Goal: Browse casually: Explore the website without a specific task or goal

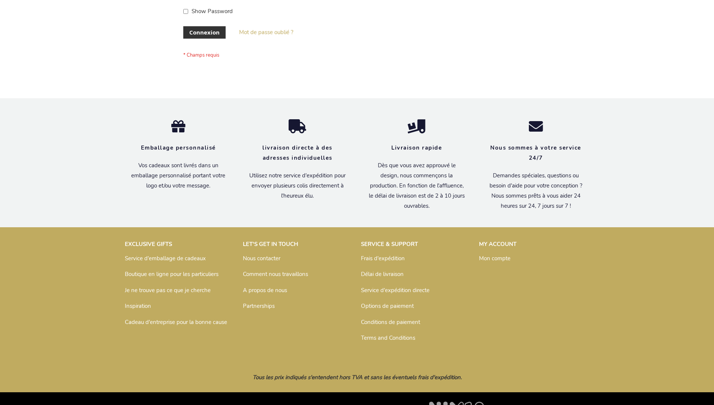
scroll to position [259, 0]
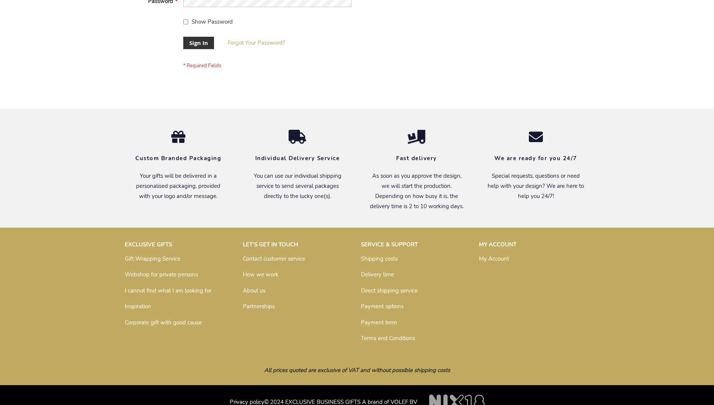
scroll to position [241, 0]
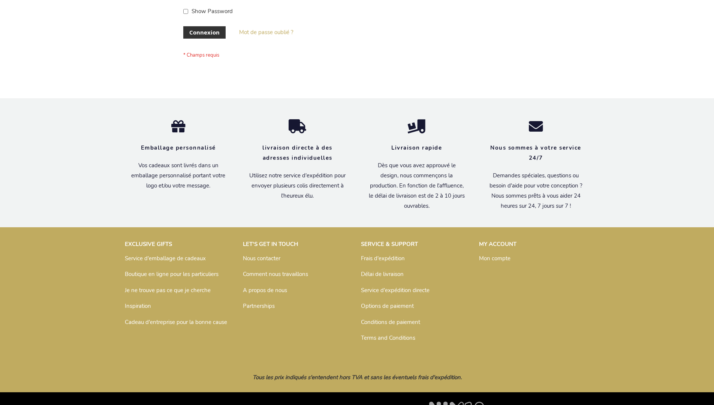
scroll to position [259, 0]
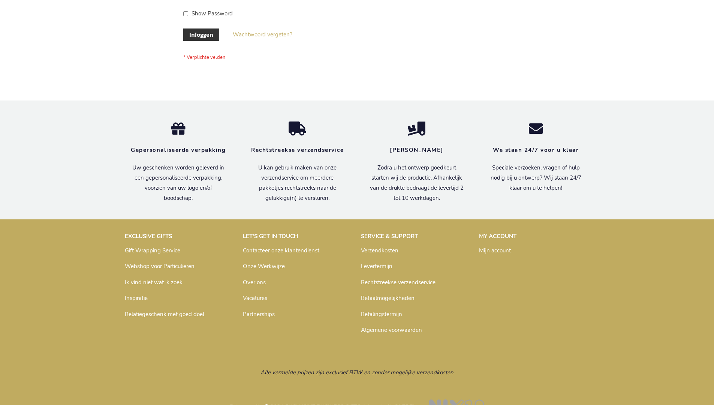
scroll to position [254, 0]
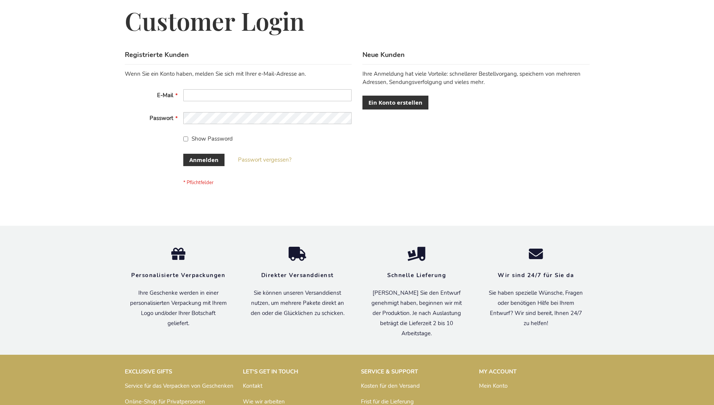
scroll to position [251, 0]
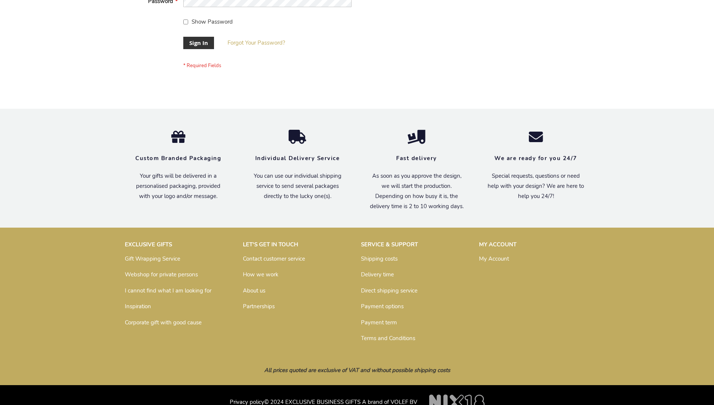
scroll to position [241, 0]
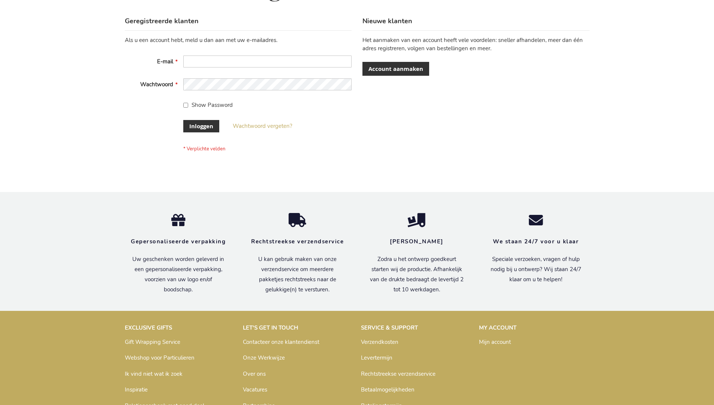
scroll to position [254, 0]
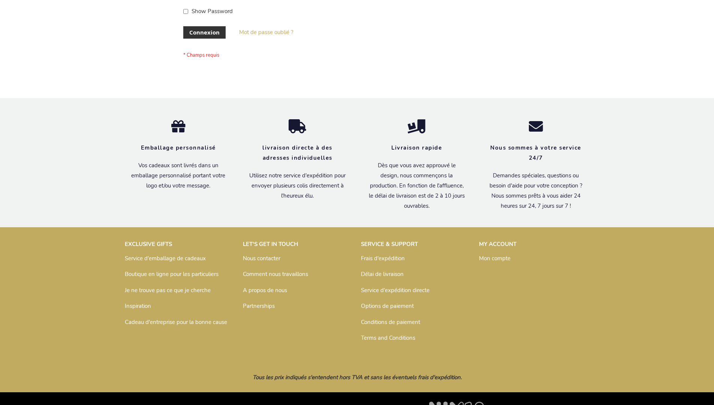
scroll to position [259, 0]
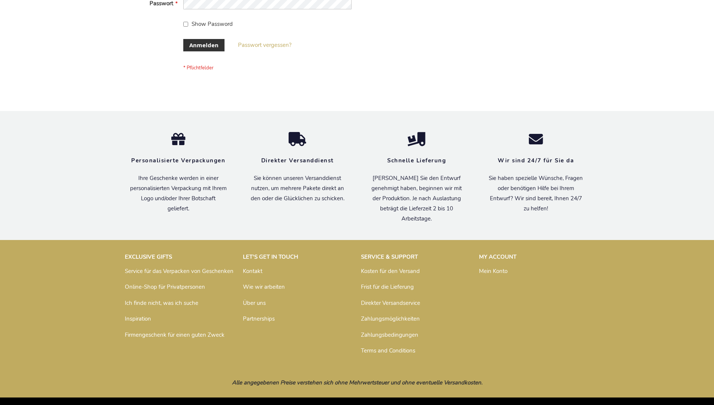
scroll to position [251, 0]
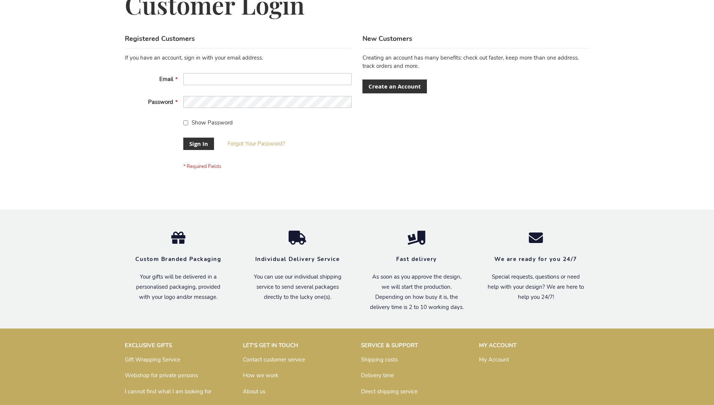
scroll to position [241, 0]
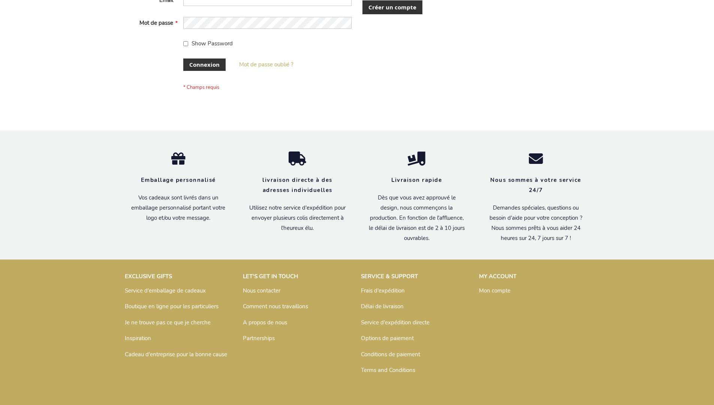
scroll to position [259, 0]
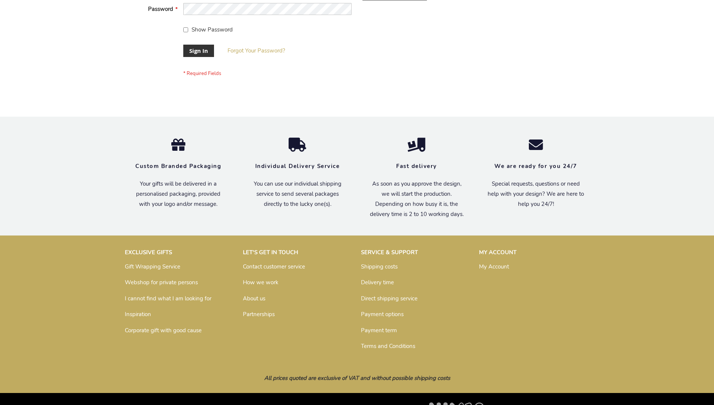
scroll to position [241, 0]
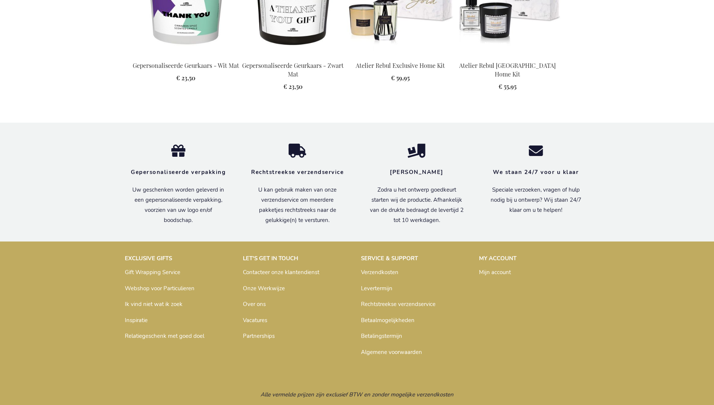
scroll to position [1020, 0]
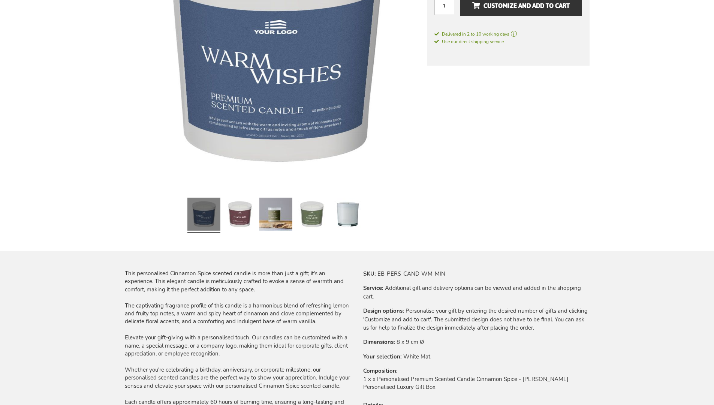
scroll to position [1006, 0]
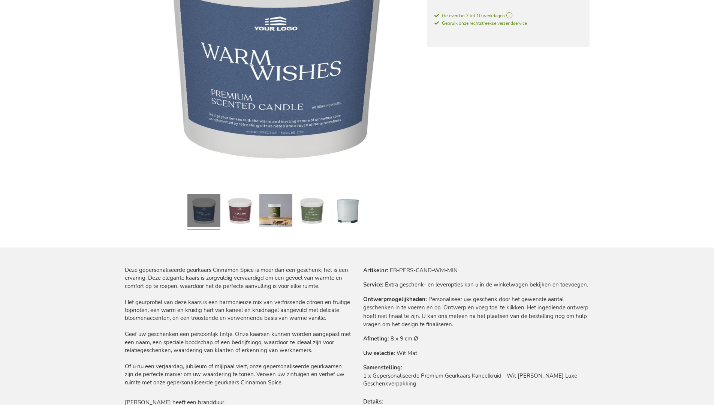
scroll to position [1020, 0]
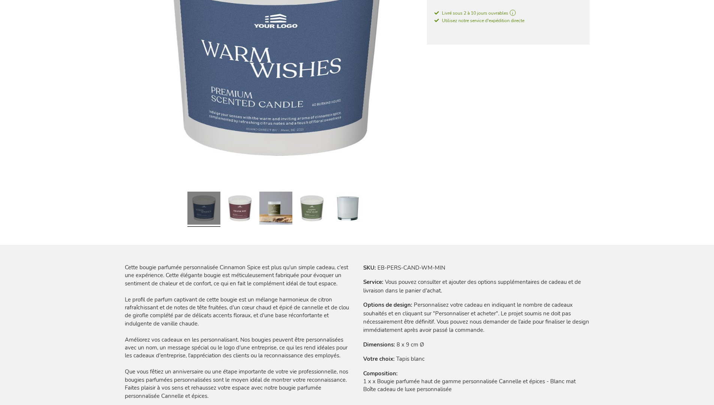
scroll to position [1032, 0]
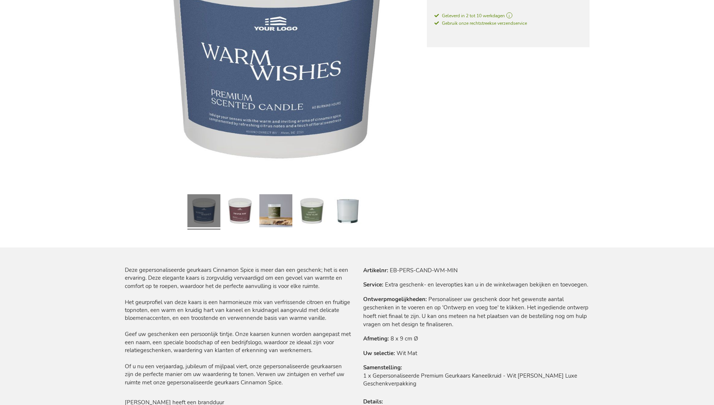
scroll to position [1020, 0]
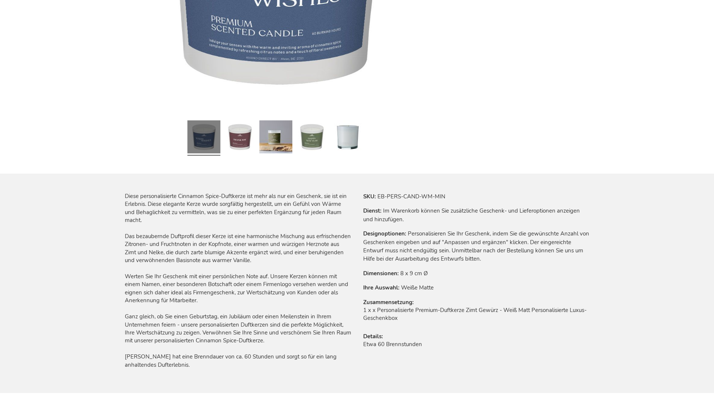
scroll to position [1027, 0]
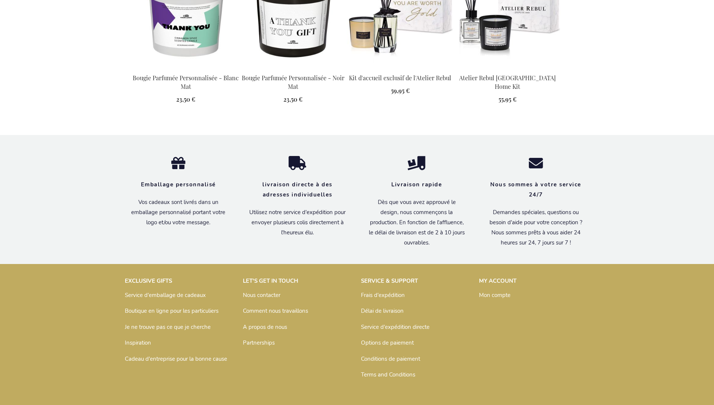
scroll to position [1032, 0]
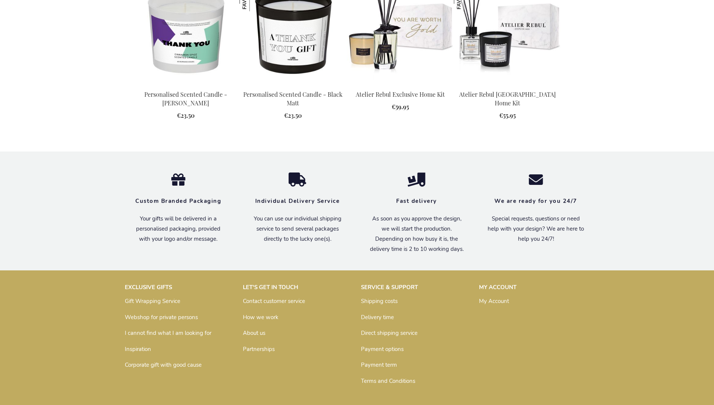
scroll to position [1006, 0]
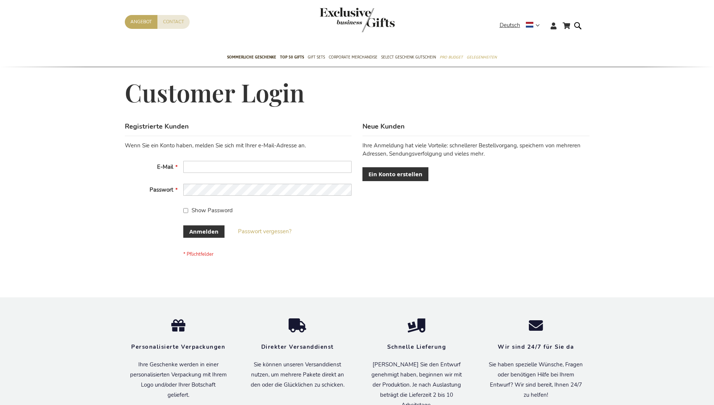
scroll to position [251, 0]
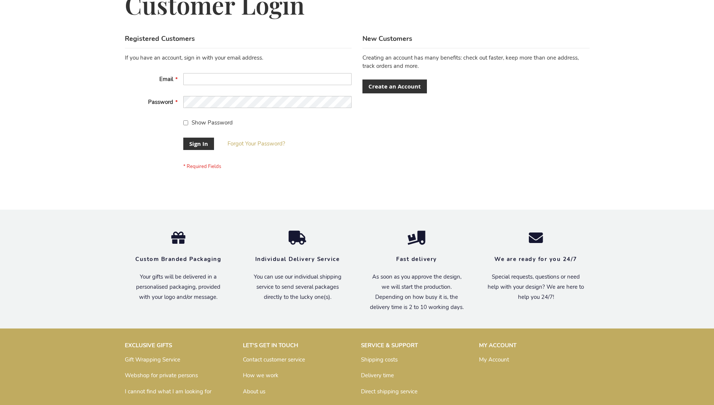
scroll to position [241, 0]
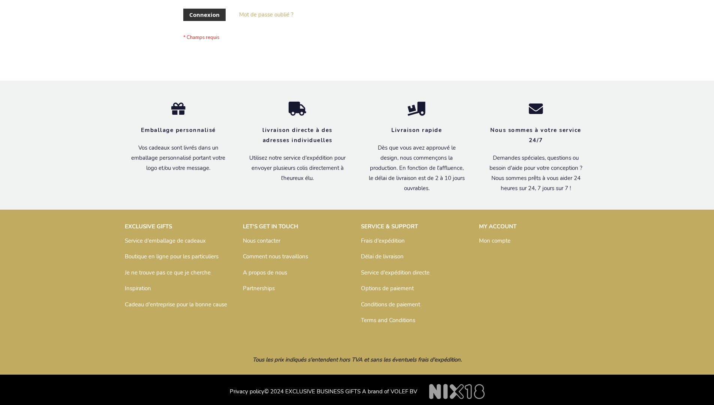
scroll to position [259, 0]
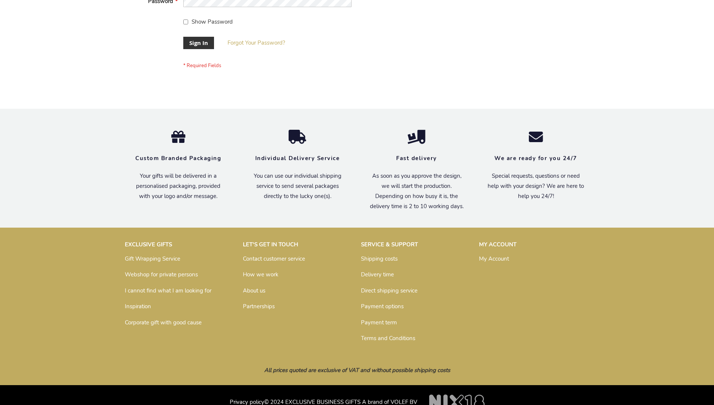
scroll to position [241, 0]
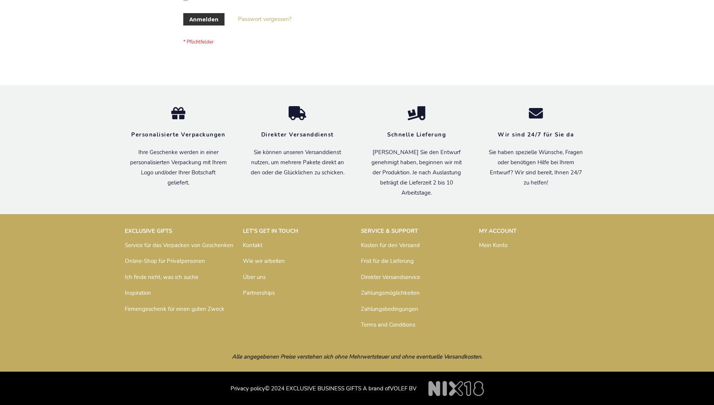
scroll to position [251, 0]
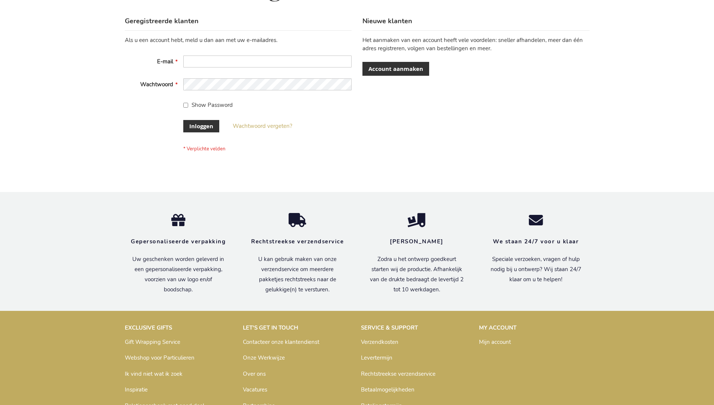
scroll to position [254, 0]
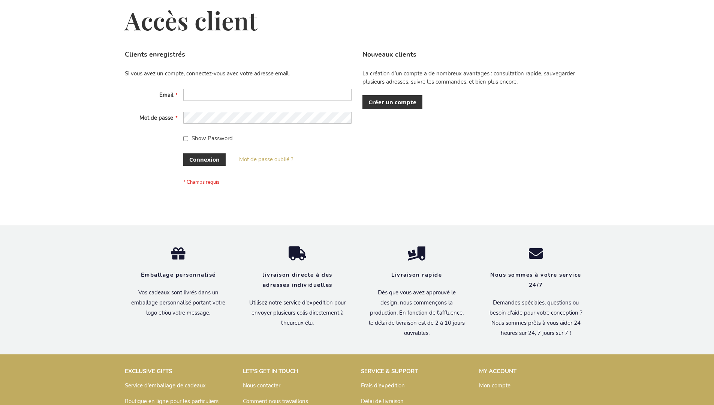
scroll to position [259, 0]
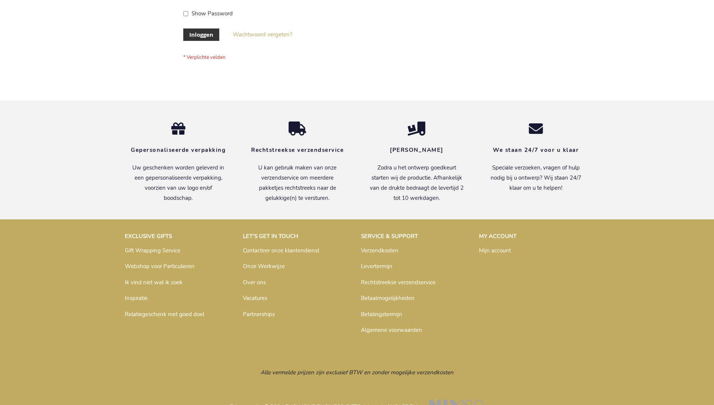
scroll to position [254, 0]
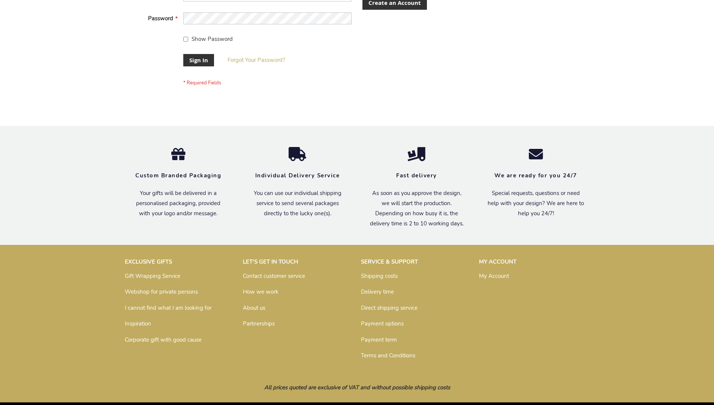
scroll to position [241, 0]
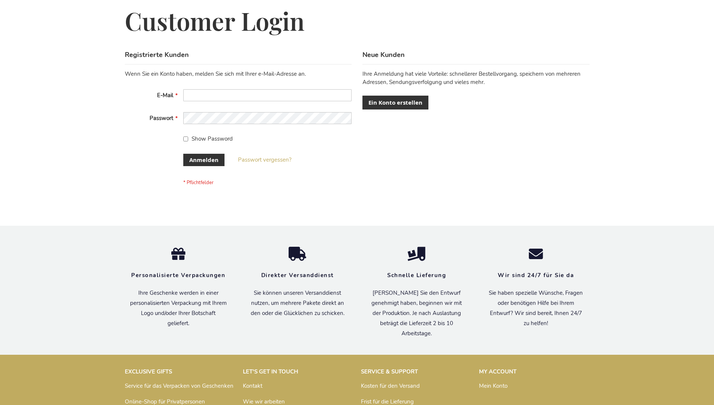
scroll to position [251, 0]
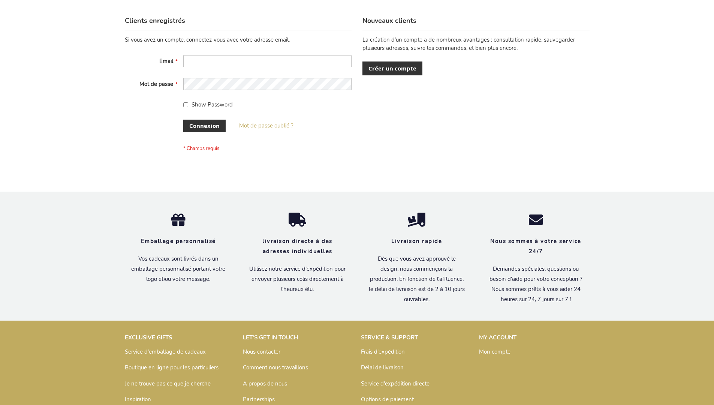
scroll to position [259, 0]
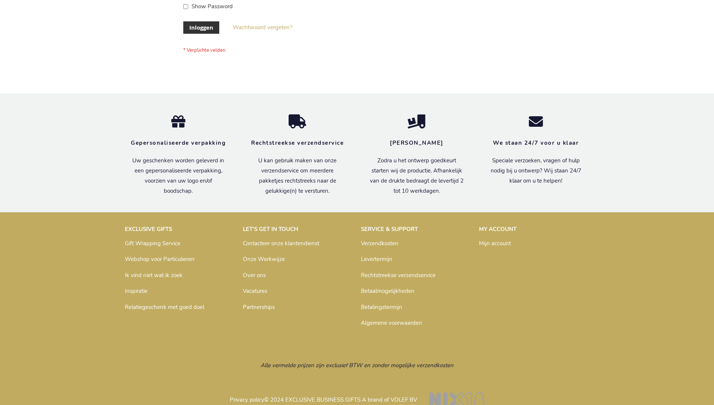
scroll to position [254, 0]
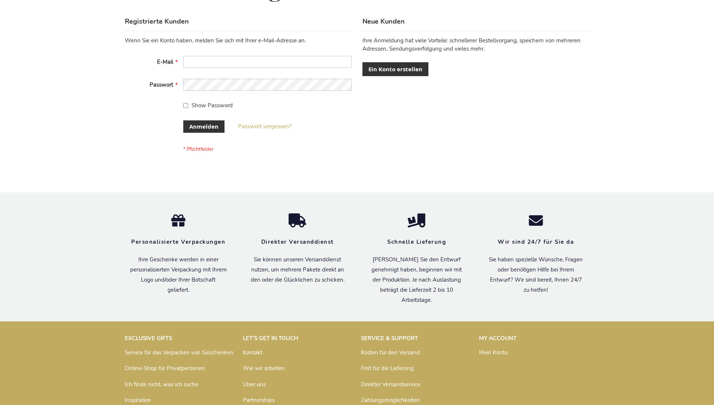
scroll to position [251, 0]
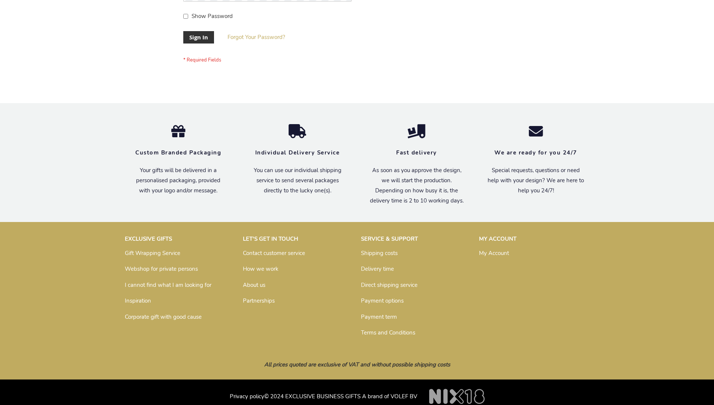
scroll to position [241, 0]
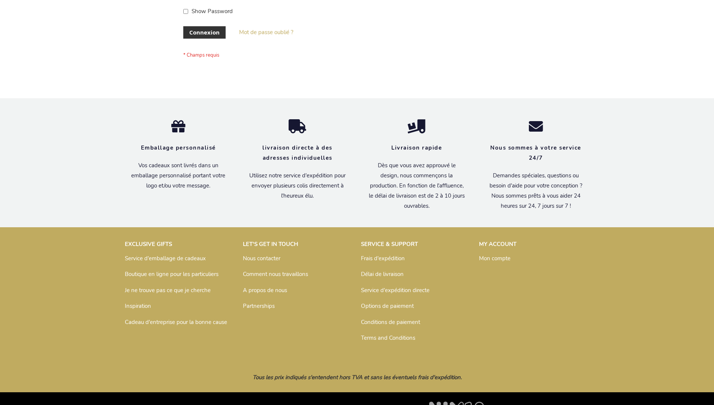
scroll to position [259, 0]
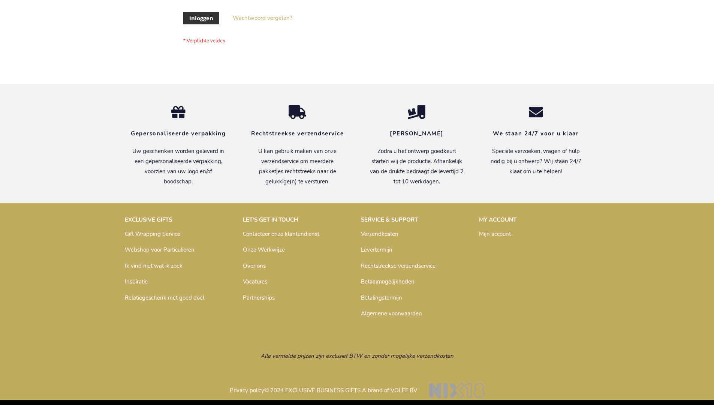
scroll to position [254, 0]
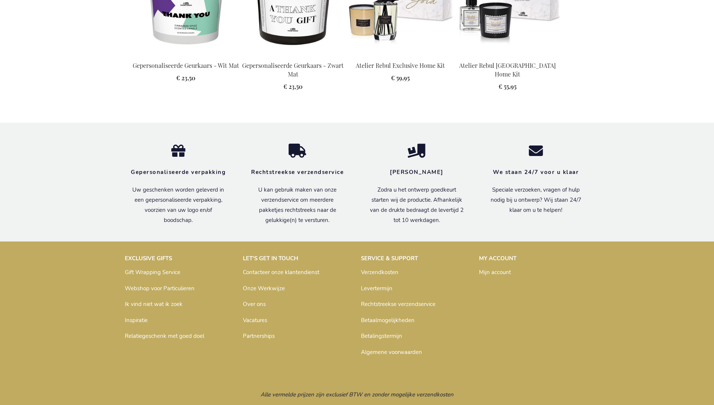
scroll to position [1020, 0]
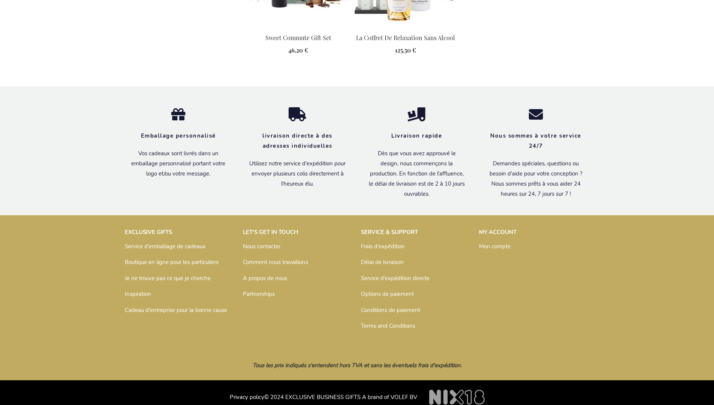
scroll to position [1000, 0]
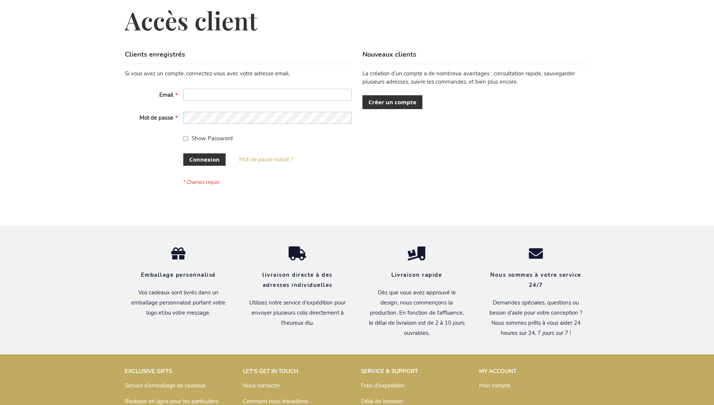
scroll to position [259, 0]
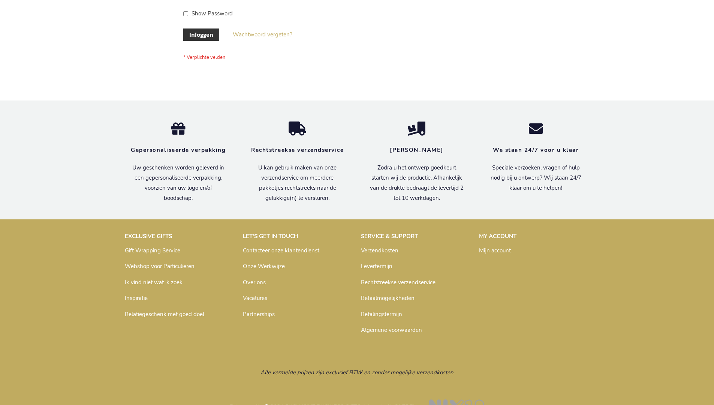
scroll to position [254, 0]
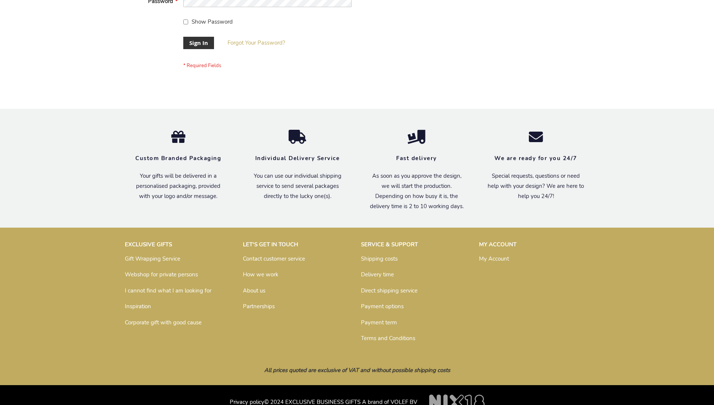
scroll to position [241, 0]
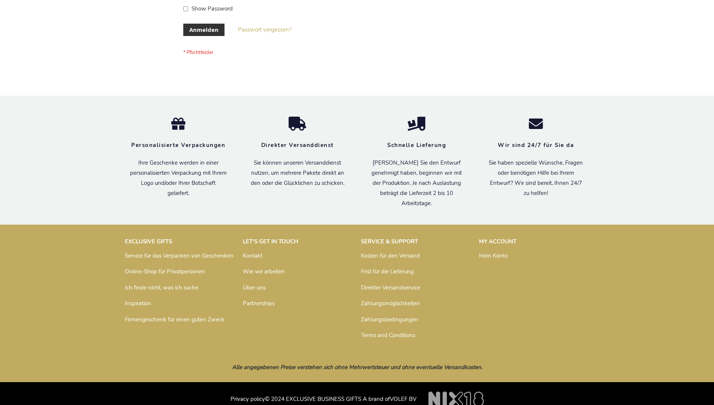
scroll to position [251, 0]
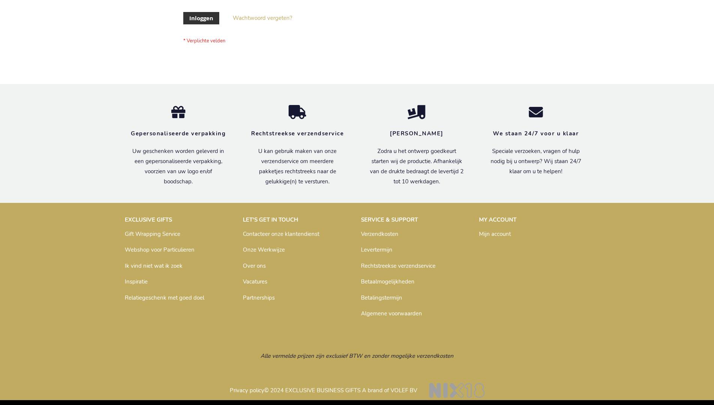
scroll to position [254, 0]
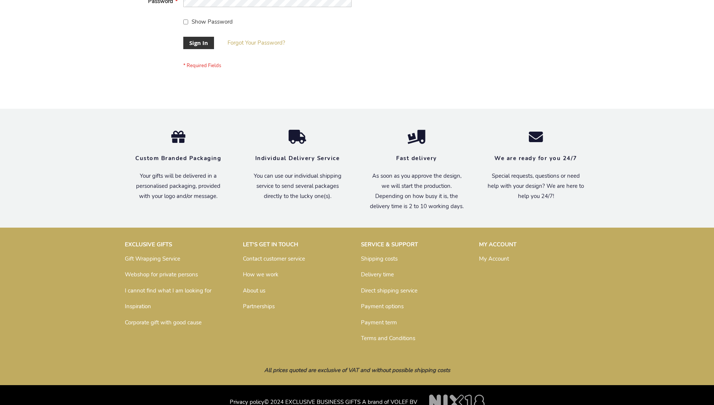
scroll to position [241, 0]
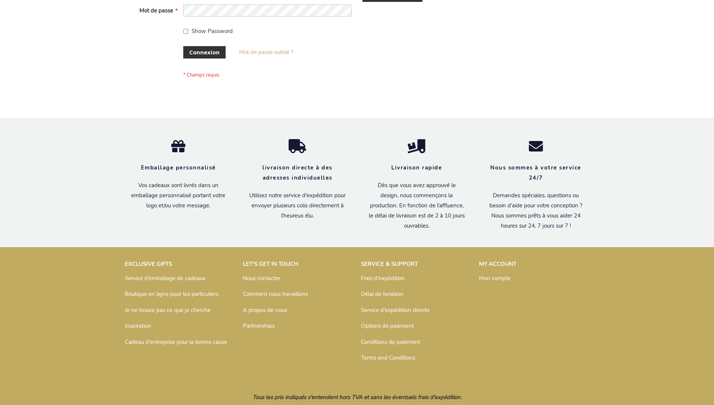
scroll to position [259, 0]
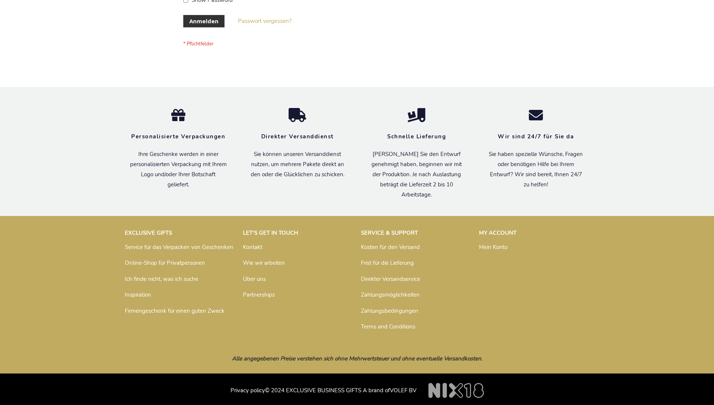
scroll to position [251, 0]
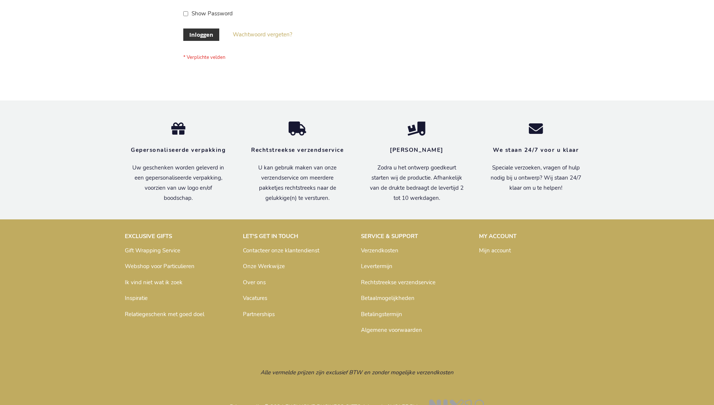
scroll to position [254, 0]
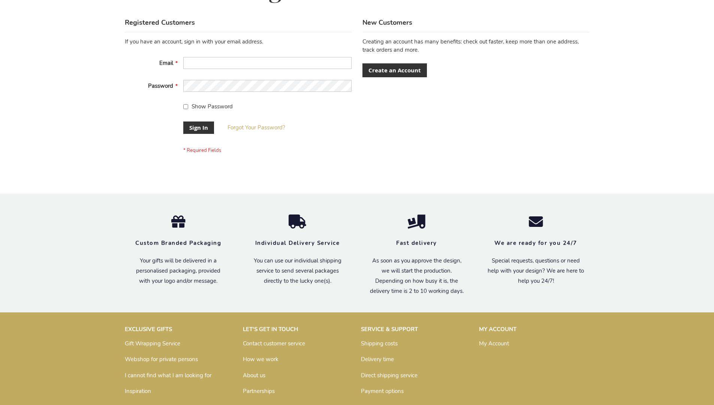
scroll to position [241, 0]
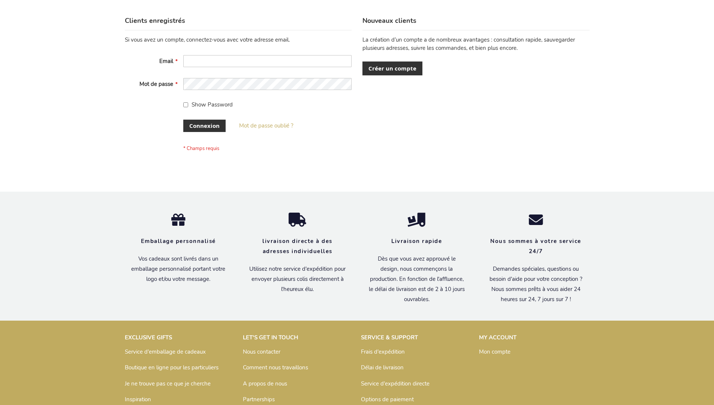
scroll to position [259, 0]
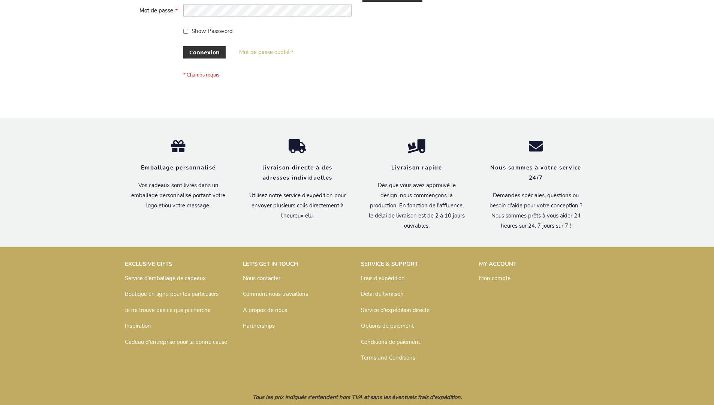
scroll to position [259, 0]
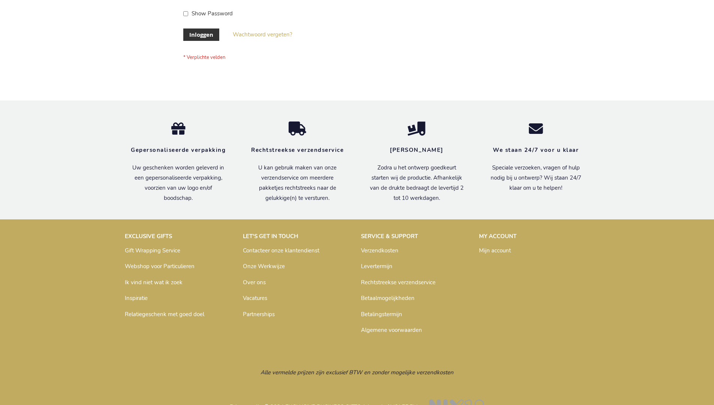
scroll to position [254, 0]
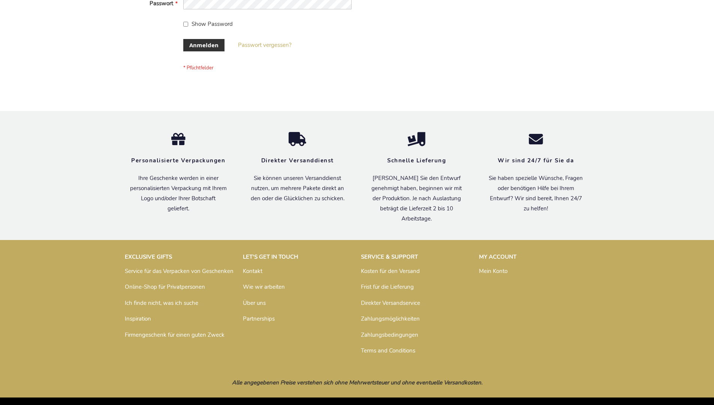
scroll to position [251, 0]
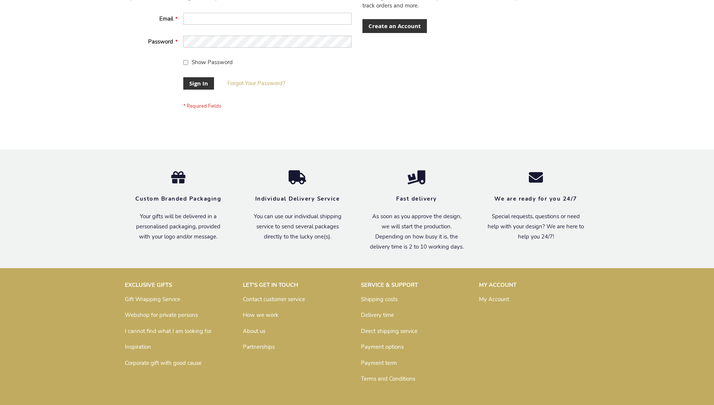
scroll to position [241, 0]
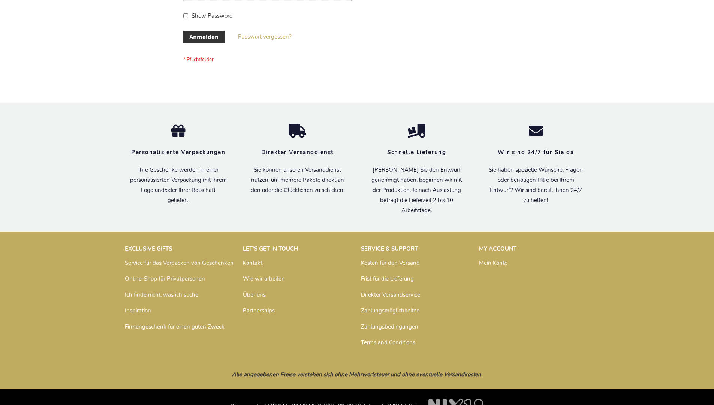
scroll to position [251, 0]
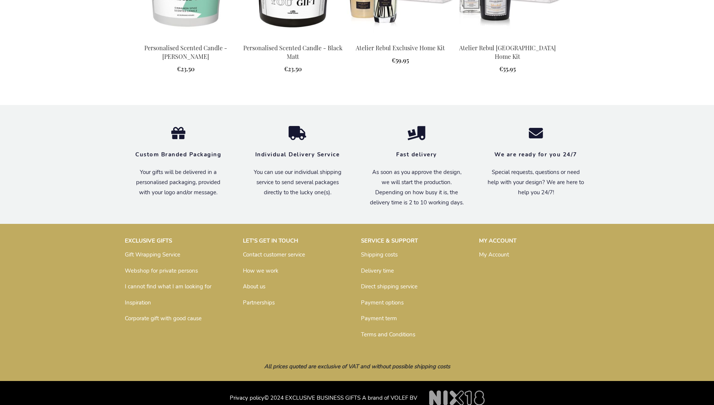
scroll to position [1006, 0]
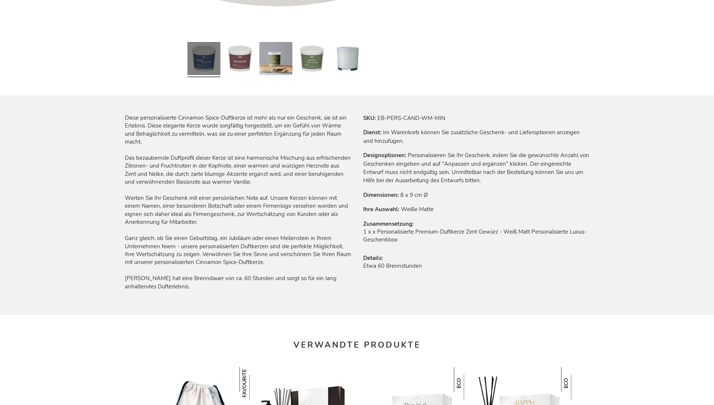
scroll to position [1027, 0]
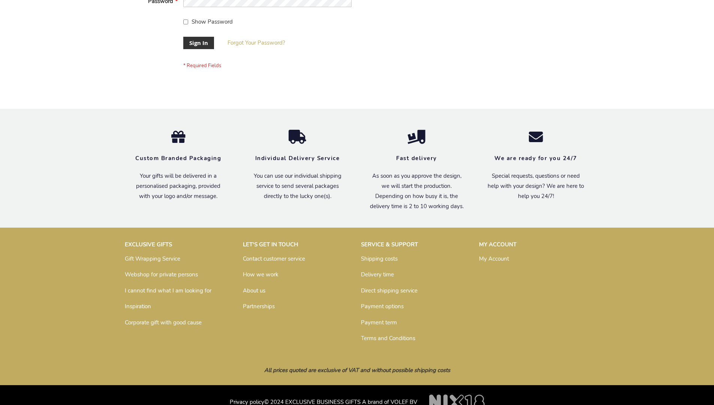
scroll to position [241, 0]
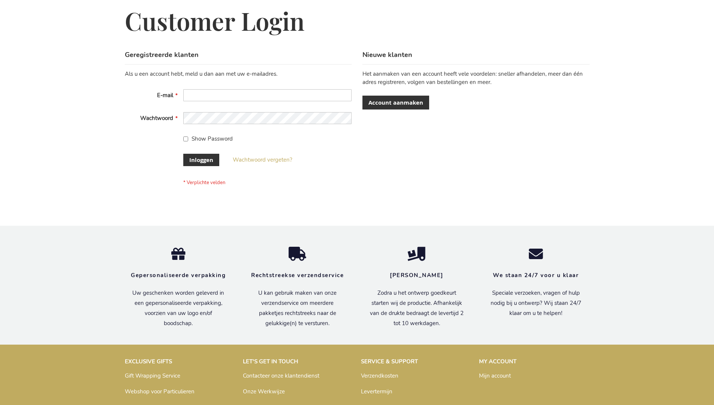
scroll to position [254, 0]
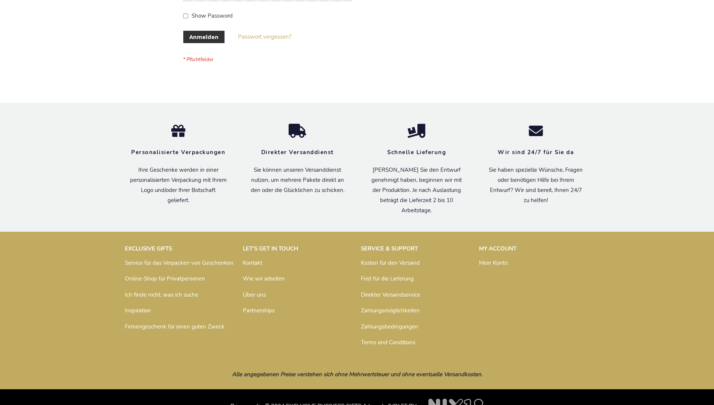
scroll to position [251, 0]
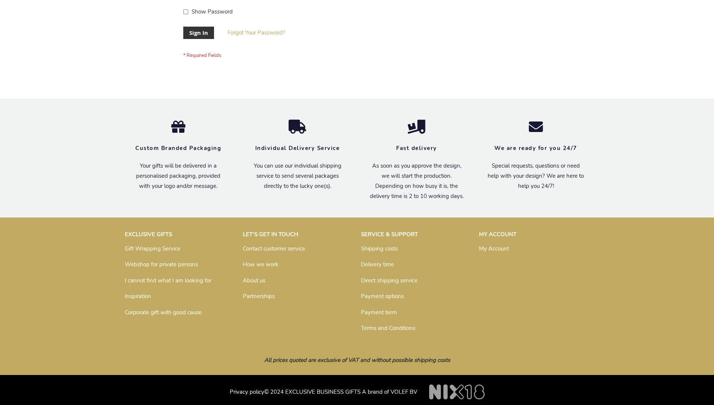
scroll to position [241, 0]
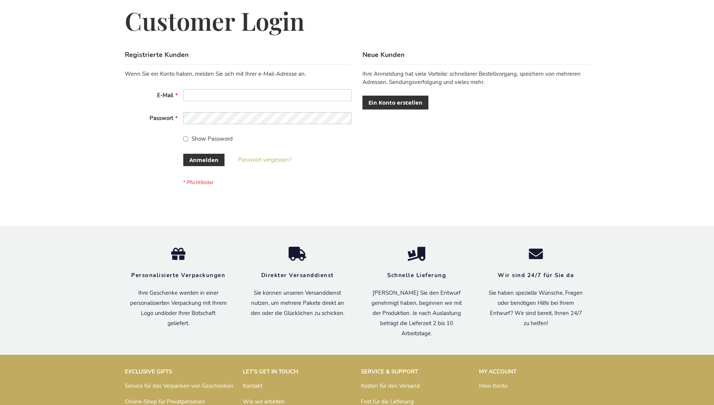
scroll to position [251, 0]
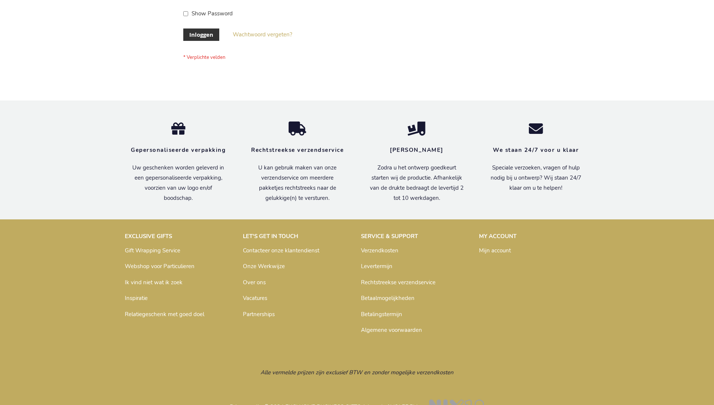
scroll to position [254, 0]
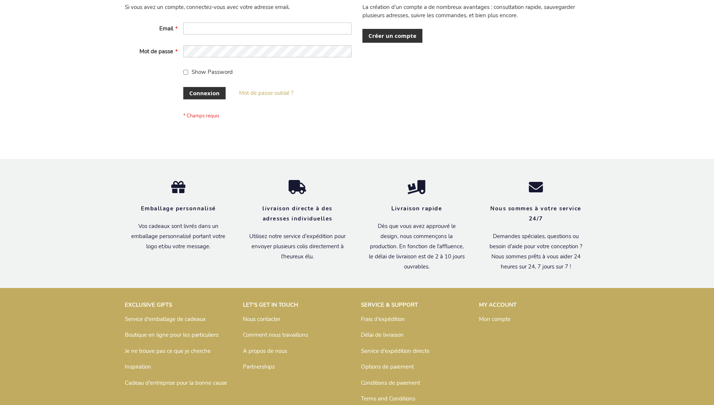
scroll to position [259, 0]
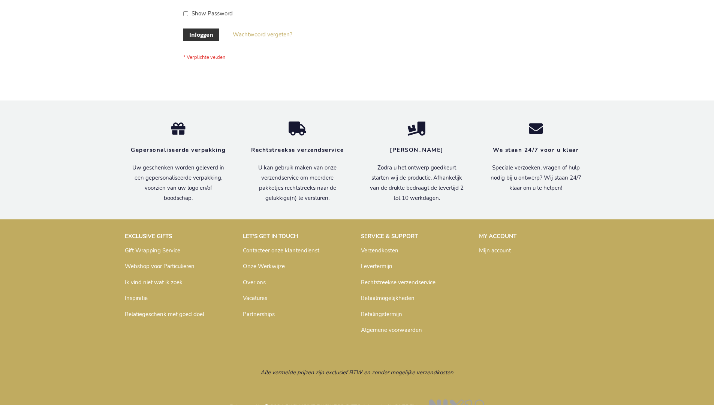
scroll to position [254, 0]
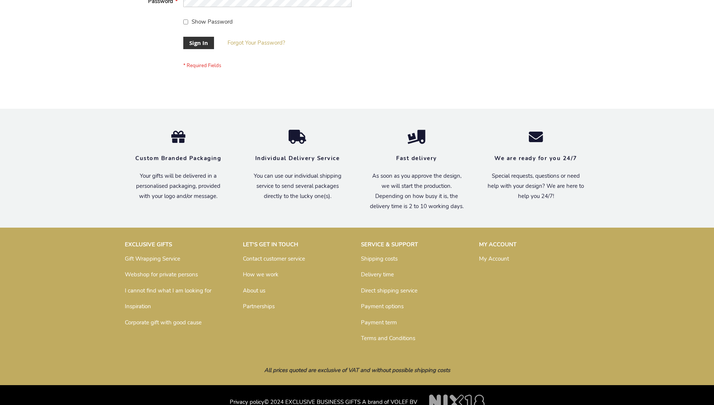
scroll to position [241, 0]
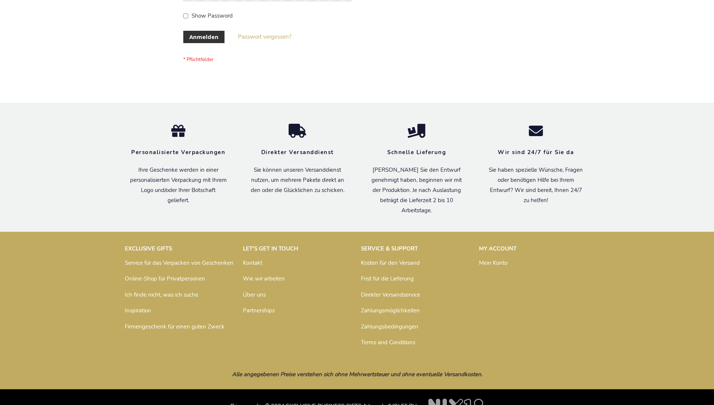
scroll to position [251, 0]
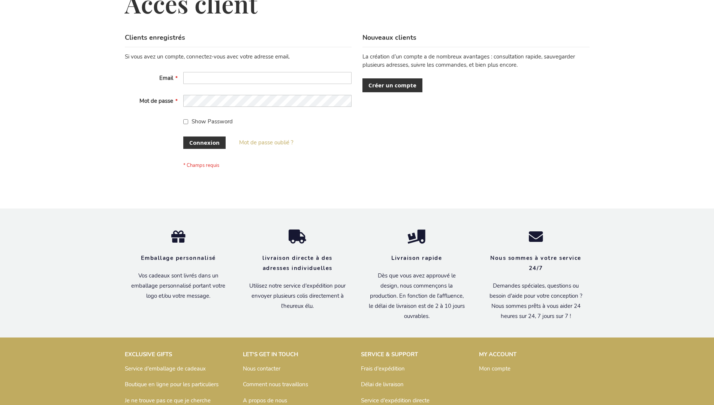
scroll to position [259, 0]
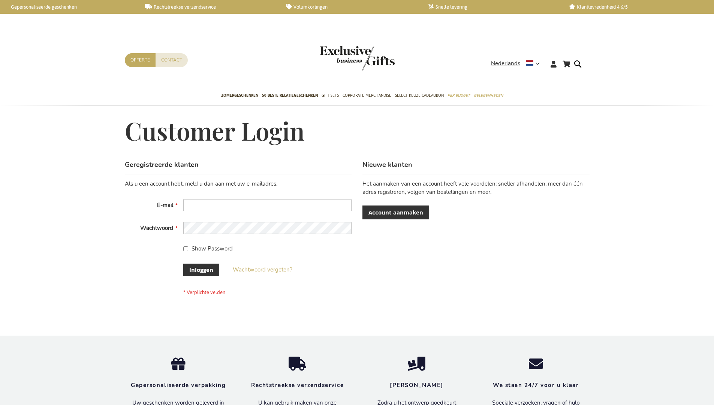
scroll to position [254, 0]
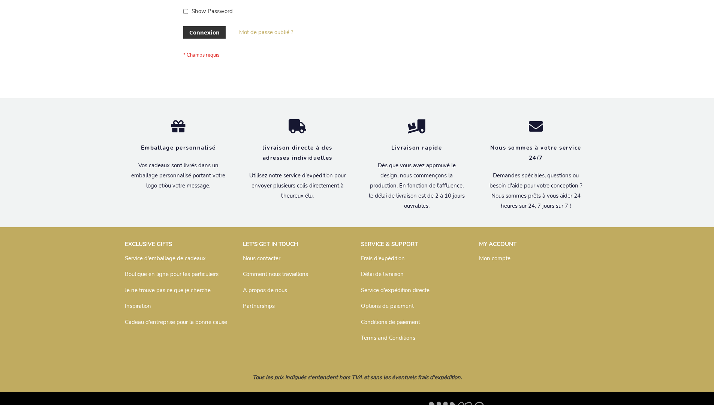
scroll to position [259, 0]
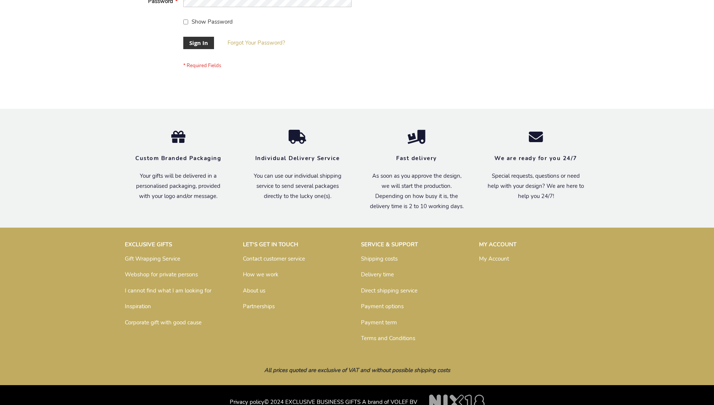
scroll to position [241, 0]
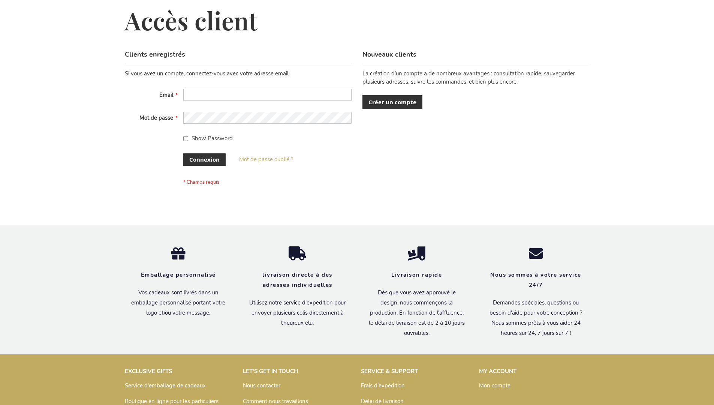
scroll to position [259, 0]
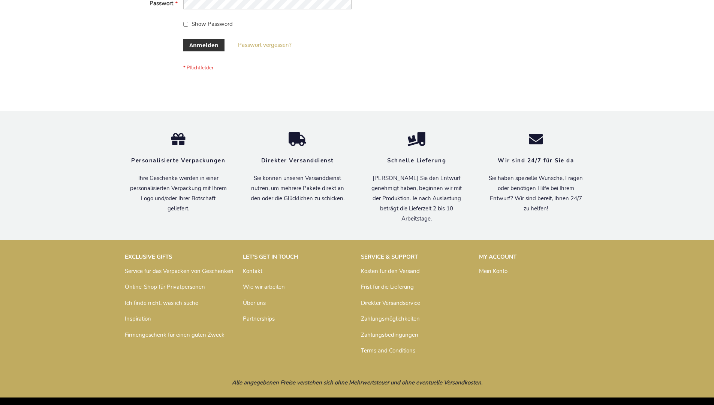
scroll to position [251, 0]
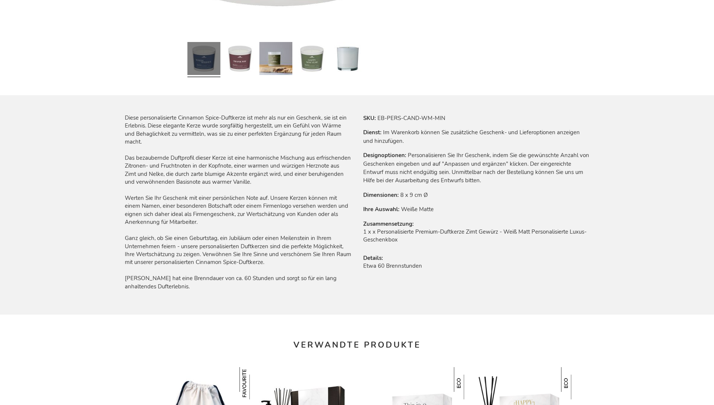
scroll to position [1027, 0]
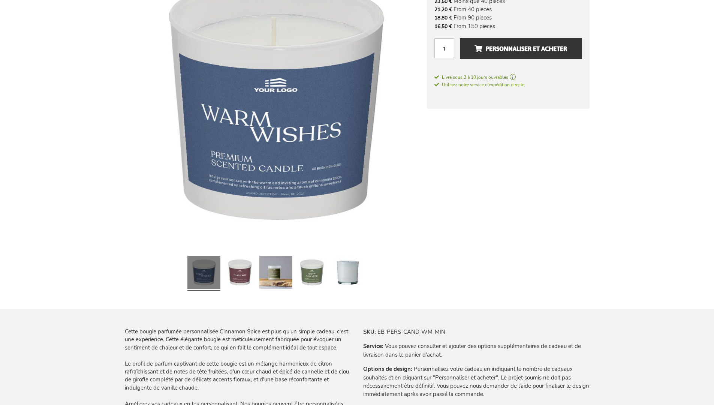
scroll to position [1032, 0]
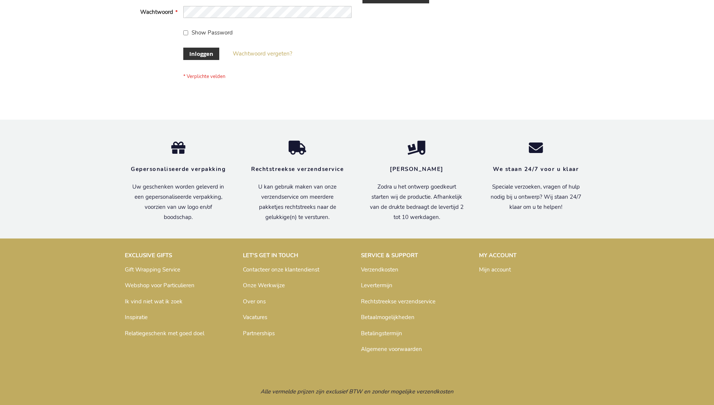
scroll to position [254, 0]
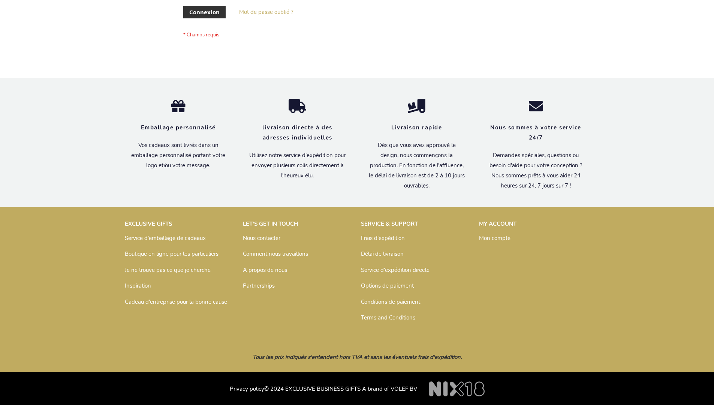
scroll to position [259, 0]
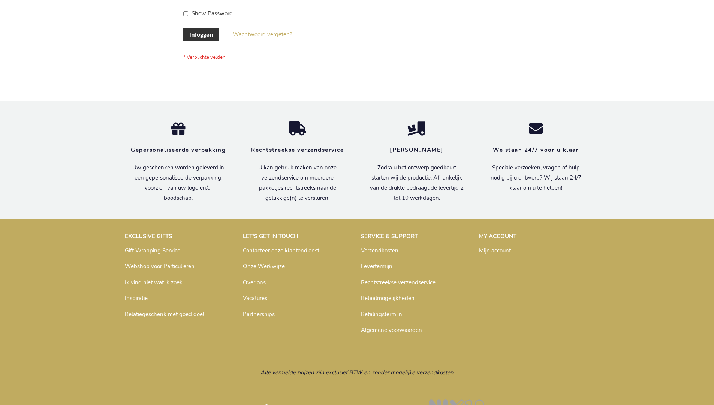
scroll to position [254, 0]
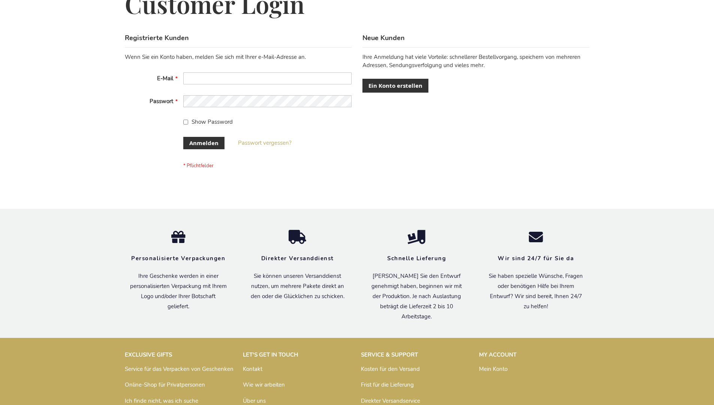
scroll to position [251, 0]
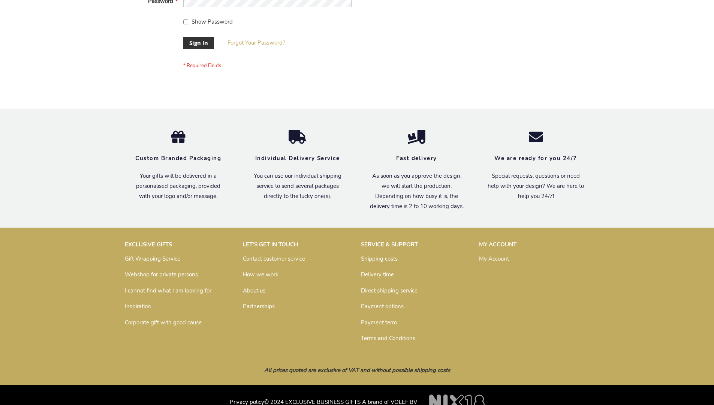
scroll to position [241, 0]
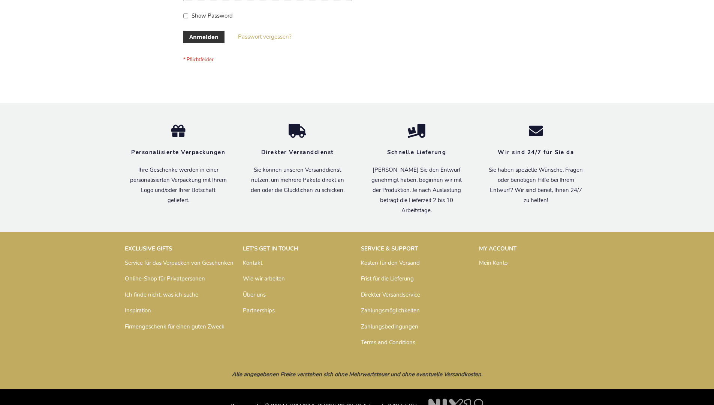
scroll to position [251, 0]
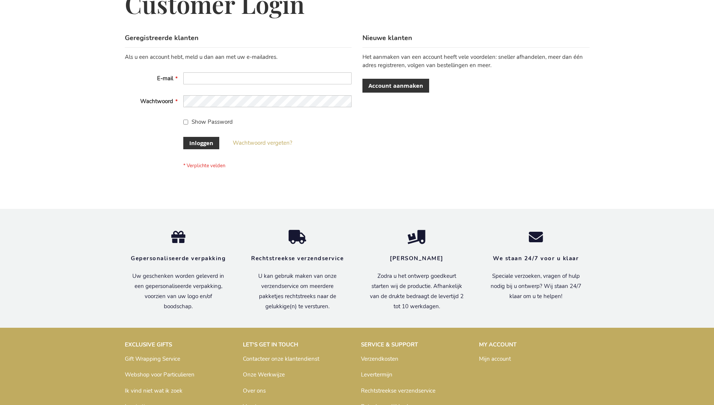
scroll to position [254, 0]
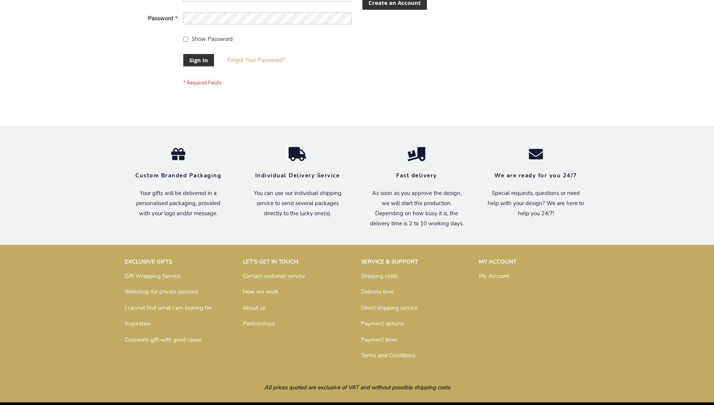
scroll to position [241, 0]
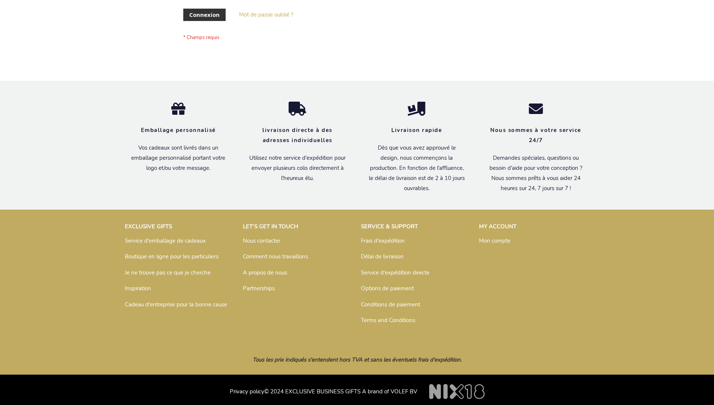
scroll to position [259, 0]
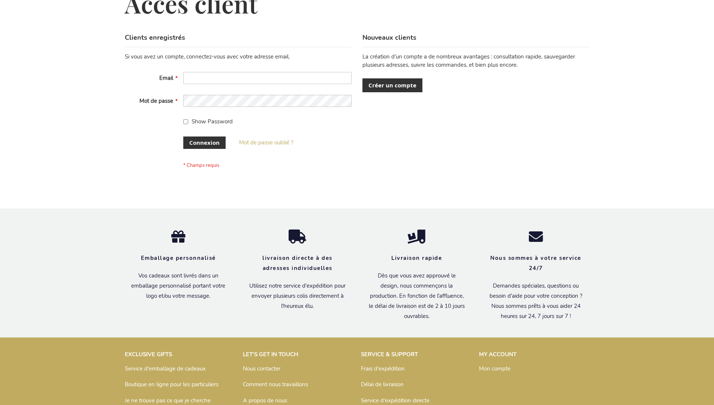
scroll to position [259, 0]
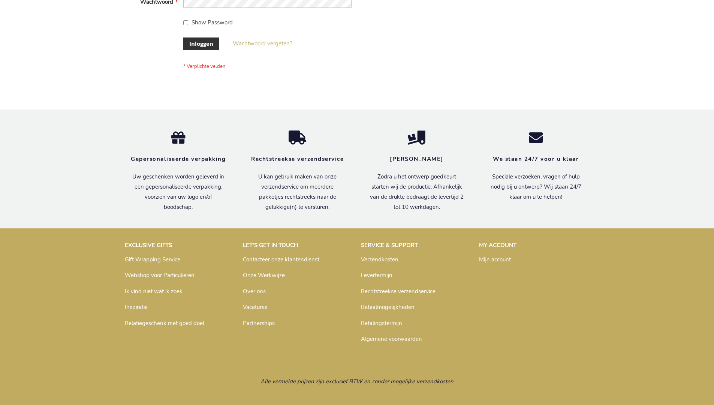
scroll to position [254, 0]
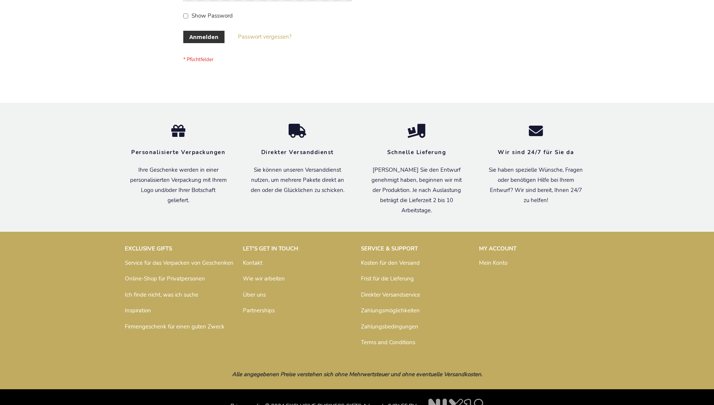
scroll to position [251, 0]
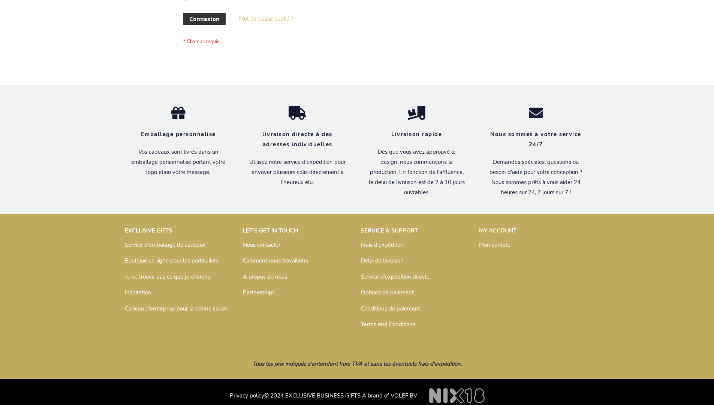
scroll to position [259, 0]
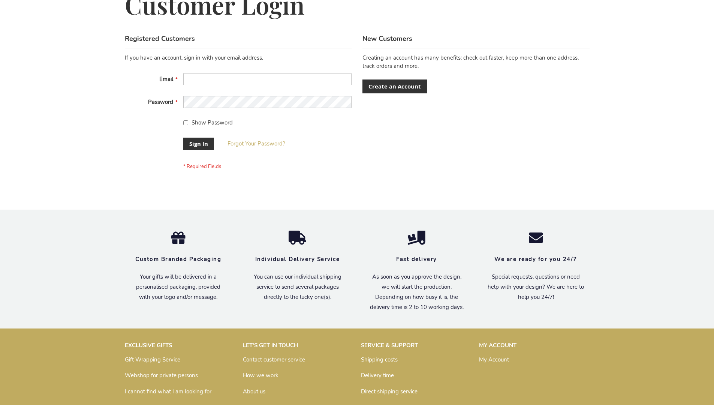
scroll to position [241, 0]
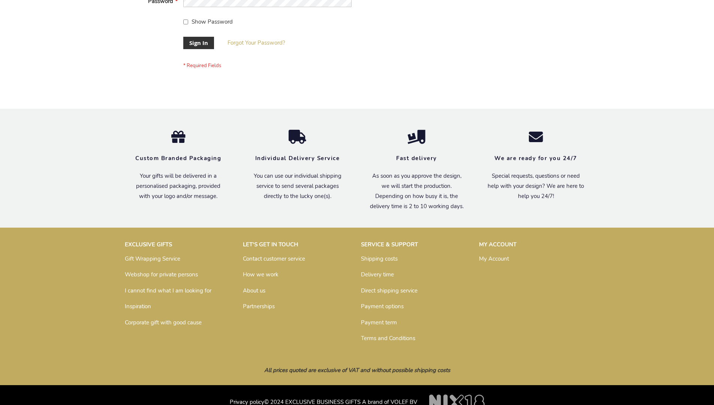
scroll to position [241, 0]
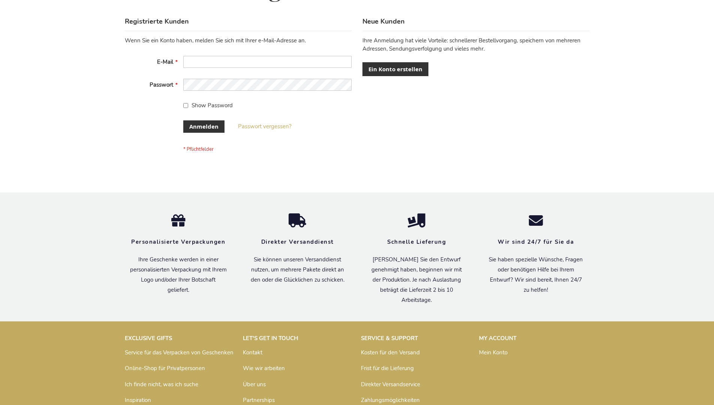
scroll to position [251, 0]
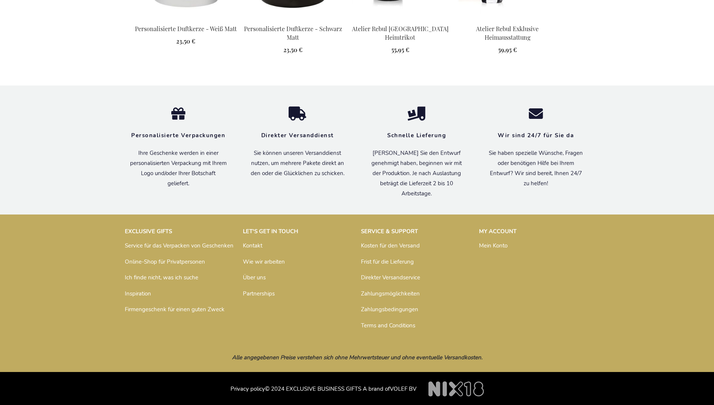
scroll to position [1027, 0]
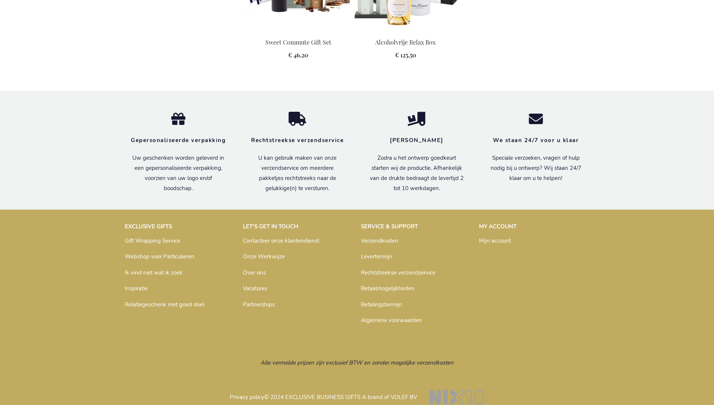
scroll to position [988, 0]
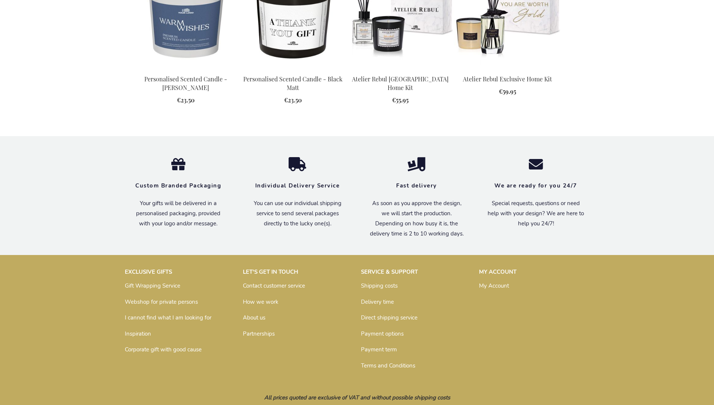
scroll to position [1006, 0]
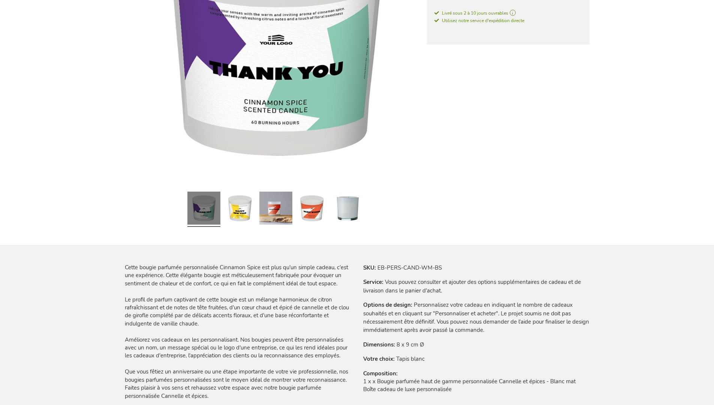
scroll to position [1032, 0]
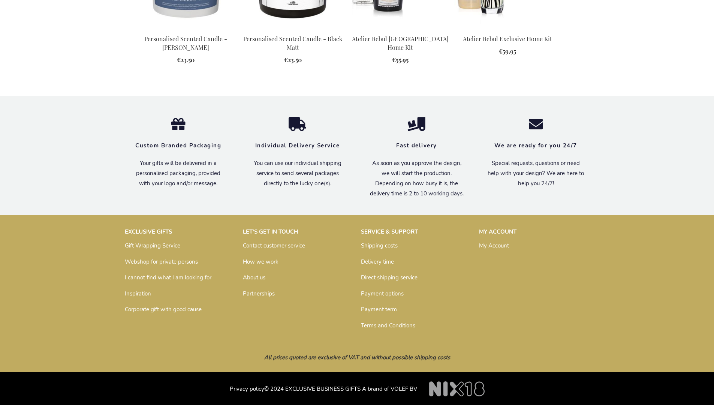
scroll to position [1006, 0]
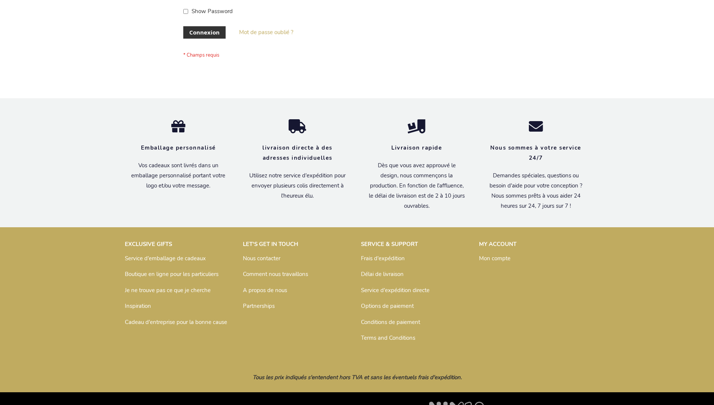
scroll to position [259, 0]
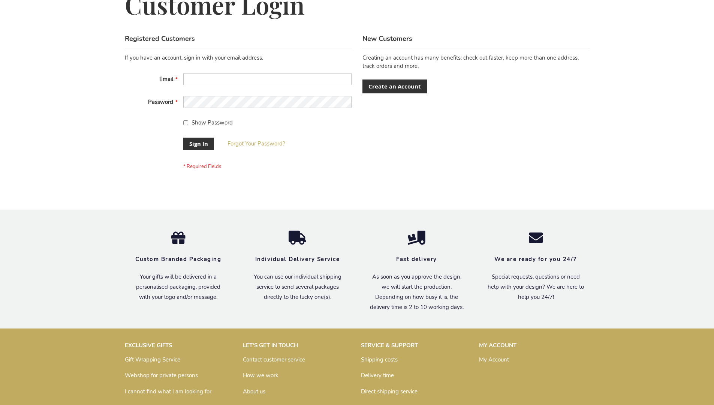
scroll to position [241, 0]
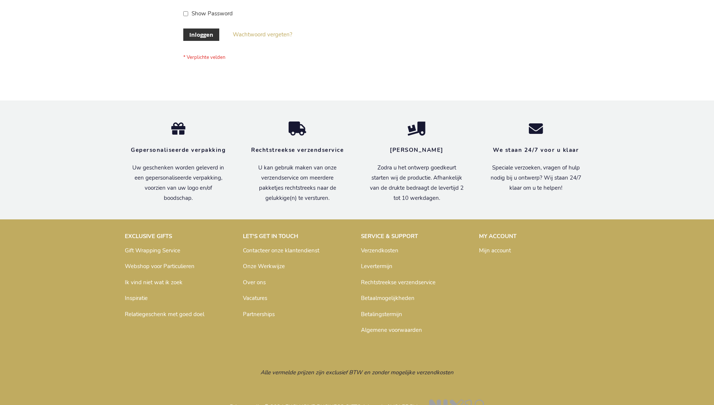
scroll to position [254, 0]
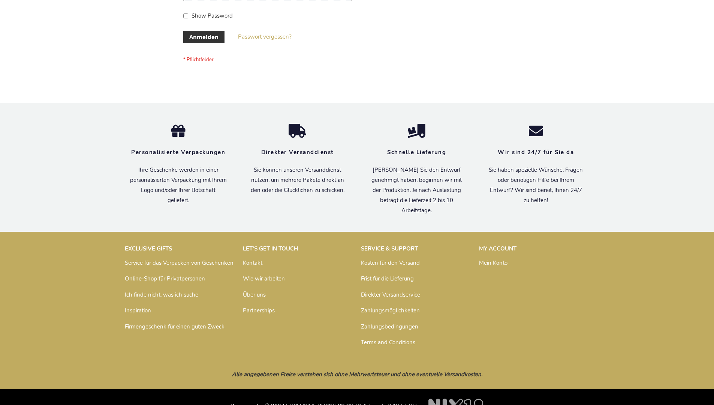
scroll to position [251, 0]
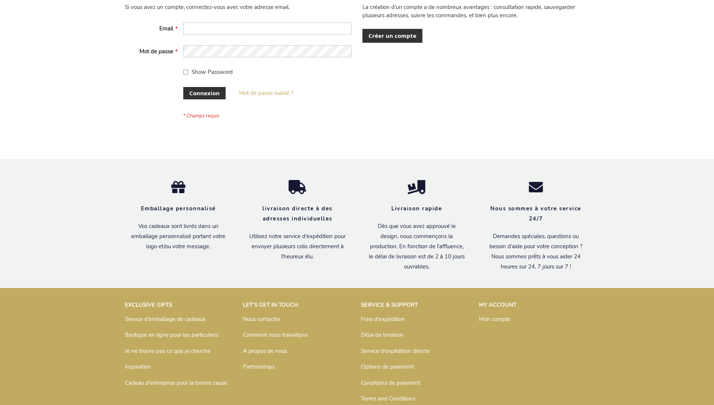
scroll to position [259, 0]
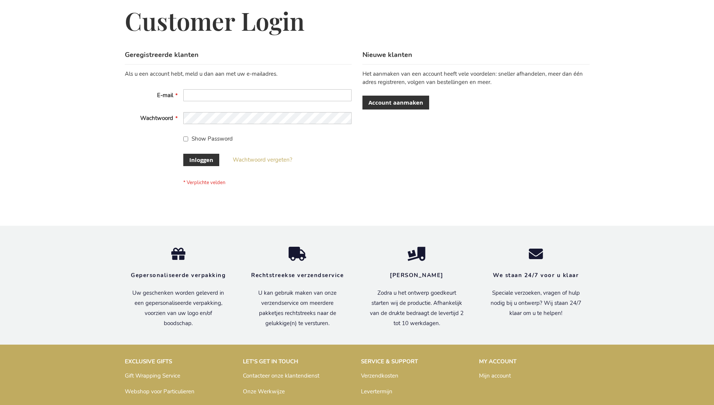
scroll to position [254, 0]
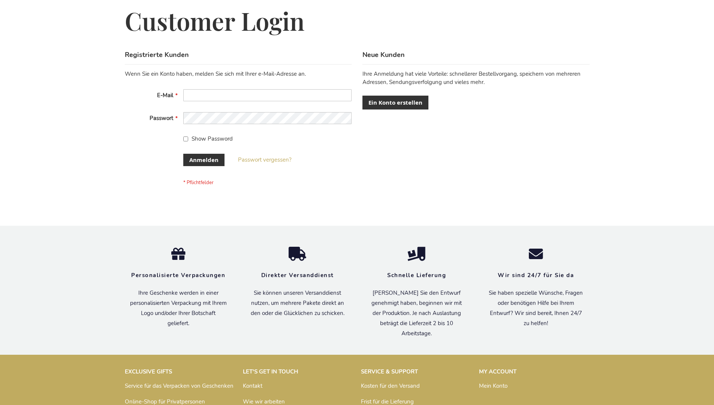
scroll to position [251, 0]
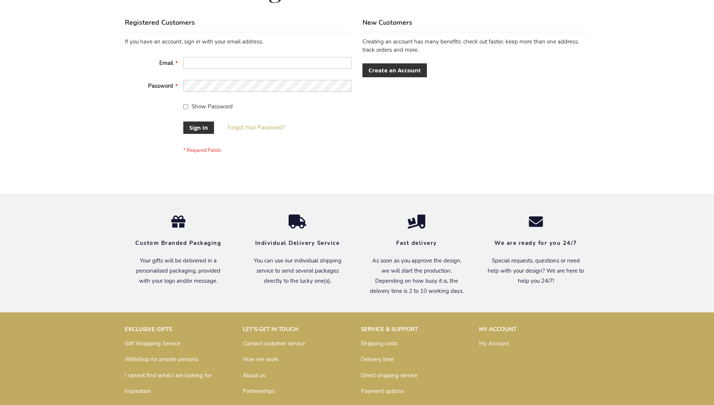
scroll to position [241, 0]
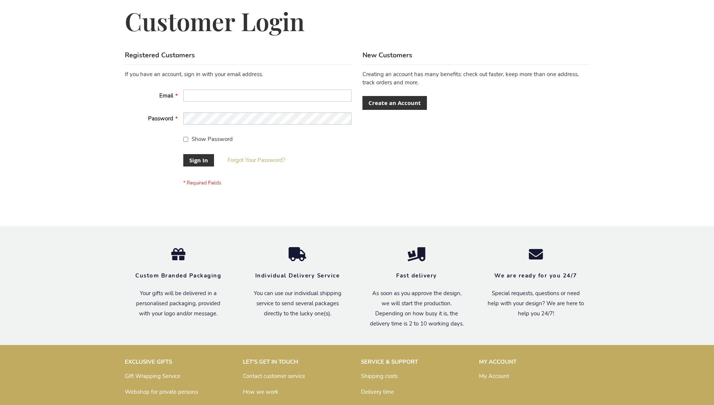
scroll to position [241, 0]
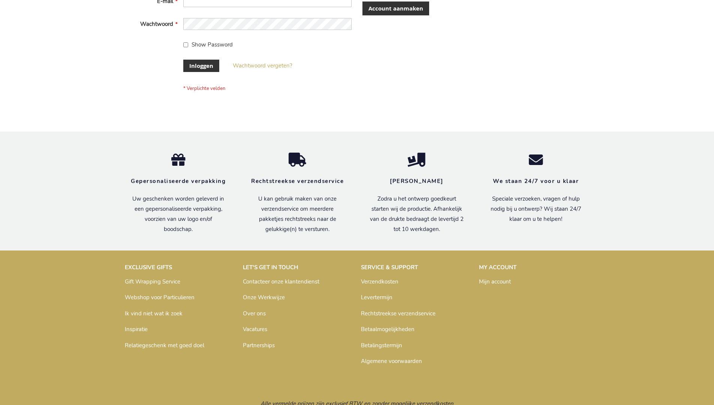
scroll to position [254, 0]
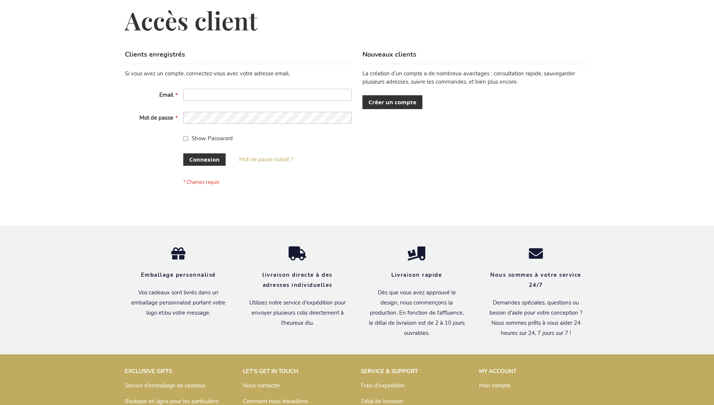
scroll to position [259, 0]
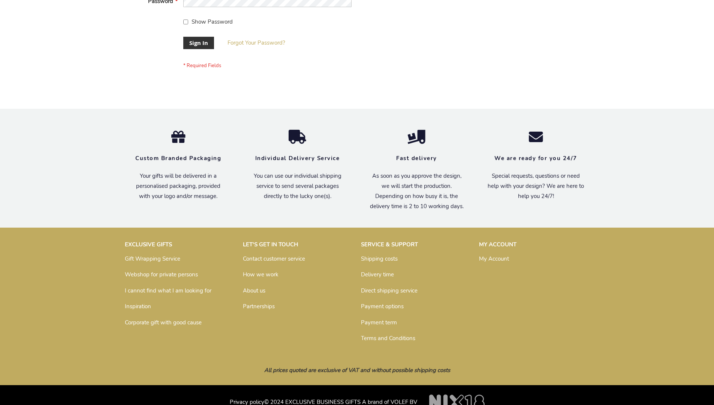
scroll to position [241, 0]
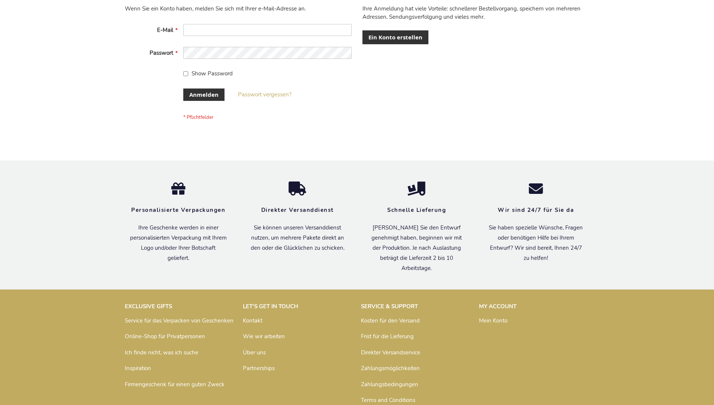
scroll to position [251, 0]
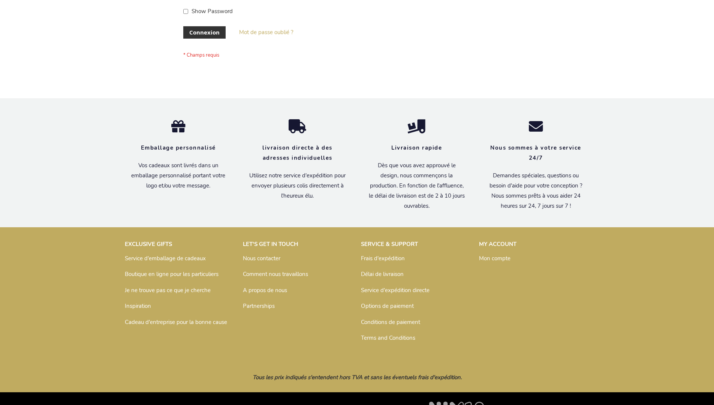
scroll to position [259, 0]
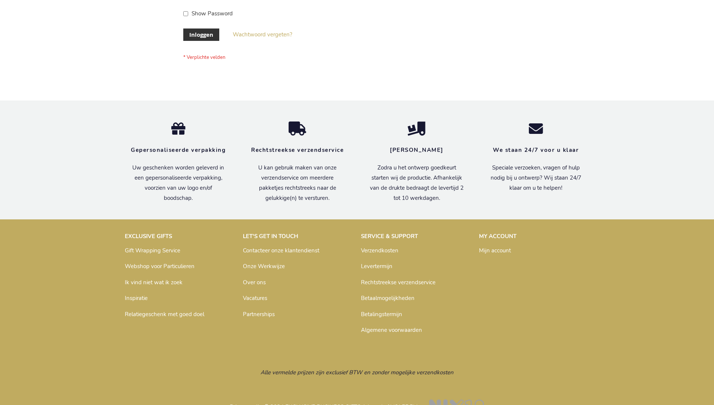
scroll to position [254, 0]
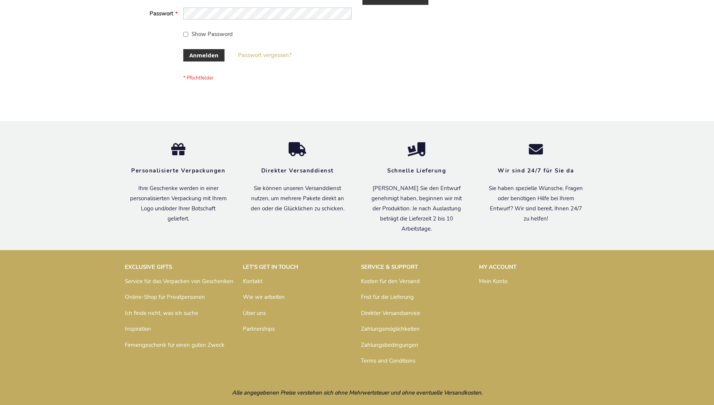
scroll to position [251, 0]
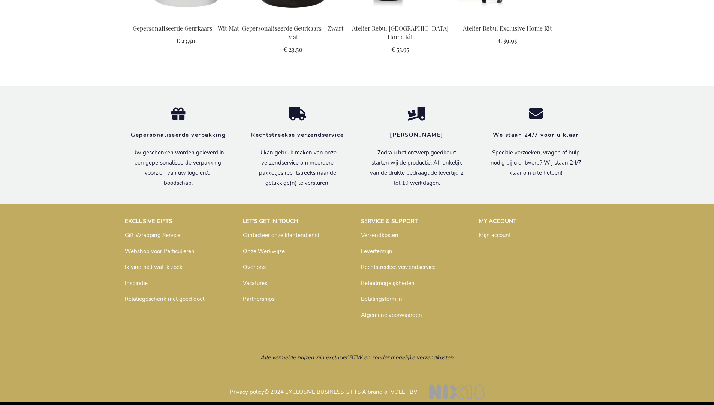
scroll to position [1020, 0]
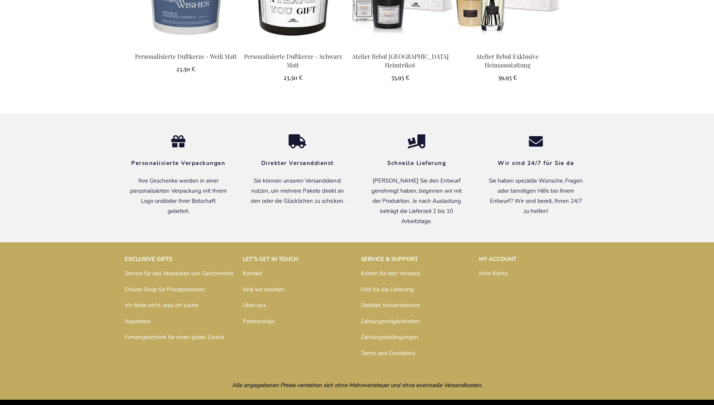
scroll to position [1027, 0]
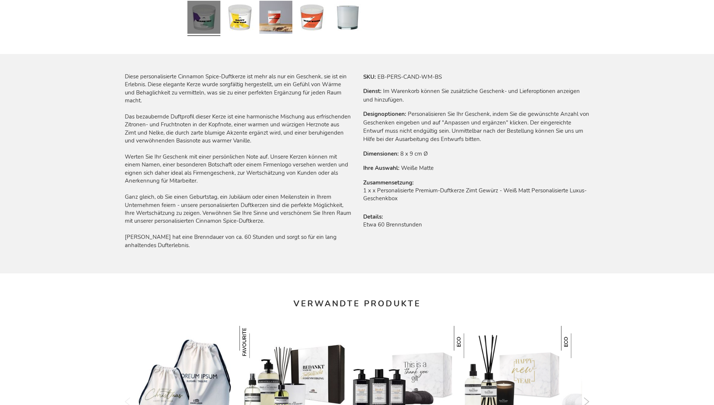
scroll to position [1027, 0]
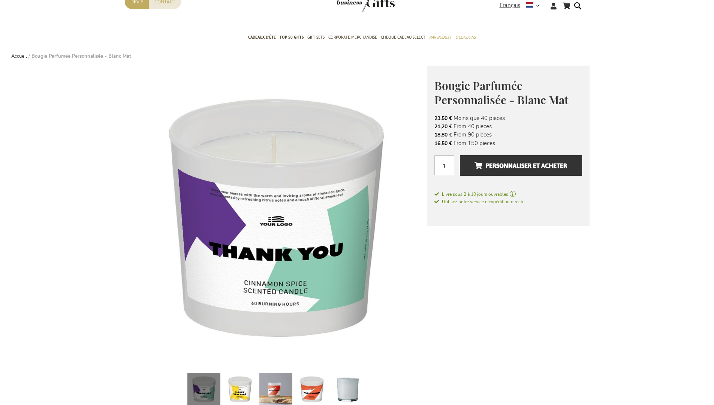
scroll to position [1032, 0]
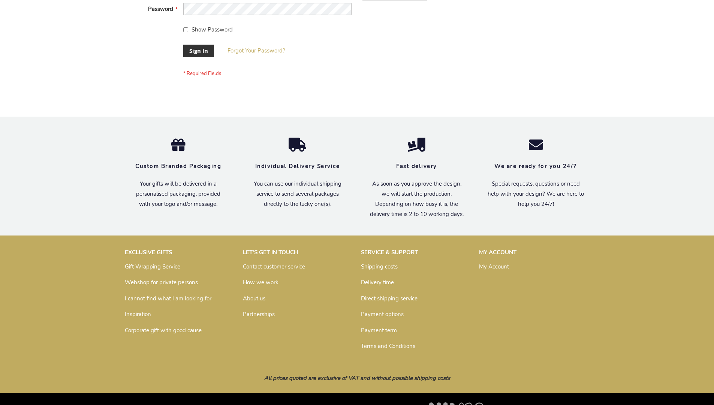
scroll to position [241, 0]
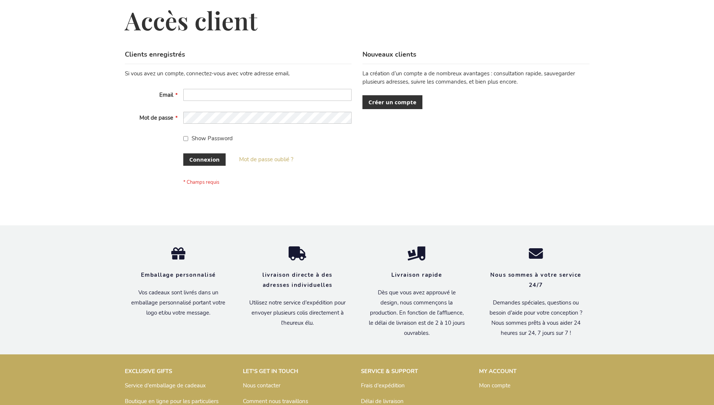
scroll to position [259, 0]
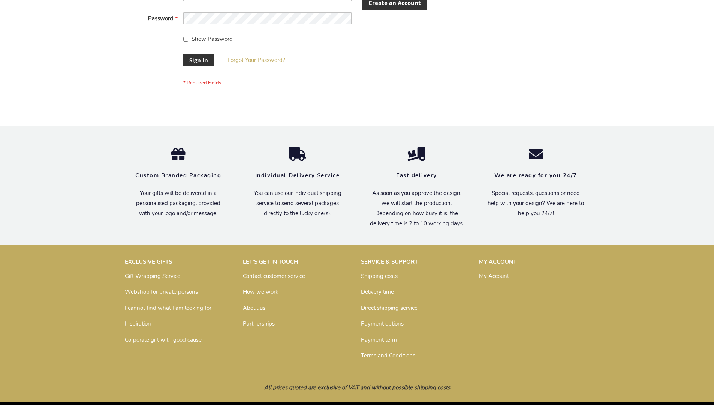
scroll to position [241, 0]
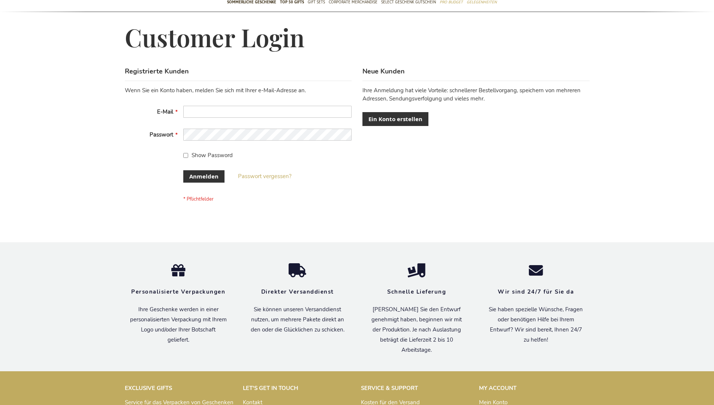
scroll to position [245, 0]
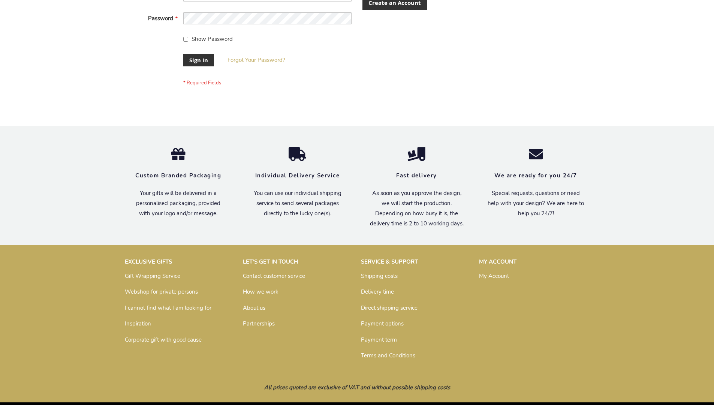
scroll to position [241, 0]
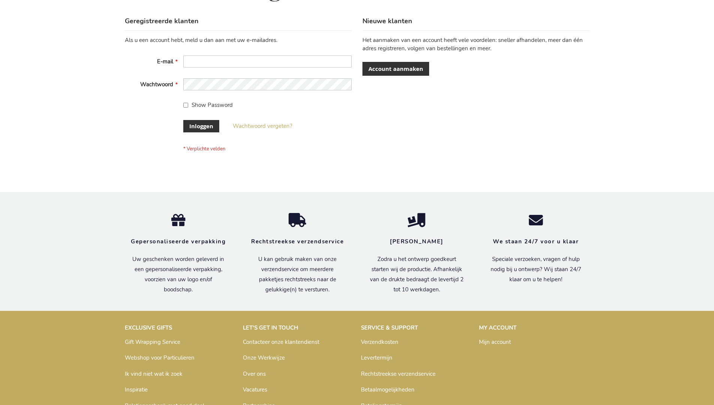
scroll to position [254, 0]
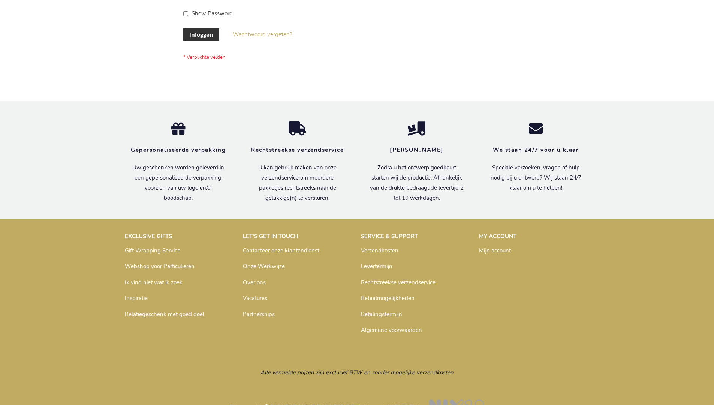
scroll to position [254, 0]
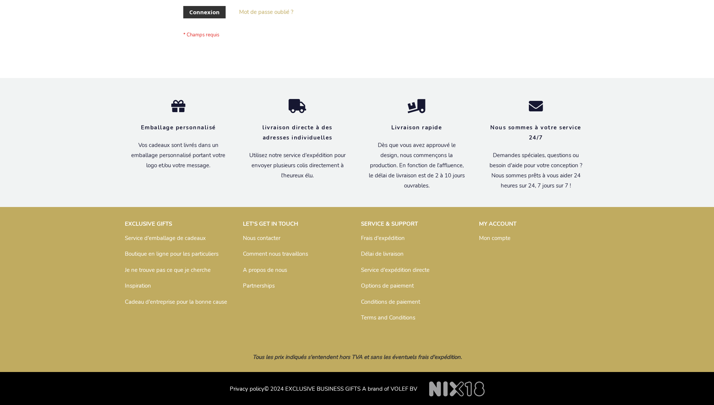
scroll to position [259, 0]
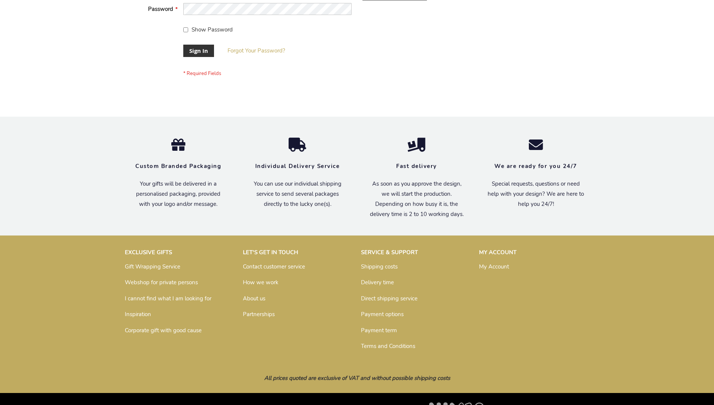
scroll to position [241, 0]
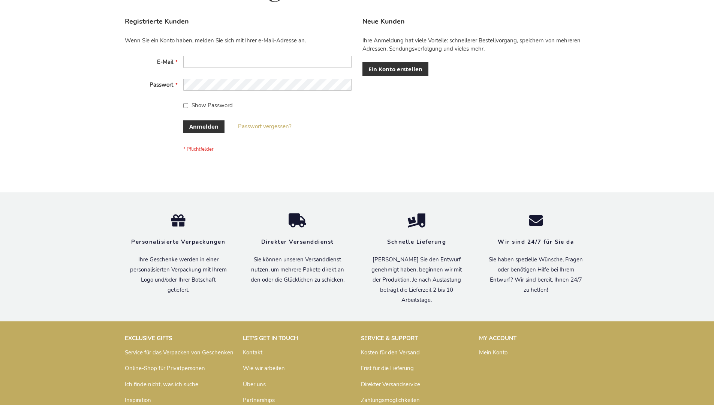
scroll to position [251, 0]
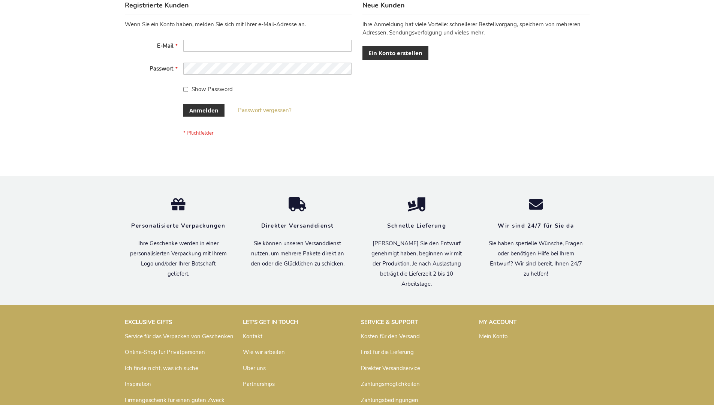
scroll to position [251, 0]
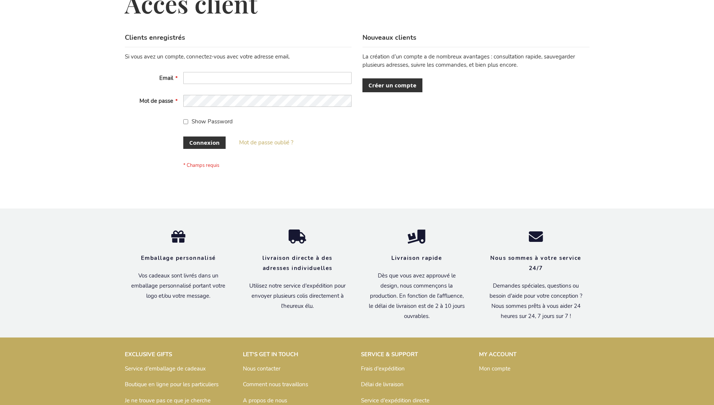
scroll to position [259, 0]
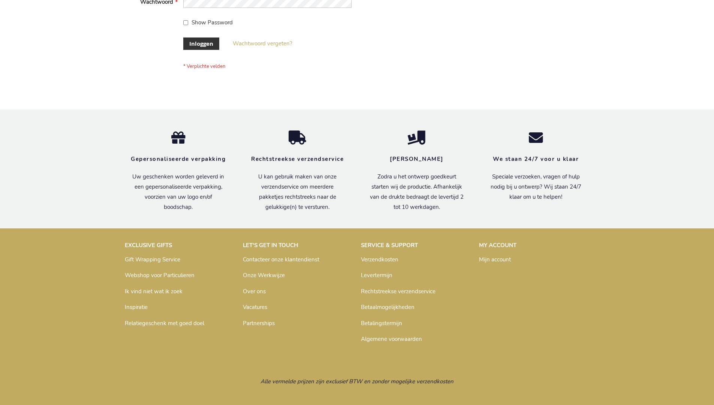
scroll to position [254, 0]
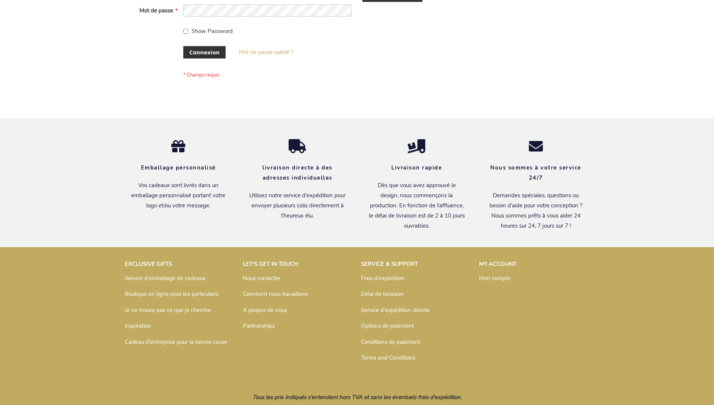
scroll to position [259, 0]
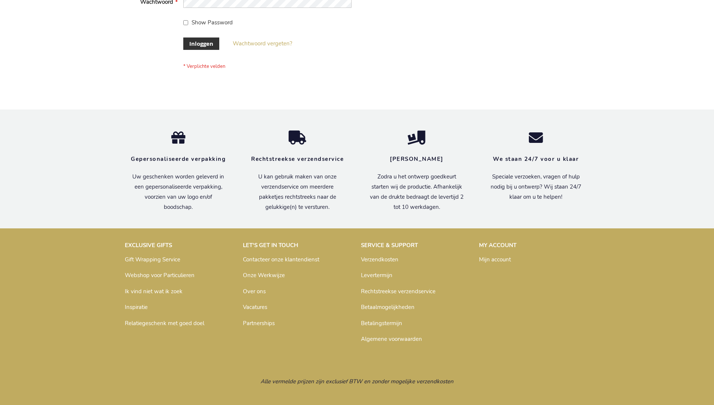
scroll to position [254, 0]
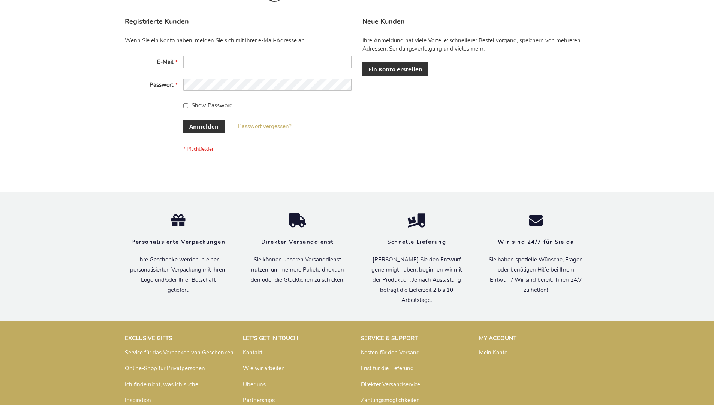
scroll to position [251, 0]
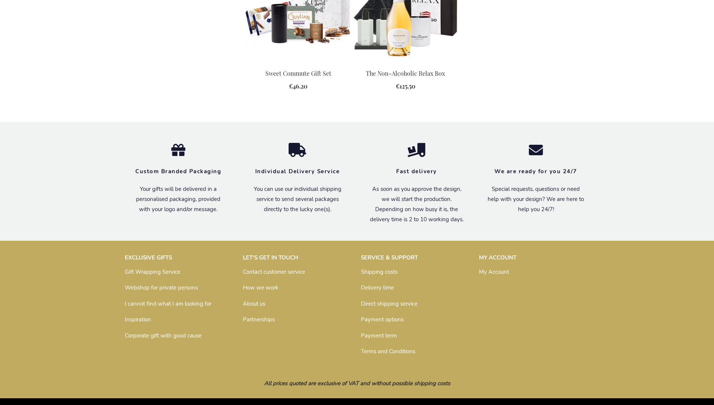
scroll to position [974, 0]
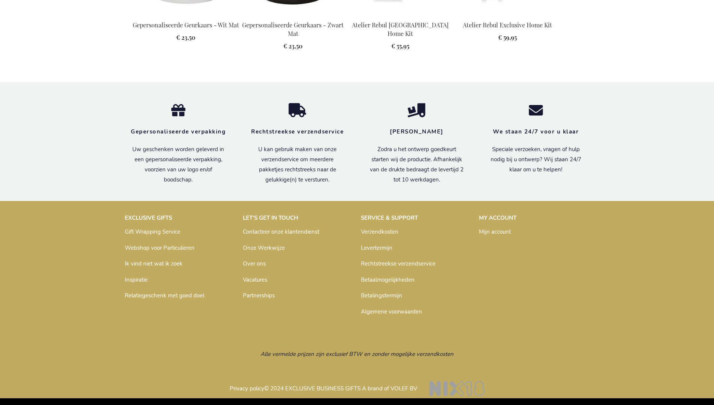
scroll to position [1020, 0]
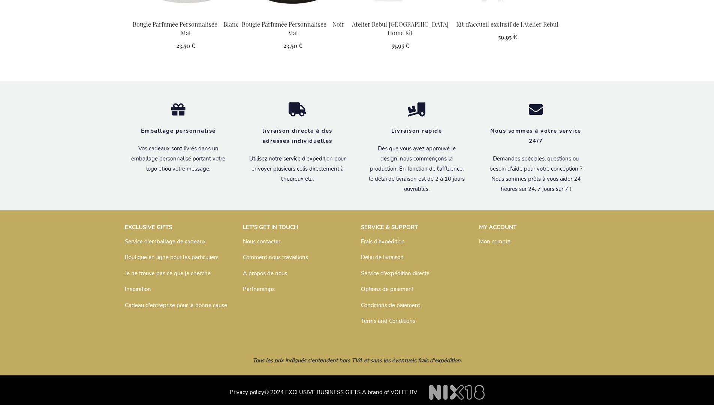
scroll to position [1032, 0]
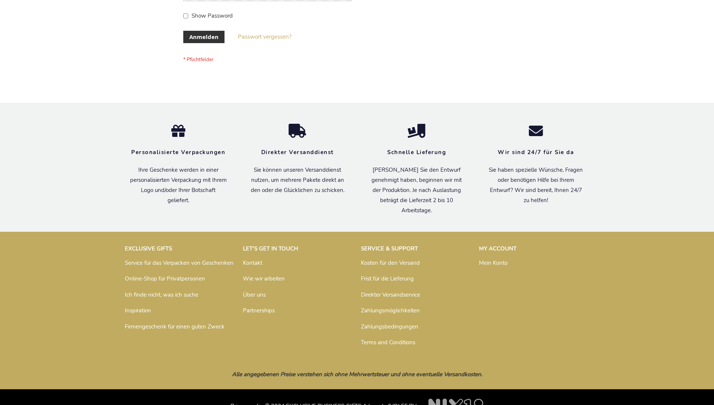
scroll to position [251, 0]
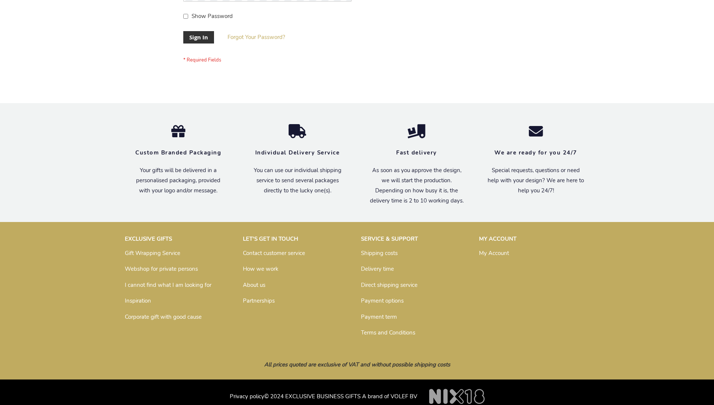
scroll to position [241, 0]
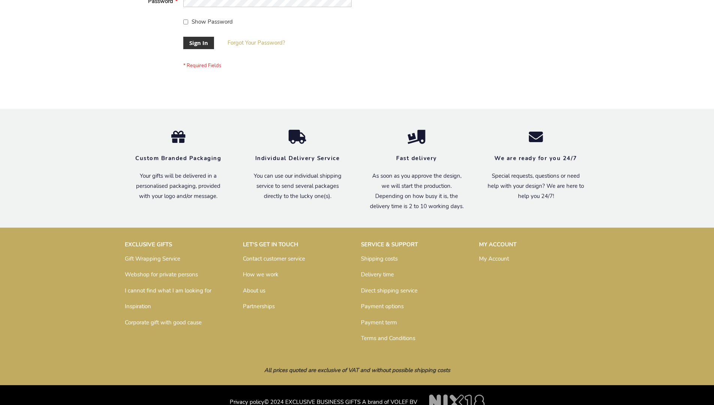
scroll to position [241, 0]
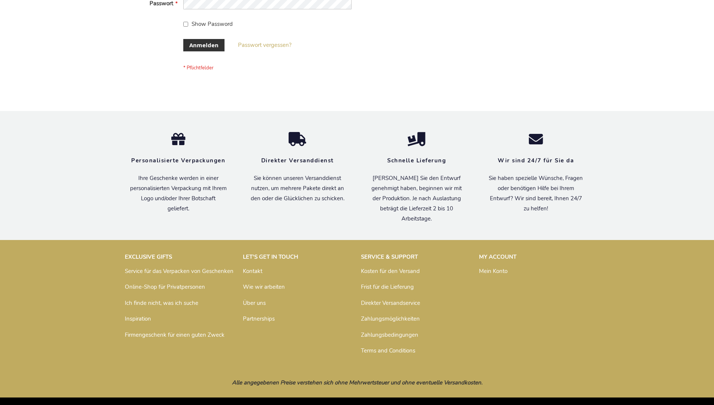
scroll to position [251, 0]
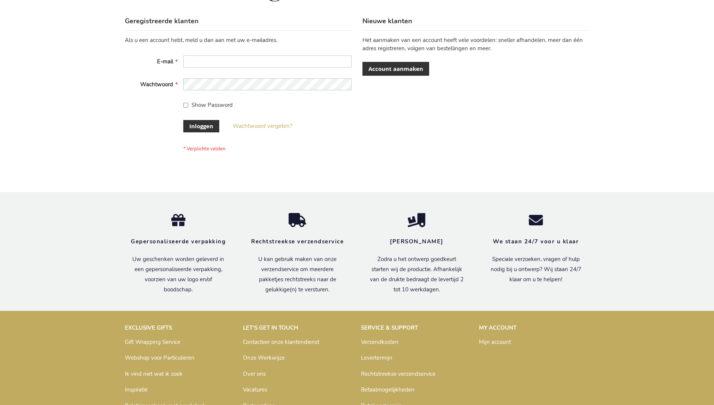
scroll to position [254, 0]
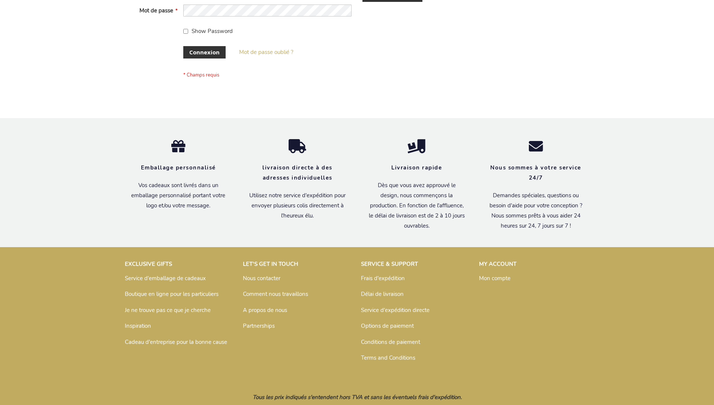
scroll to position [259, 0]
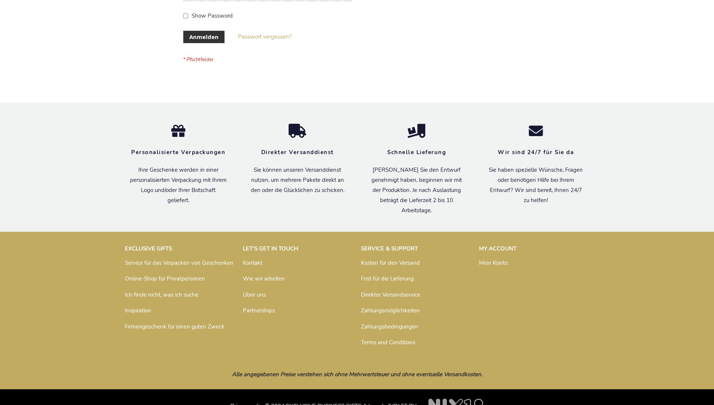
scroll to position [251, 0]
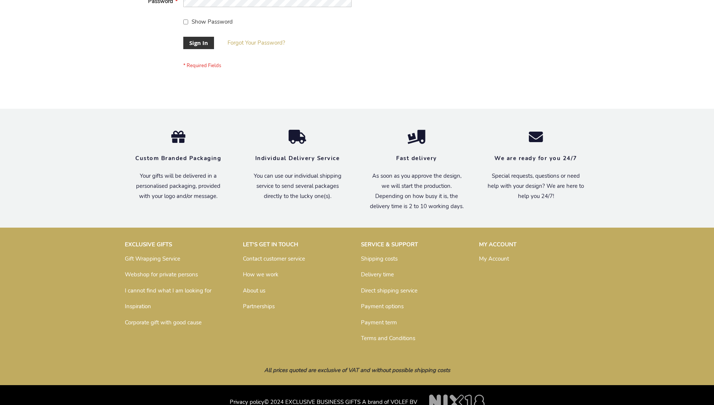
scroll to position [241, 0]
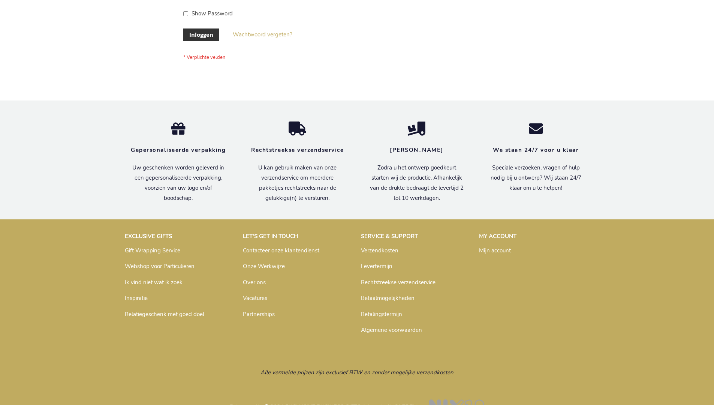
scroll to position [254, 0]
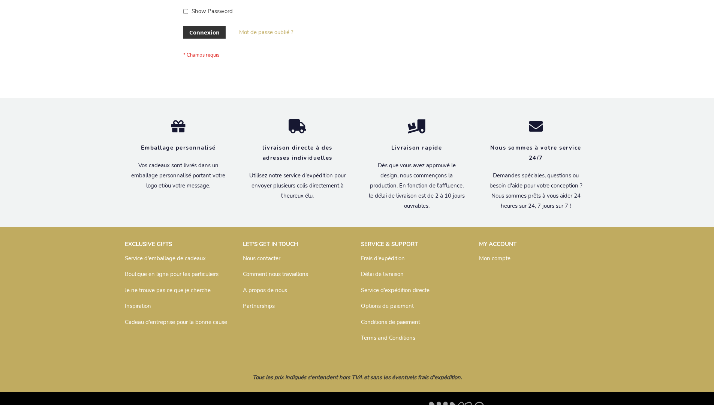
scroll to position [259, 0]
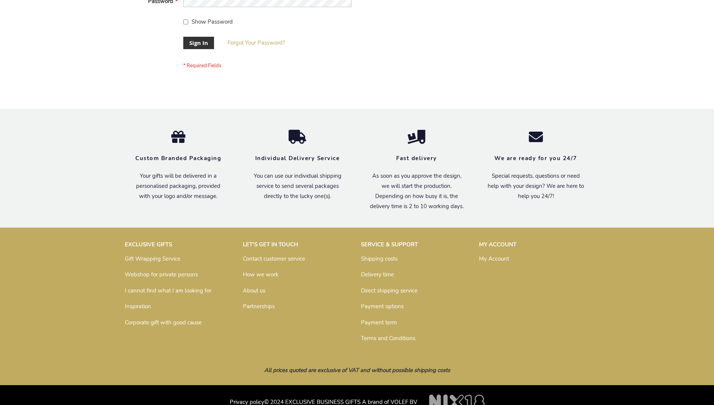
scroll to position [241, 0]
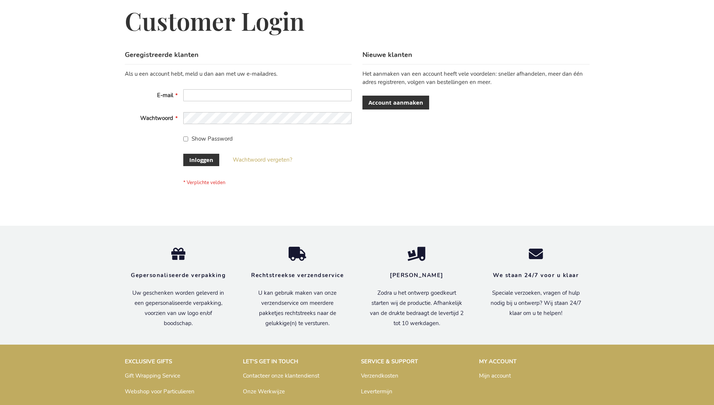
scroll to position [254, 0]
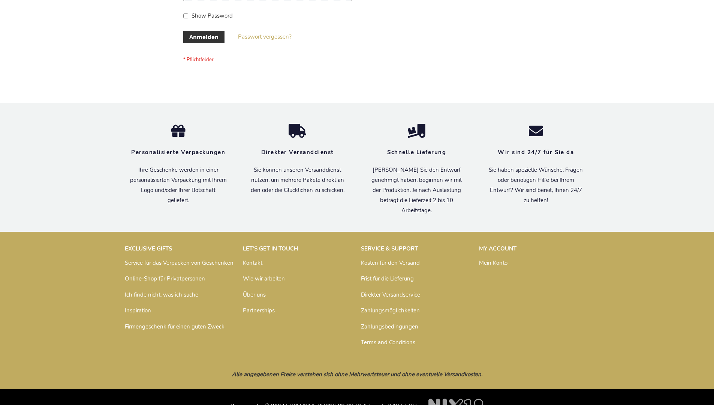
scroll to position [251, 0]
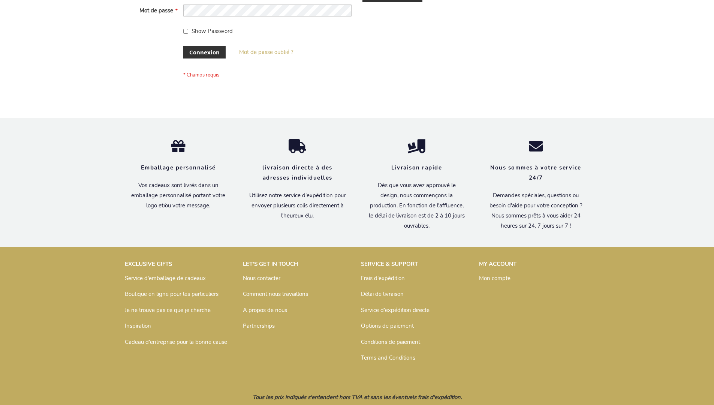
scroll to position [259, 0]
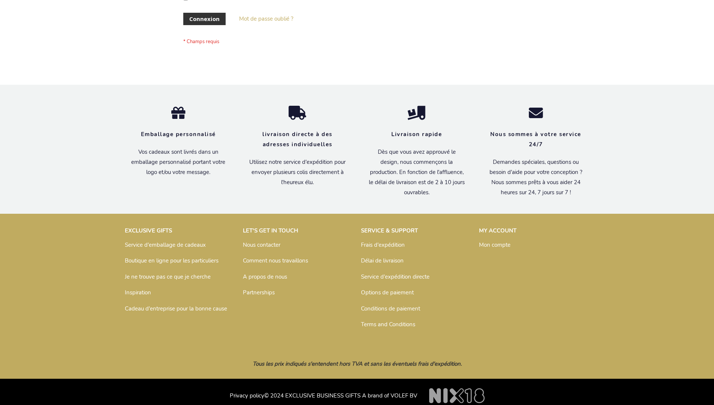
scroll to position [259, 0]
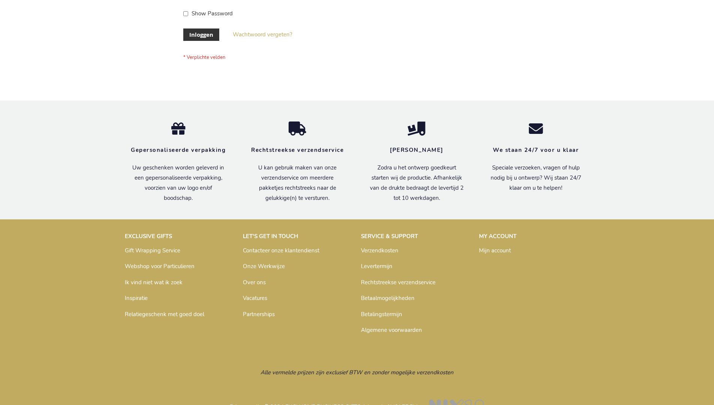
scroll to position [254, 0]
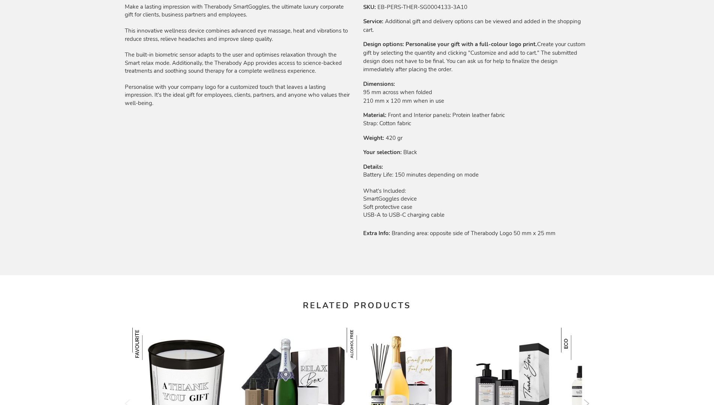
scroll to position [1089, 0]
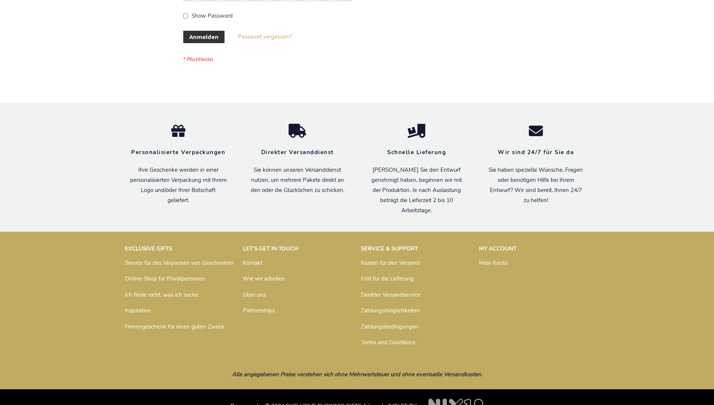
scroll to position [251, 0]
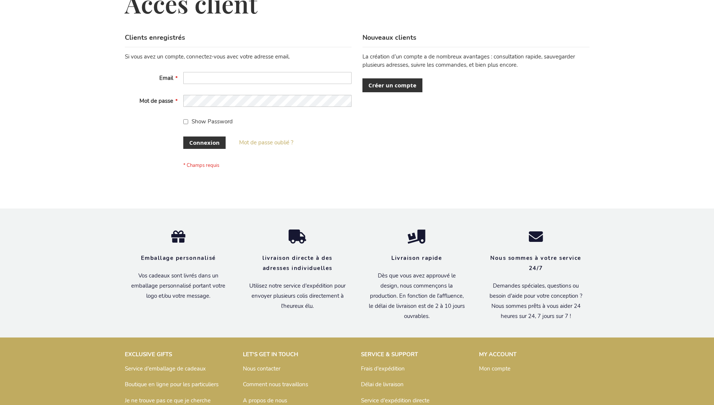
scroll to position [259, 0]
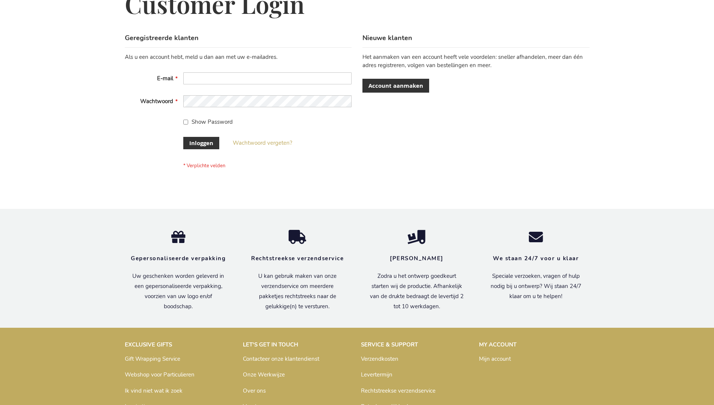
scroll to position [254, 0]
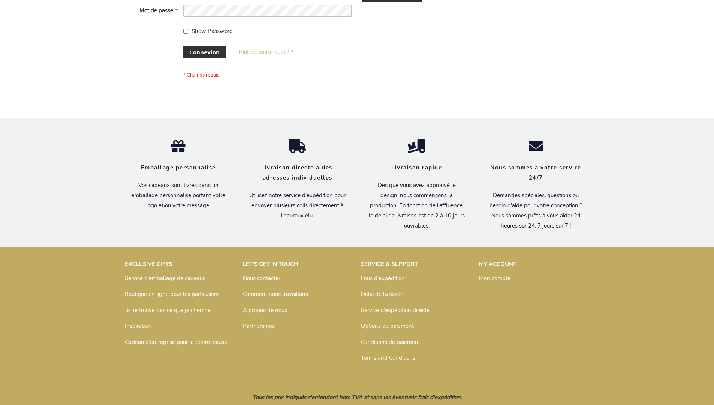
scroll to position [259, 0]
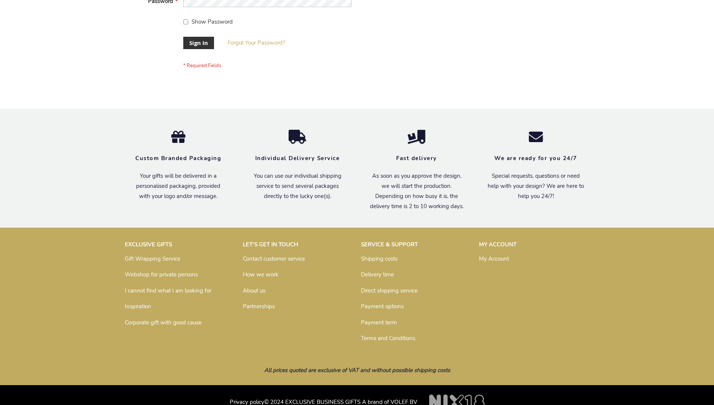
scroll to position [241, 0]
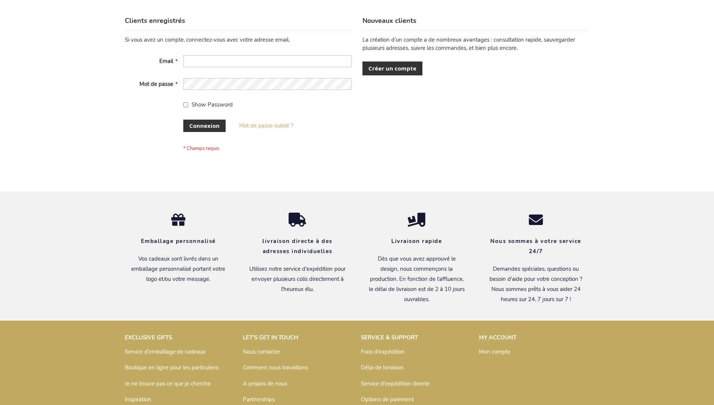
scroll to position [259, 0]
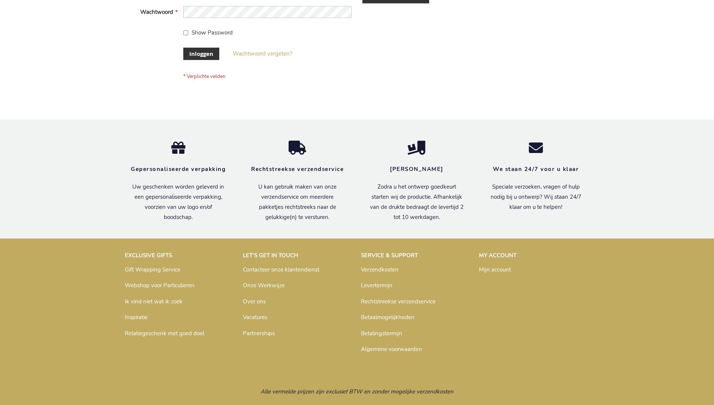
scroll to position [254, 0]
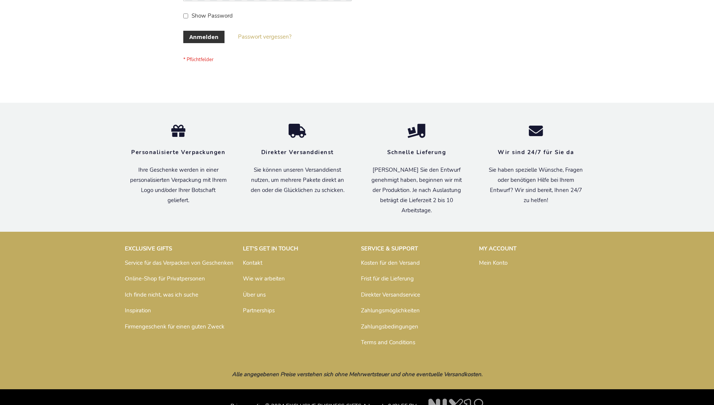
scroll to position [251, 0]
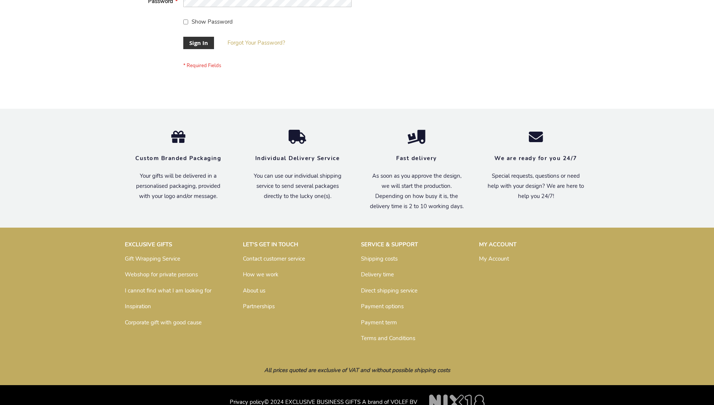
scroll to position [241, 0]
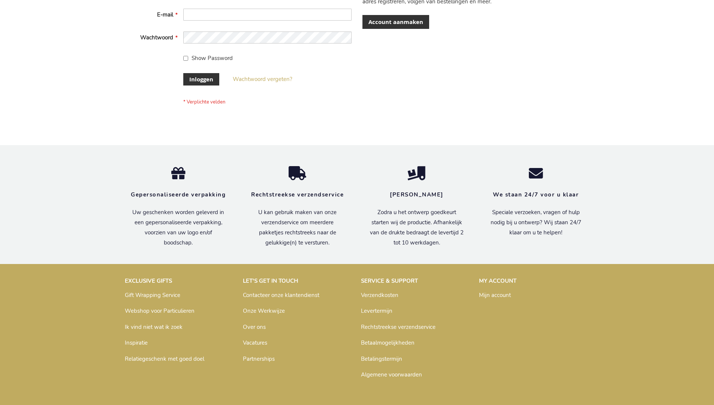
scroll to position [254, 0]
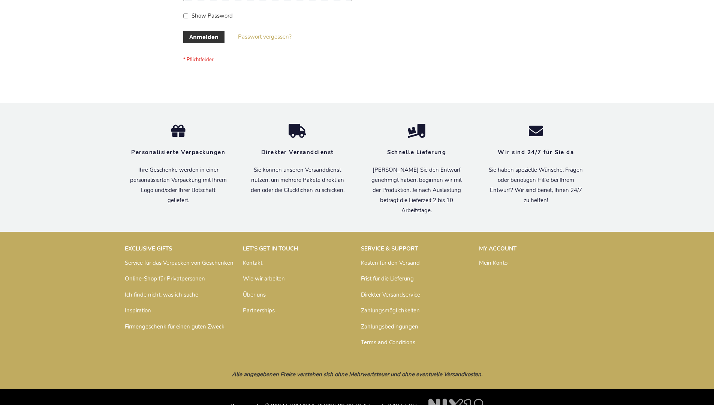
scroll to position [251, 0]
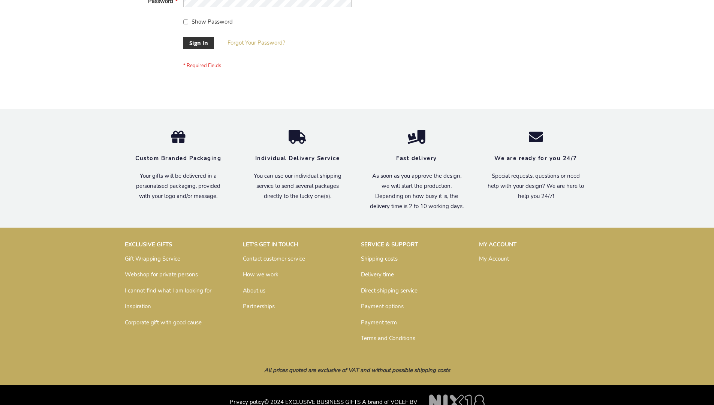
scroll to position [241, 0]
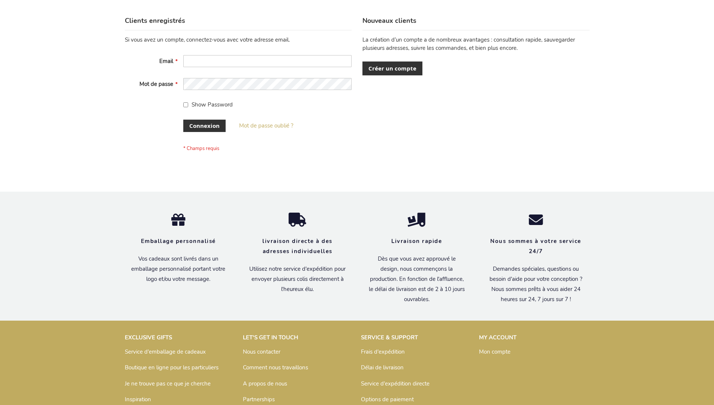
scroll to position [259, 0]
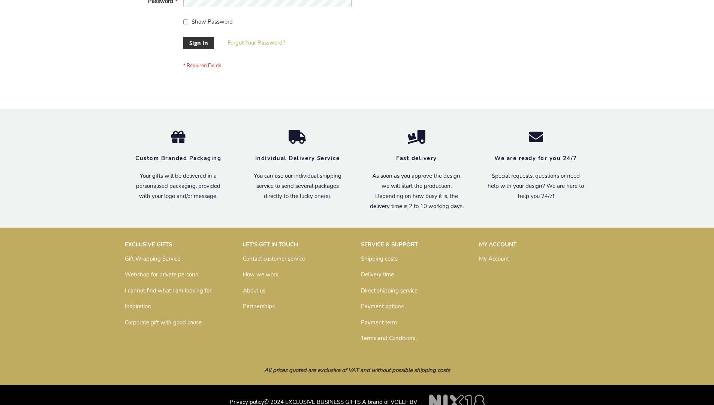
scroll to position [241, 0]
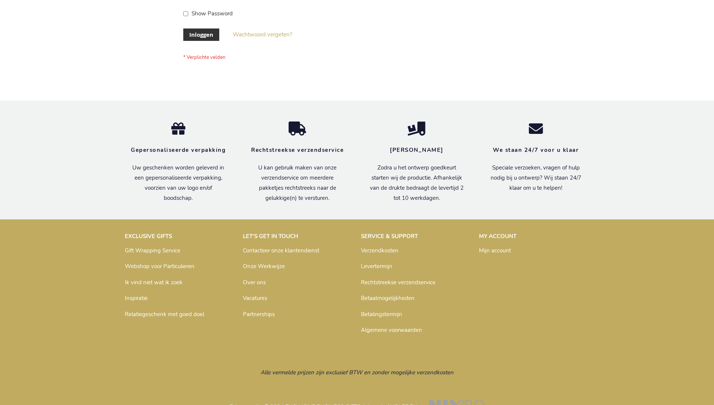
scroll to position [254, 0]
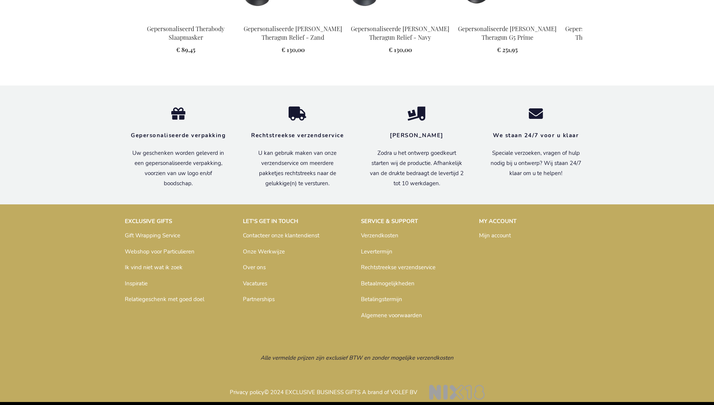
scroll to position [1102, 0]
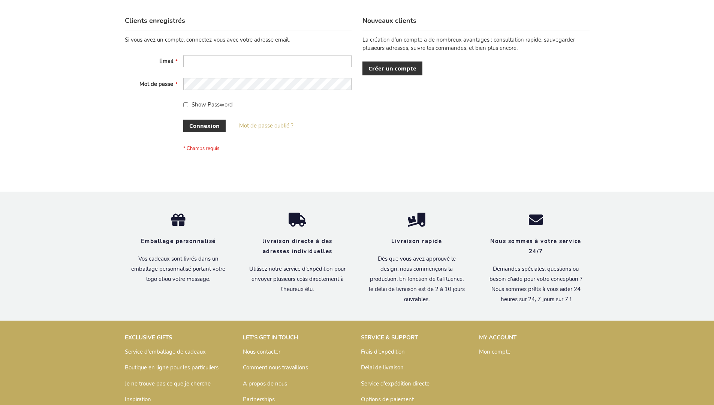
scroll to position [259, 0]
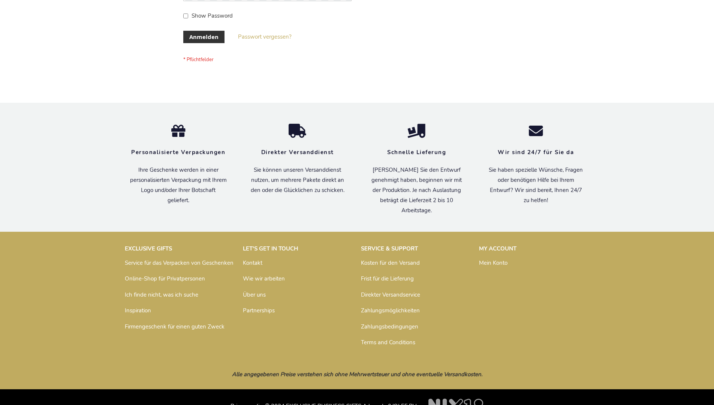
scroll to position [251, 0]
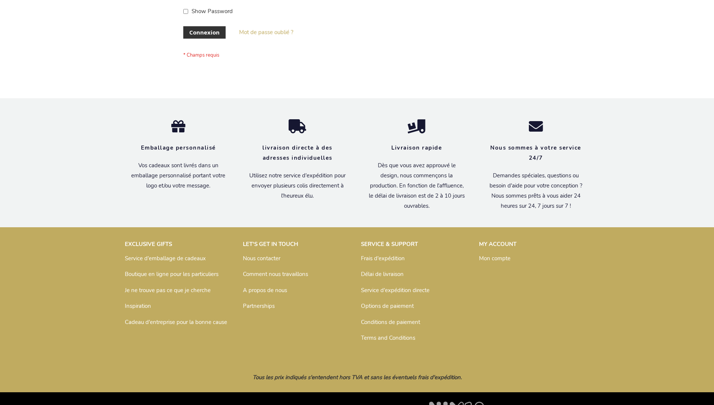
scroll to position [259, 0]
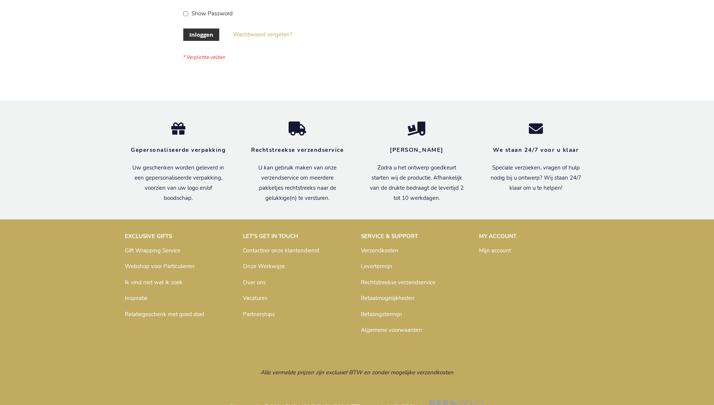
scroll to position [254, 0]
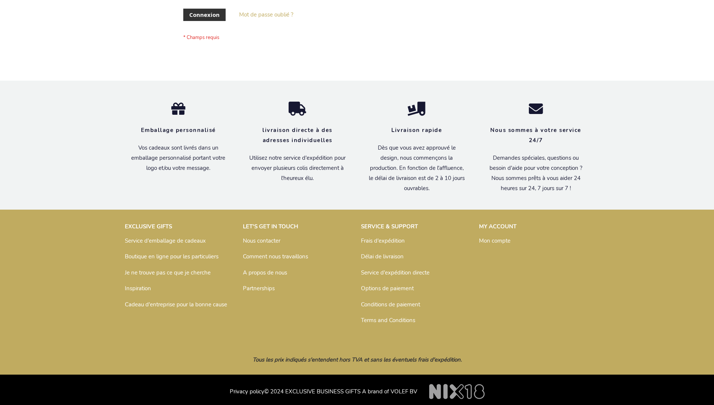
scroll to position [259, 0]
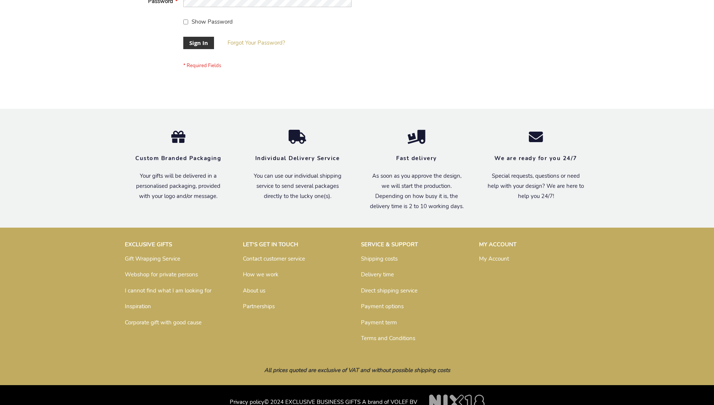
scroll to position [241, 0]
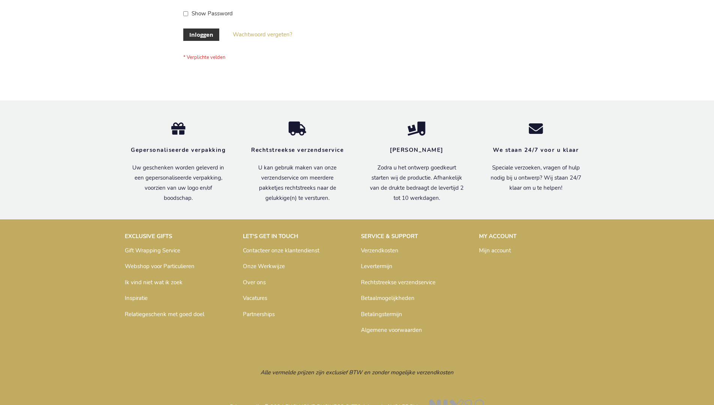
scroll to position [254, 0]
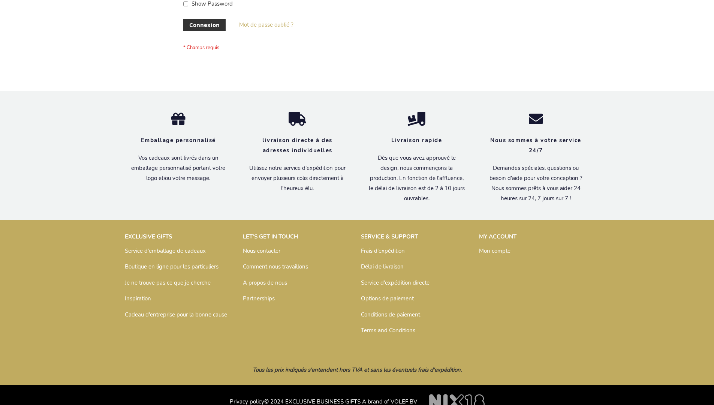
scroll to position [259, 0]
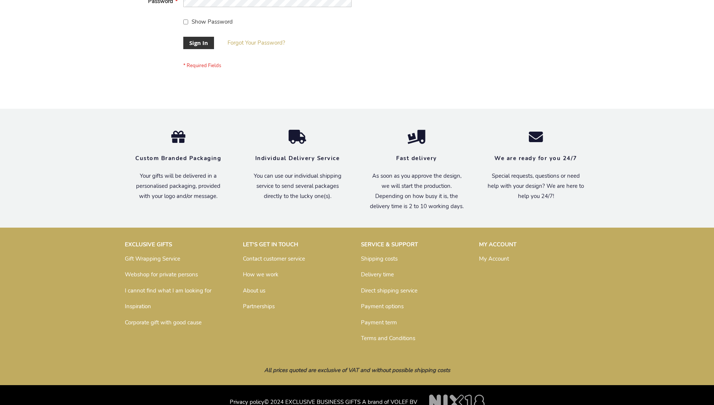
scroll to position [241, 0]
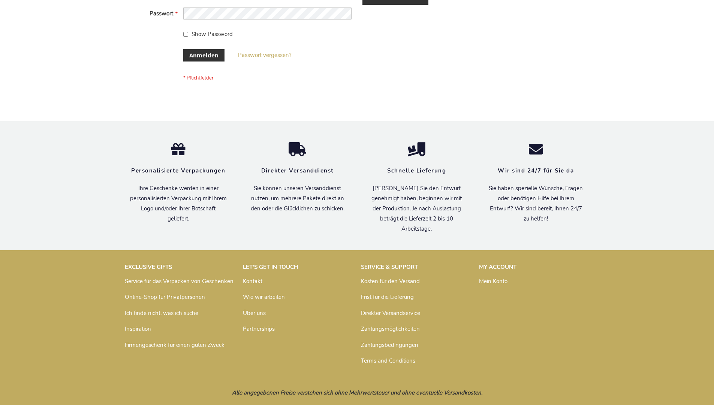
scroll to position [251, 0]
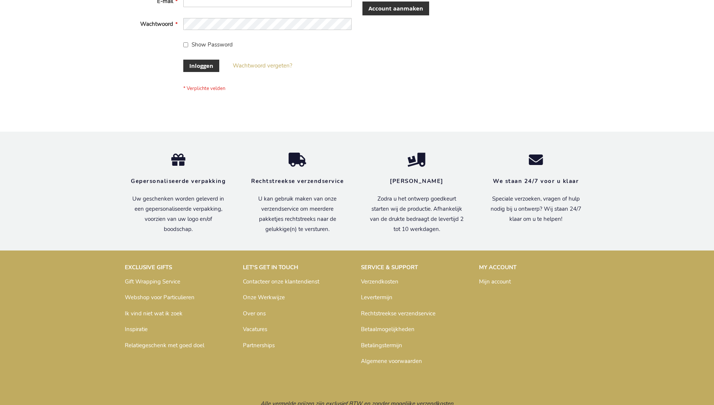
scroll to position [254, 0]
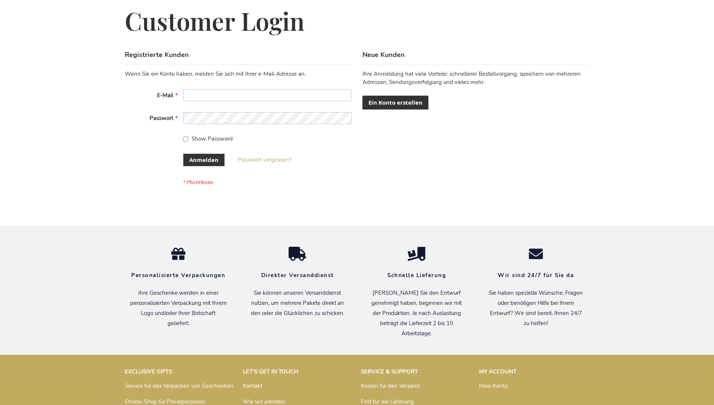
scroll to position [251, 0]
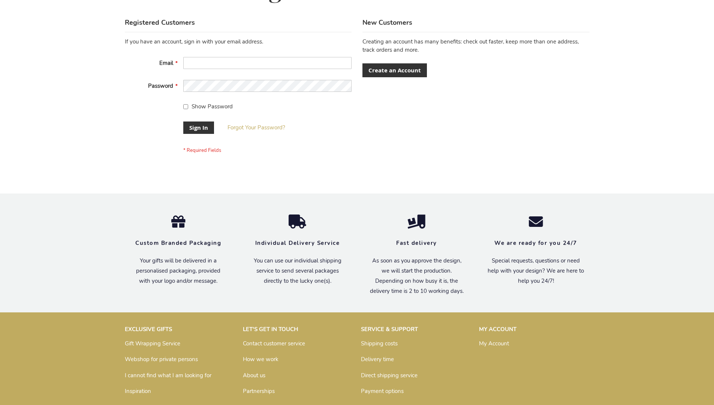
scroll to position [241, 0]
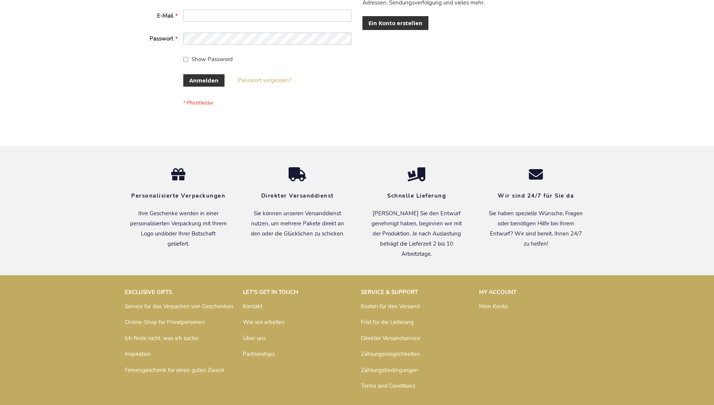
scroll to position [251, 0]
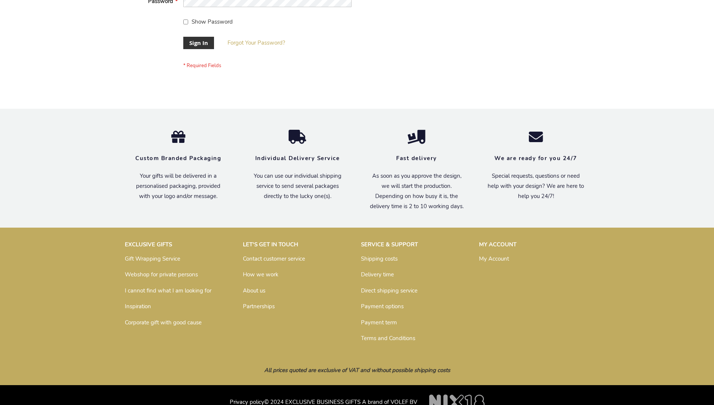
scroll to position [241, 0]
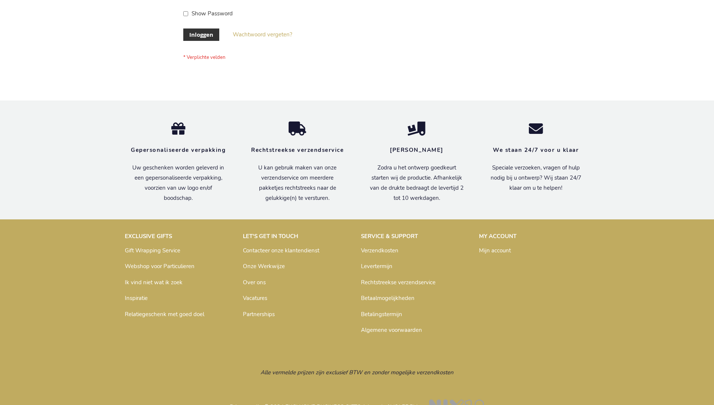
scroll to position [254, 0]
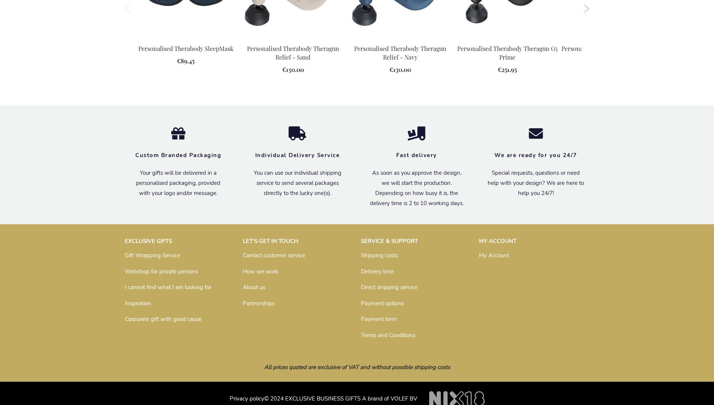
scroll to position [1089, 0]
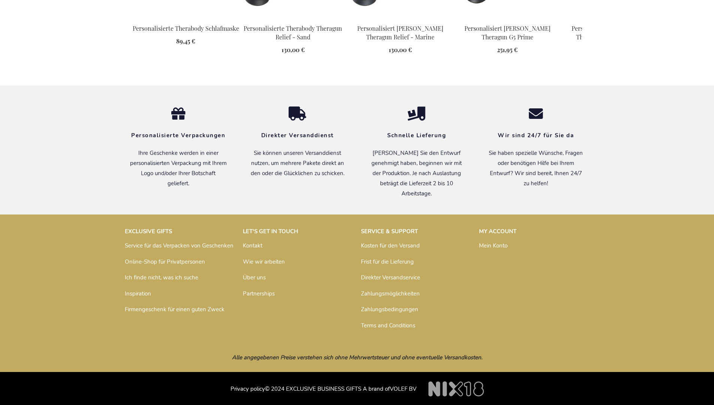
scroll to position [1116, 0]
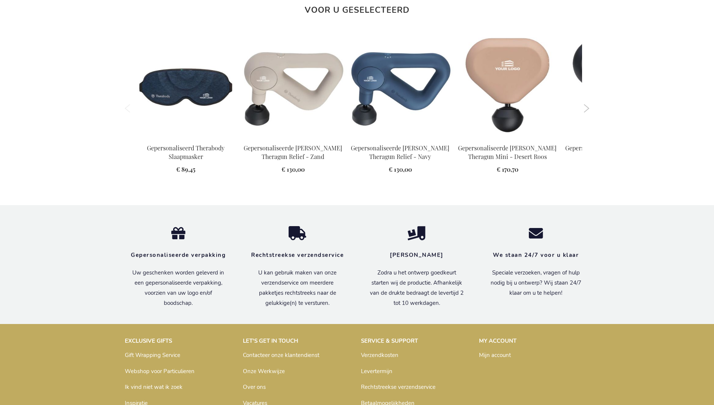
scroll to position [1065, 0]
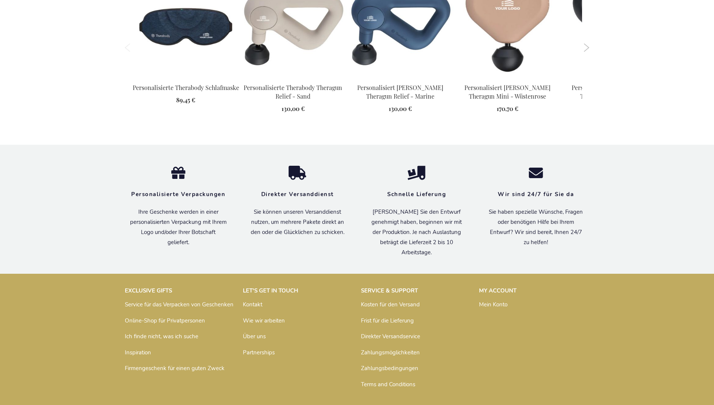
scroll to position [1069, 0]
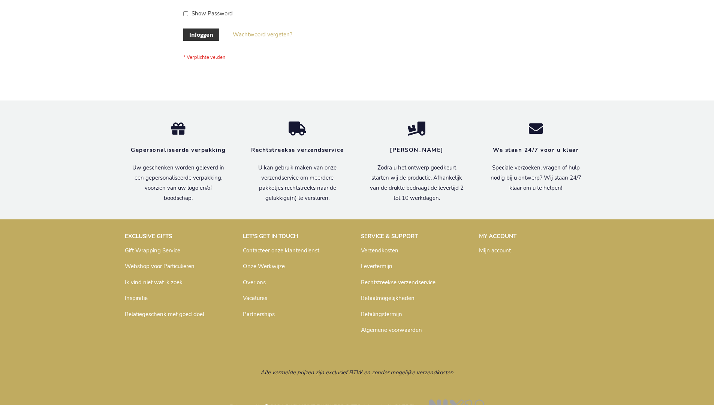
scroll to position [254, 0]
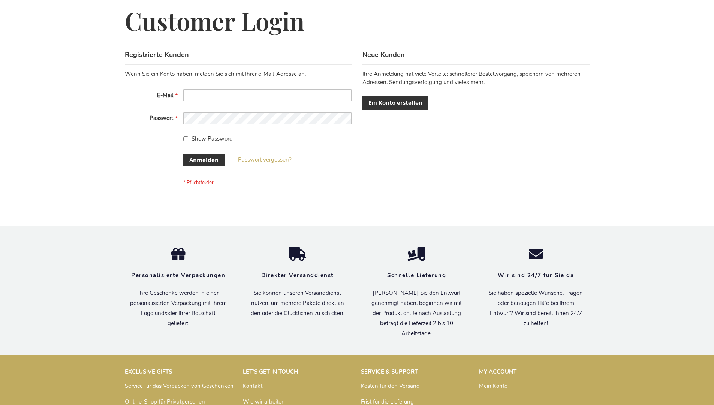
scroll to position [251, 0]
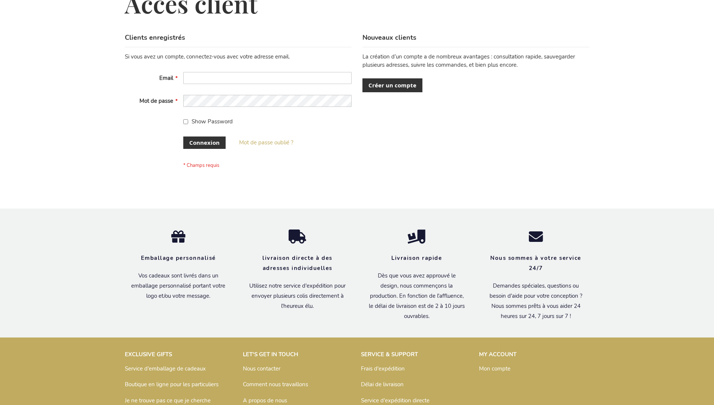
scroll to position [259, 0]
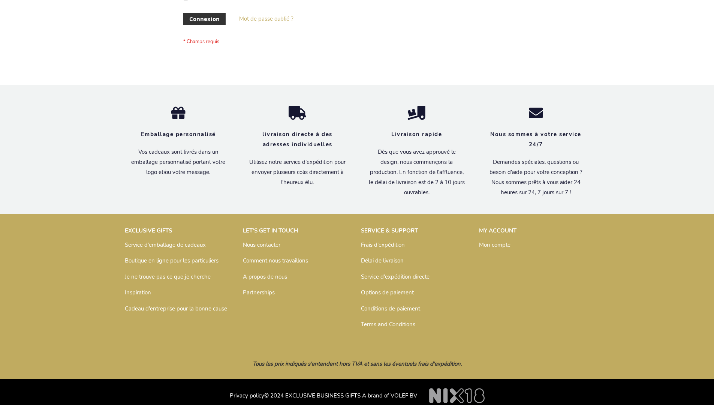
scroll to position [259, 0]
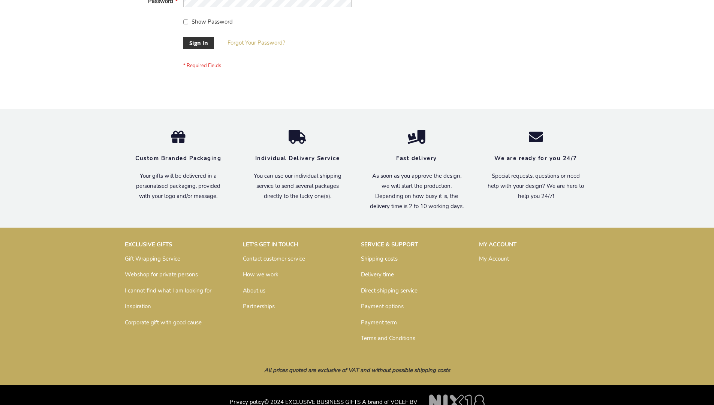
scroll to position [241, 0]
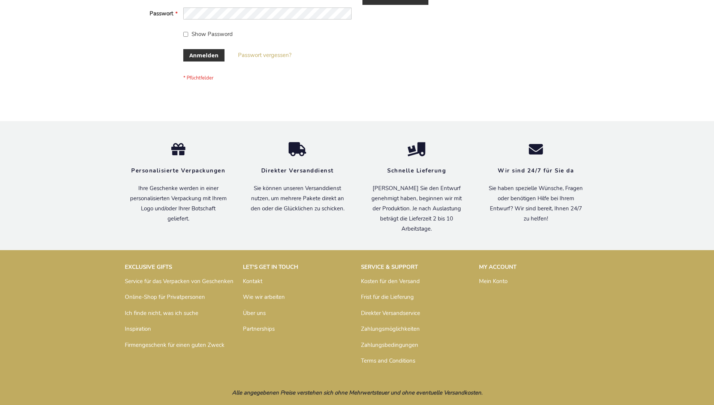
scroll to position [251, 0]
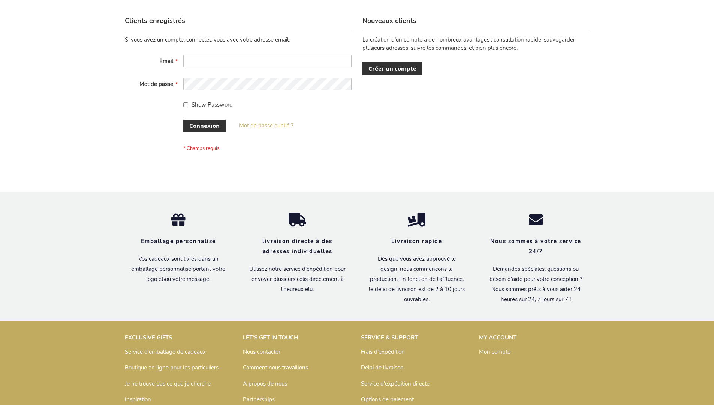
scroll to position [259, 0]
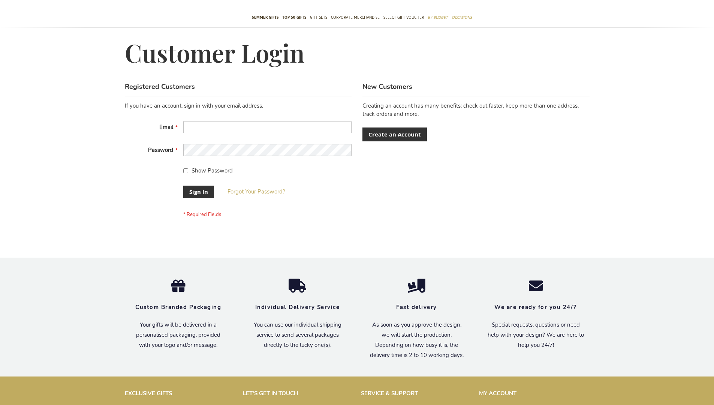
scroll to position [241, 0]
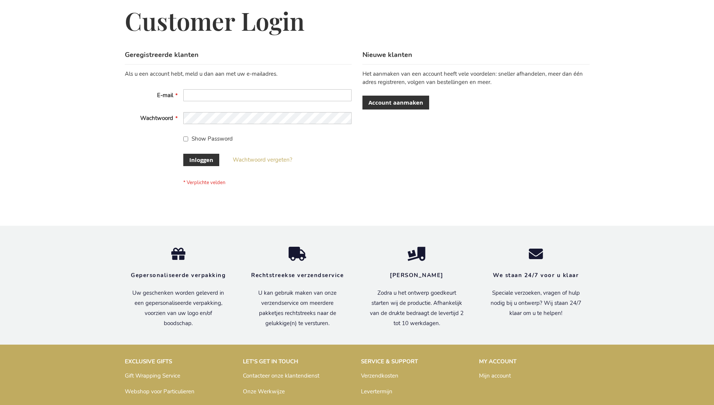
scroll to position [254, 0]
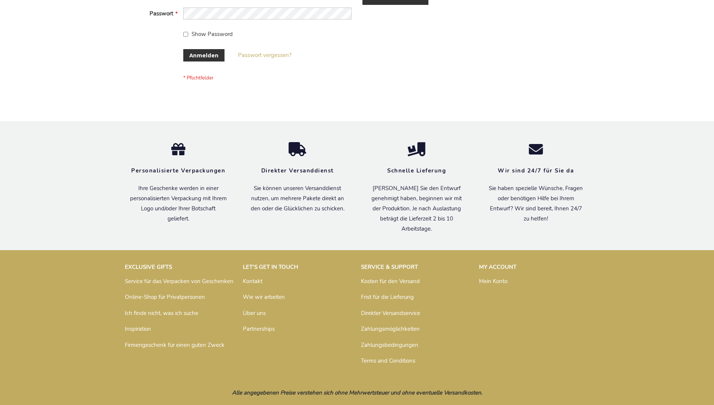
scroll to position [251, 0]
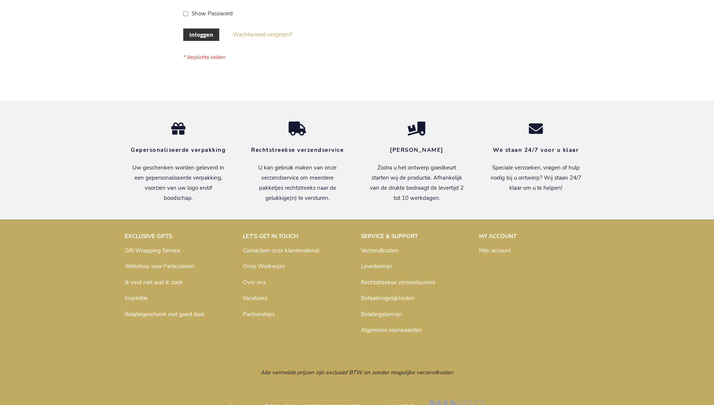
scroll to position [254, 0]
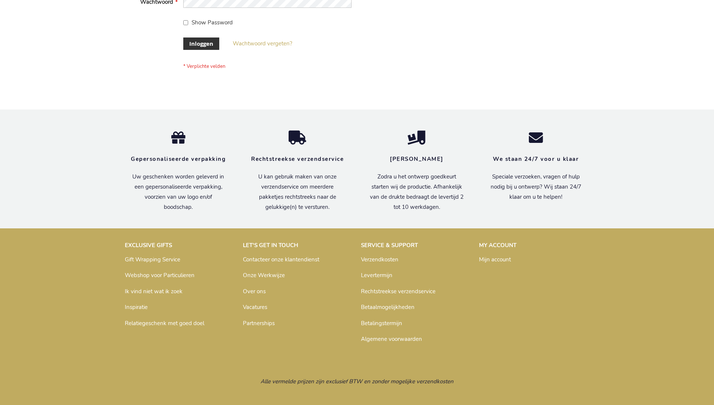
scroll to position [254, 0]
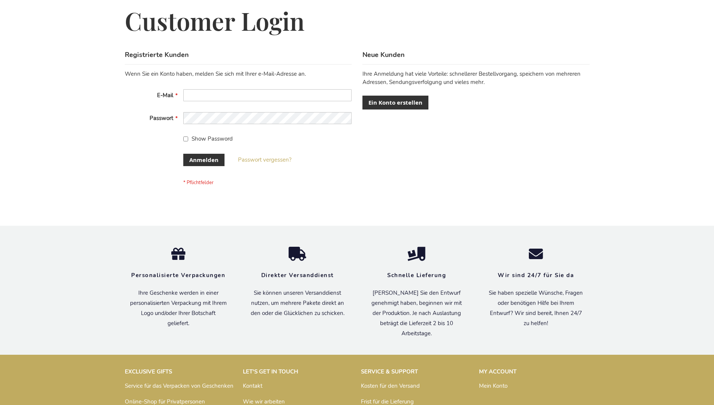
scroll to position [251, 0]
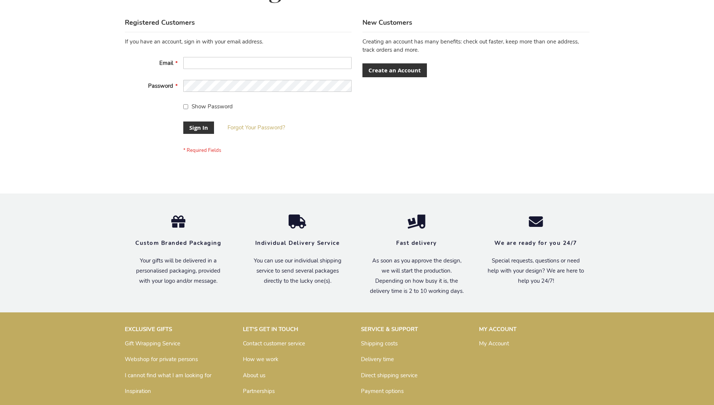
scroll to position [241, 0]
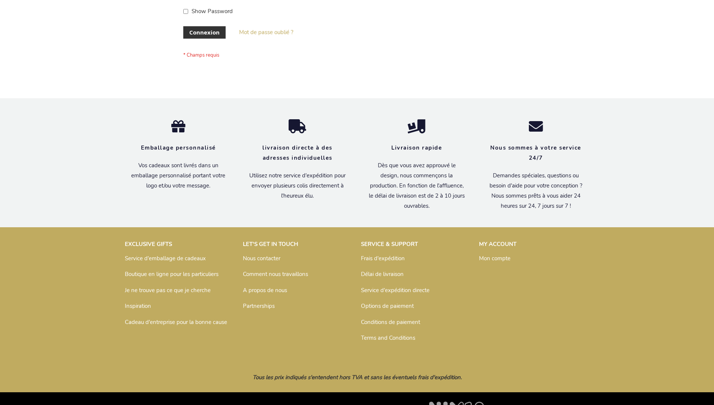
scroll to position [259, 0]
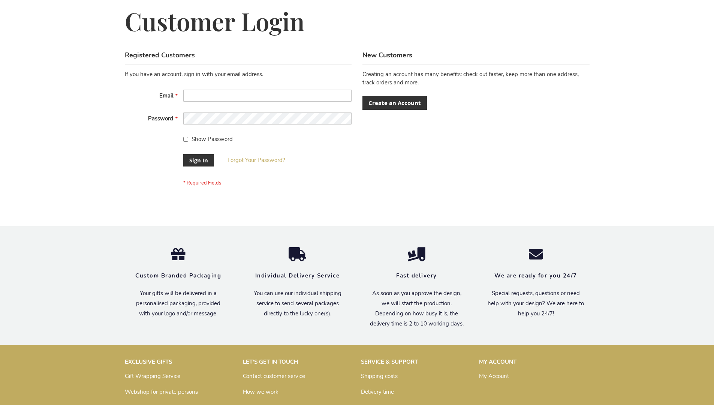
scroll to position [241, 0]
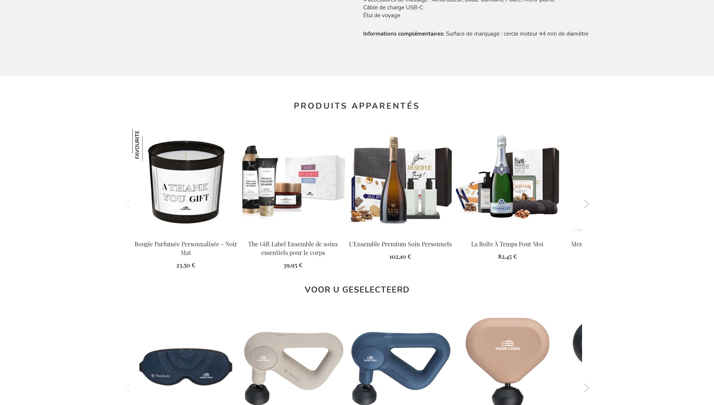
scroll to position [1077, 0]
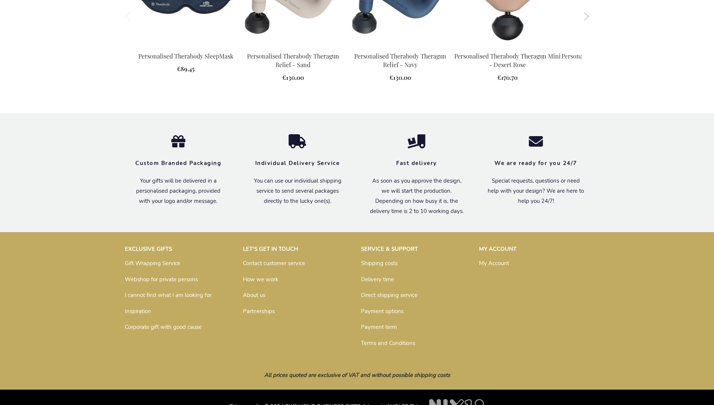
scroll to position [1051, 0]
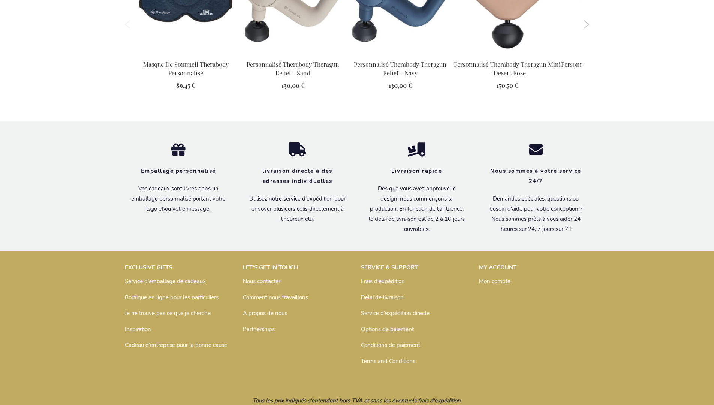
scroll to position [1077, 0]
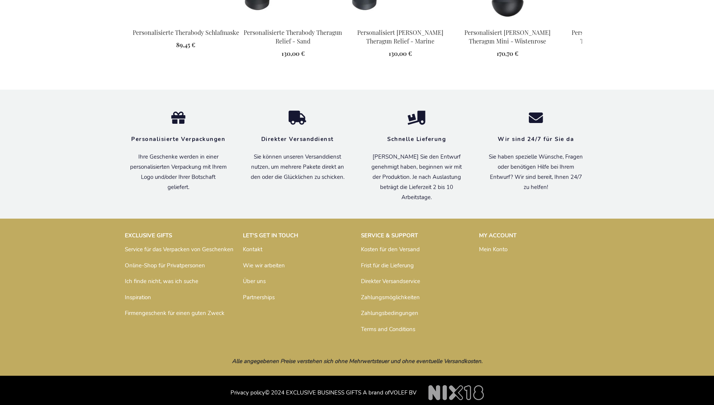
scroll to position [1069, 0]
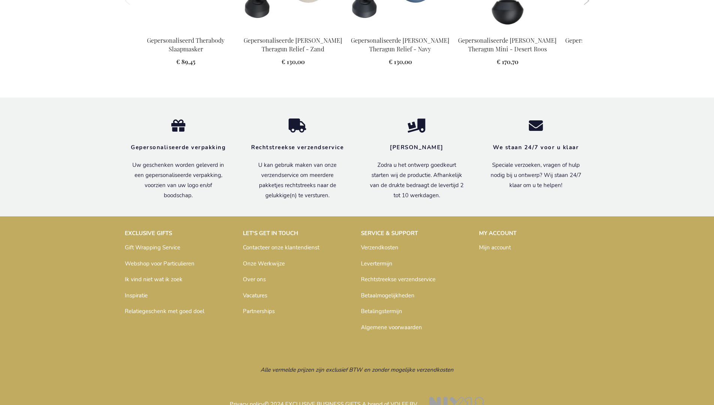
scroll to position [1065, 0]
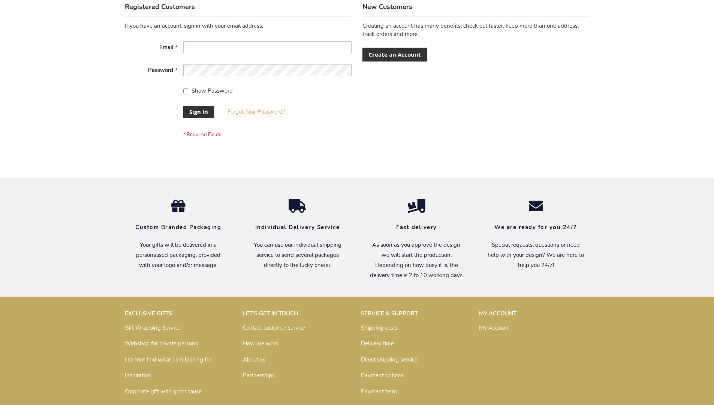
scroll to position [241, 0]
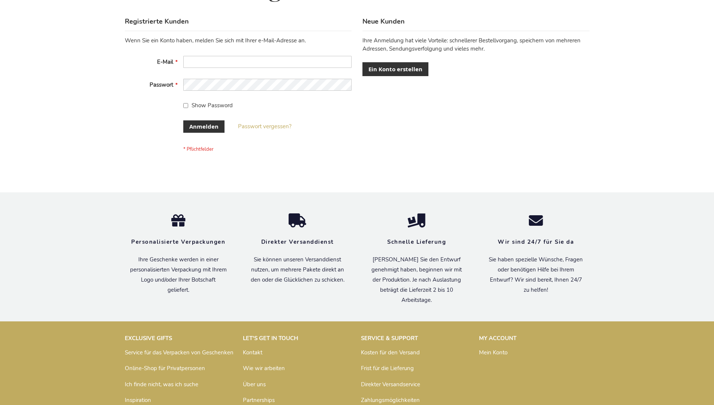
scroll to position [251, 0]
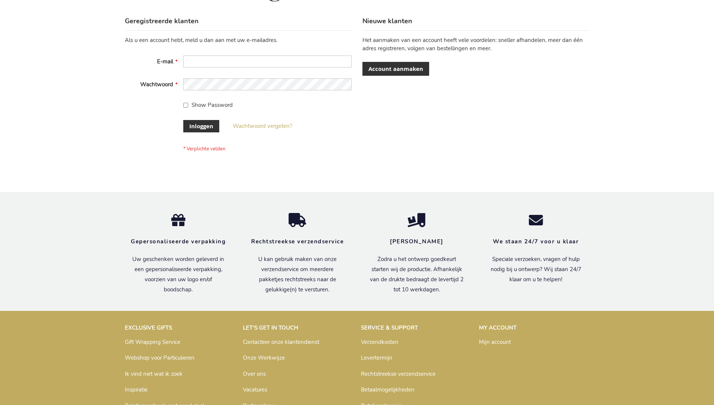
scroll to position [254, 0]
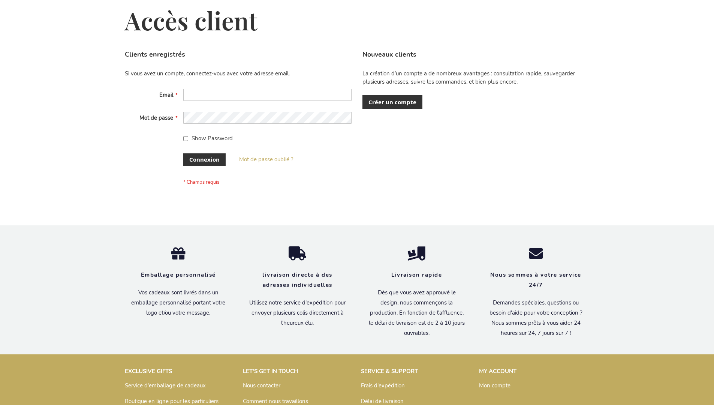
scroll to position [259, 0]
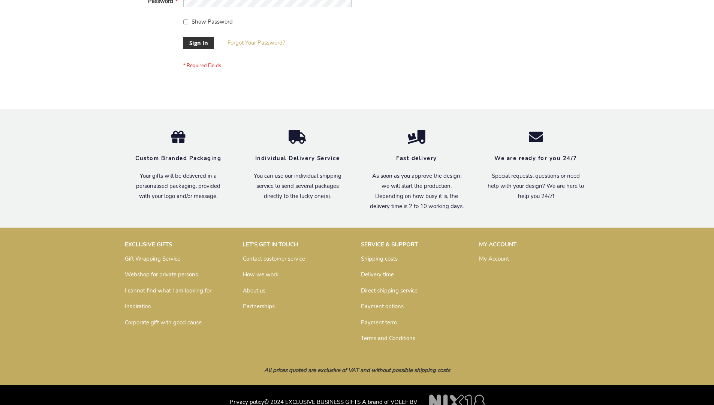
scroll to position [241, 0]
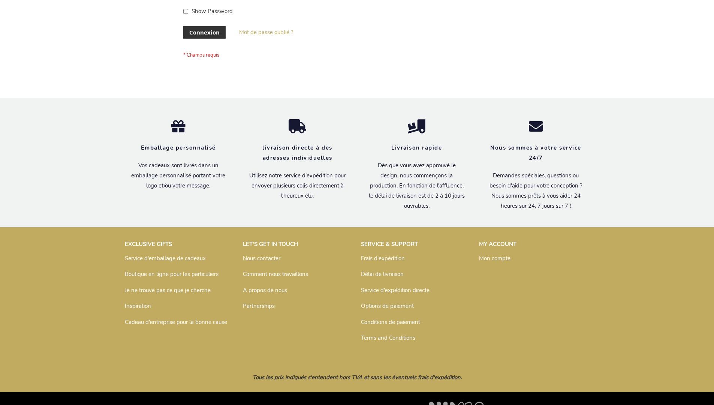
scroll to position [259, 0]
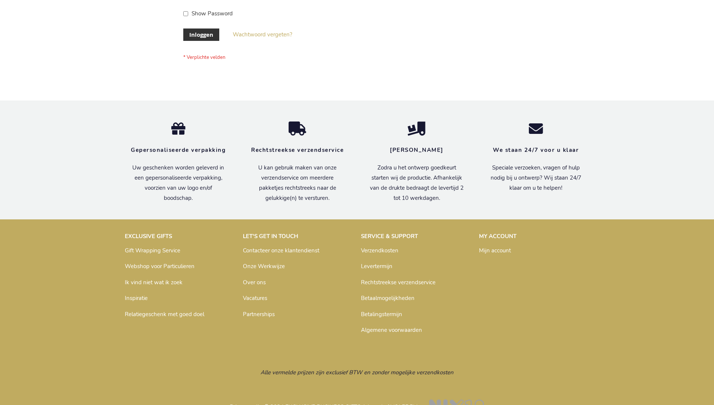
scroll to position [254, 0]
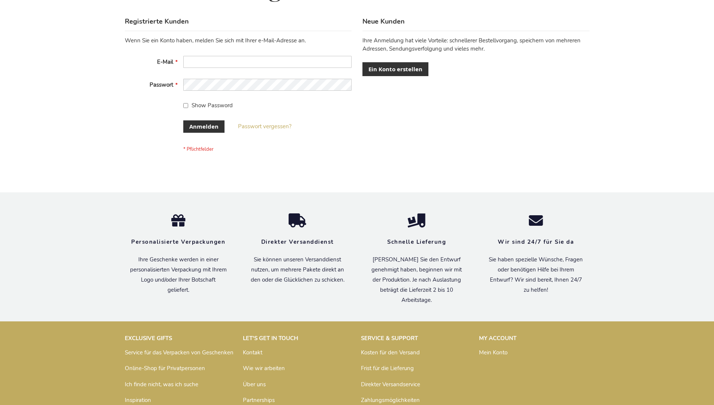
scroll to position [251, 0]
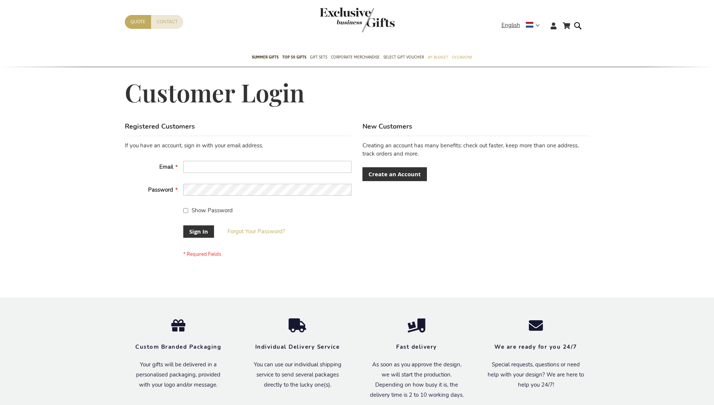
scroll to position [241, 0]
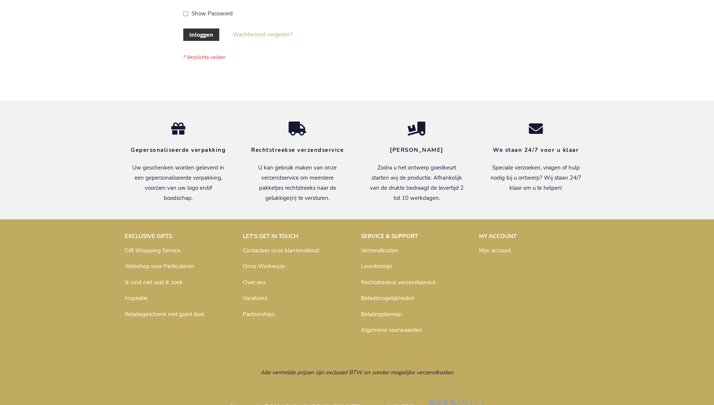
scroll to position [254, 0]
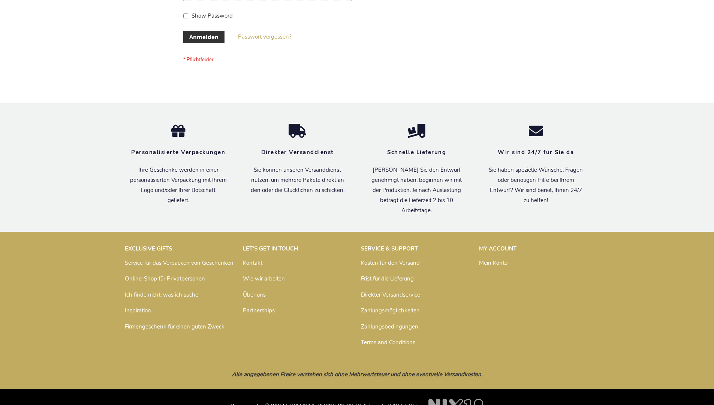
scroll to position [251, 0]
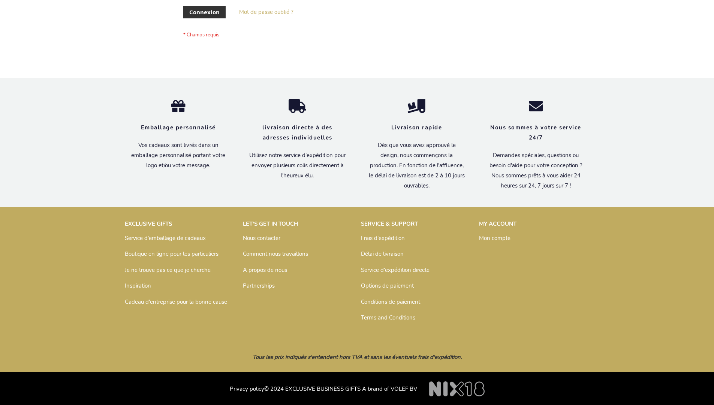
scroll to position [259, 0]
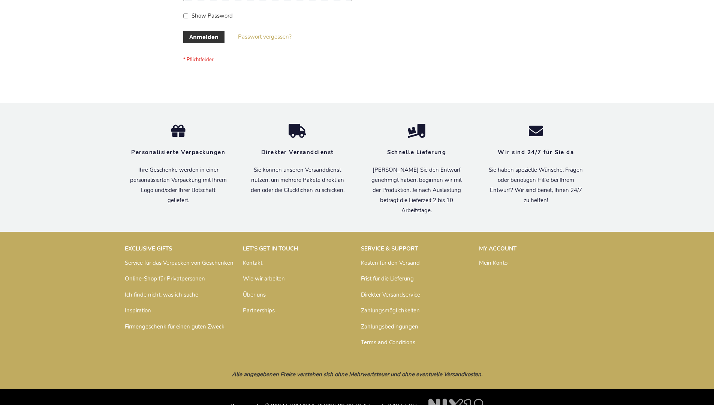
scroll to position [251, 0]
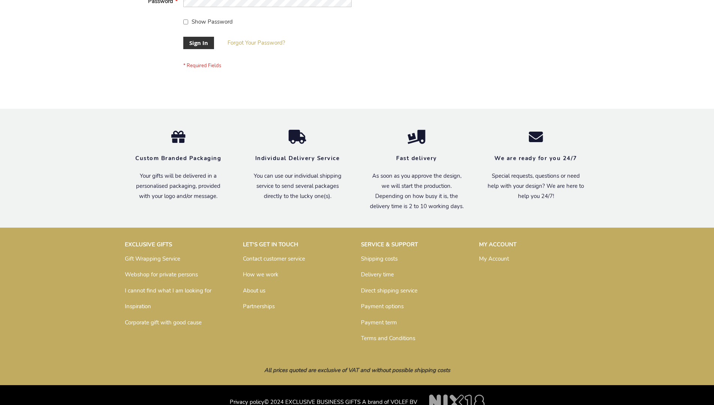
scroll to position [241, 0]
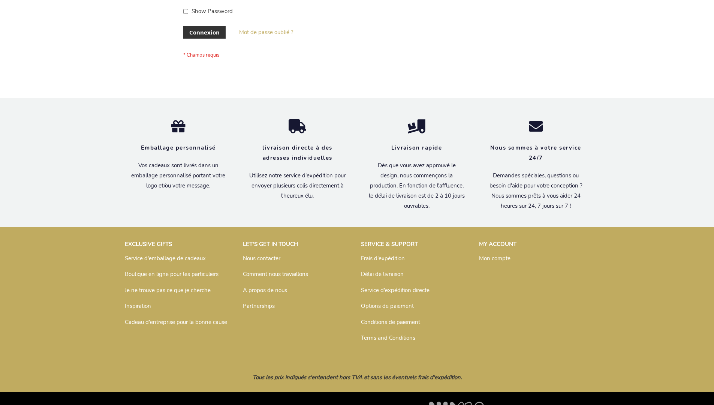
scroll to position [259, 0]
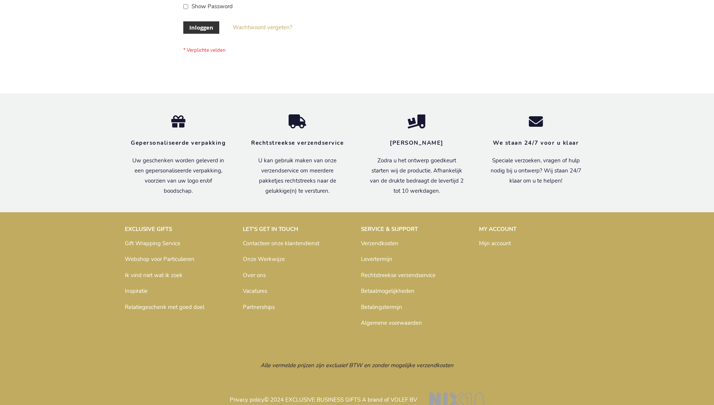
scroll to position [254, 0]
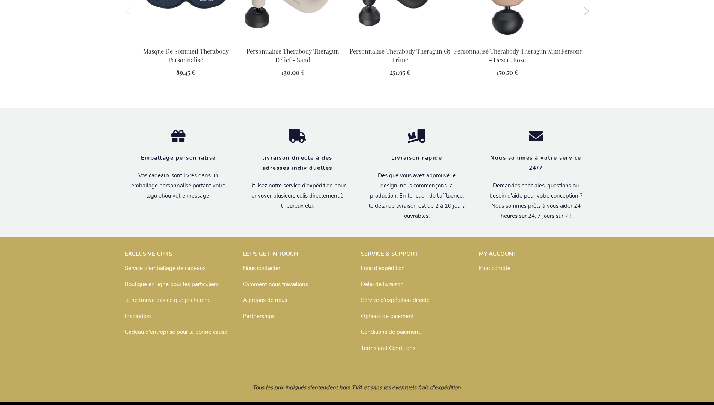
scroll to position [1106, 0]
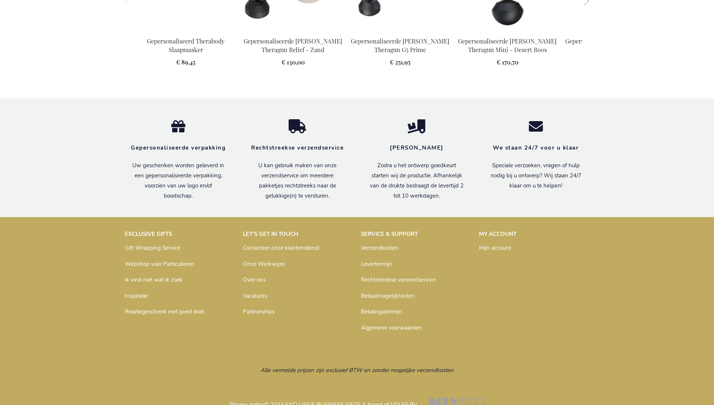
scroll to position [1085, 0]
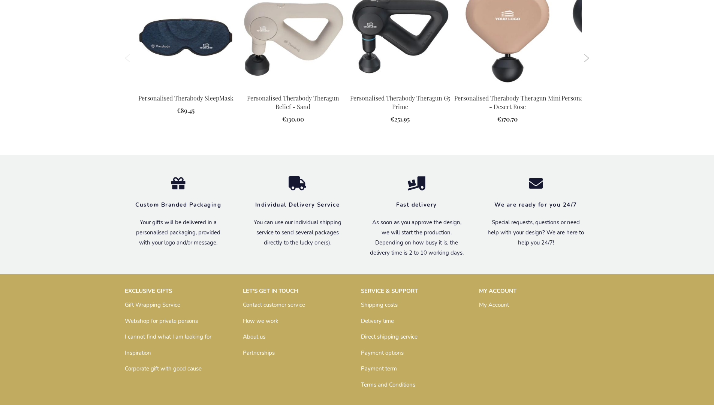
scroll to position [1071, 0]
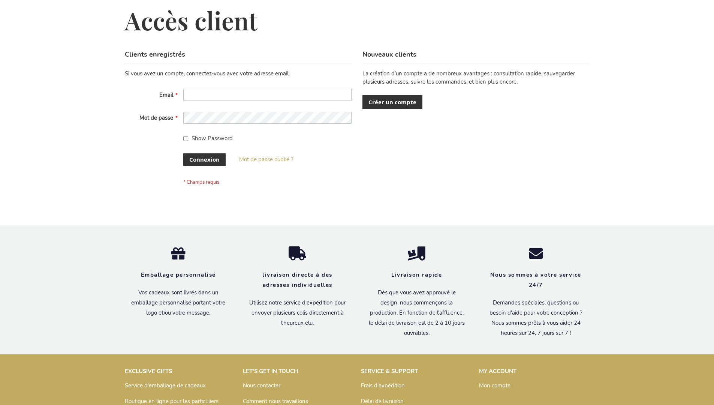
scroll to position [259, 0]
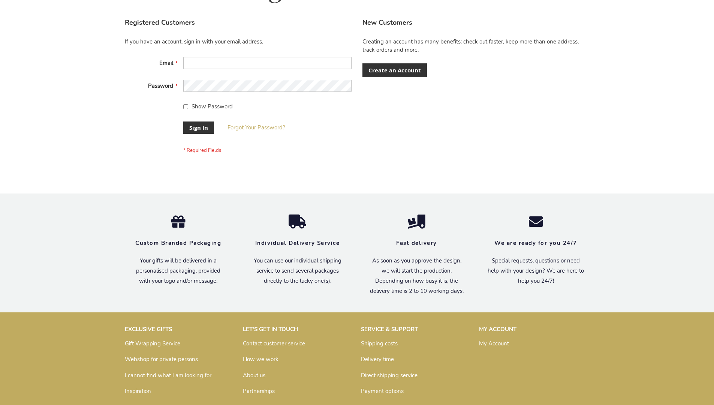
scroll to position [241, 0]
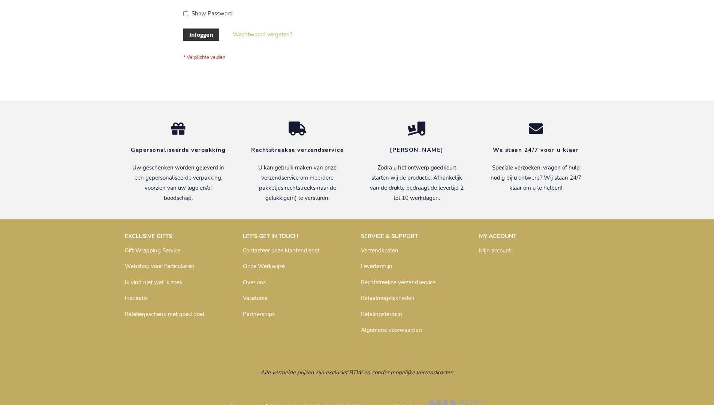
scroll to position [254, 0]
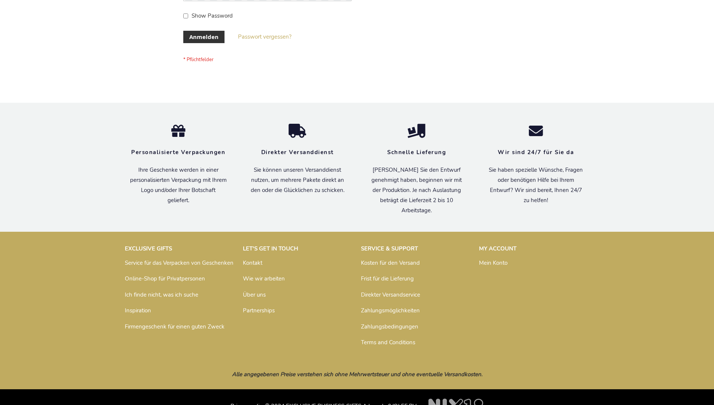
scroll to position [251, 0]
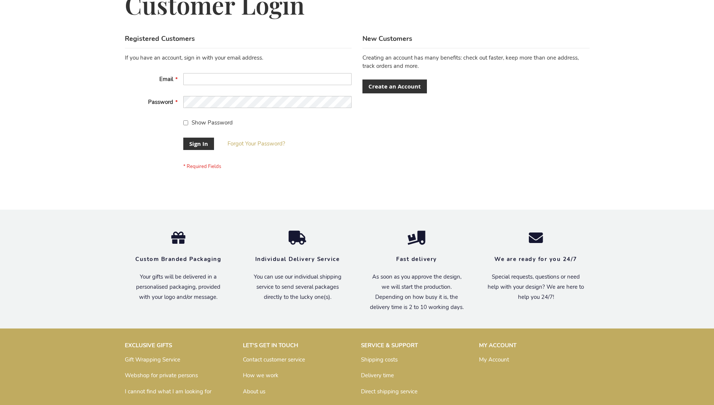
scroll to position [241, 0]
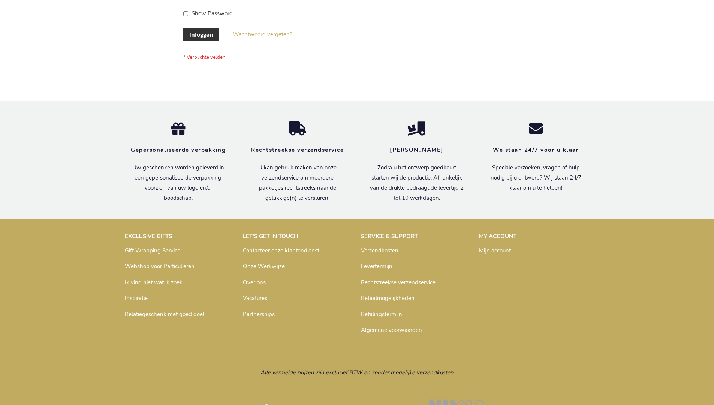
scroll to position [254, 0]
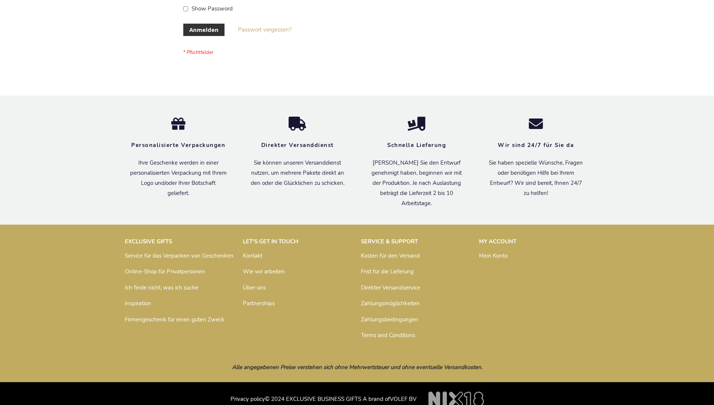
scroll to position [251, 0]
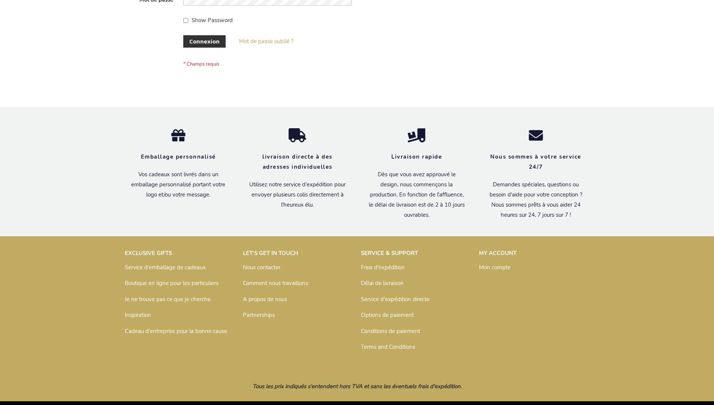
scroll to position [259, 0]
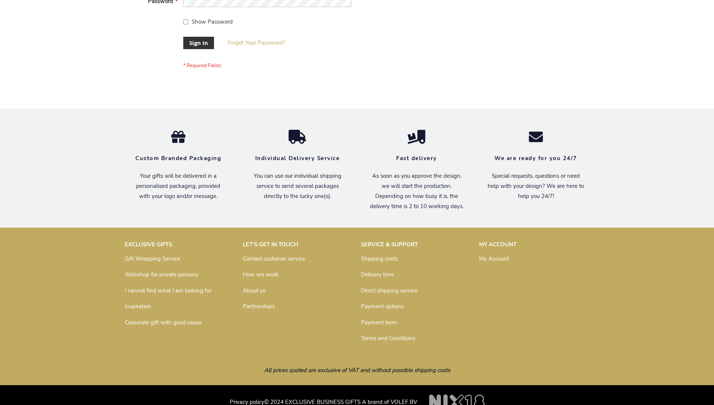
scroll to position [241, 0]
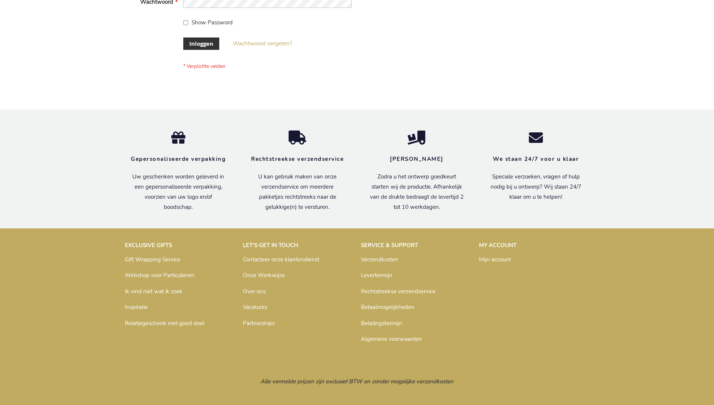
scroll to position [254, 0]
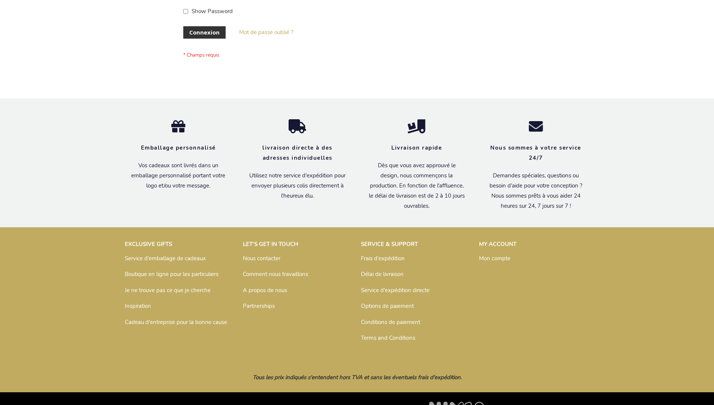
scroll to position [259, 0]
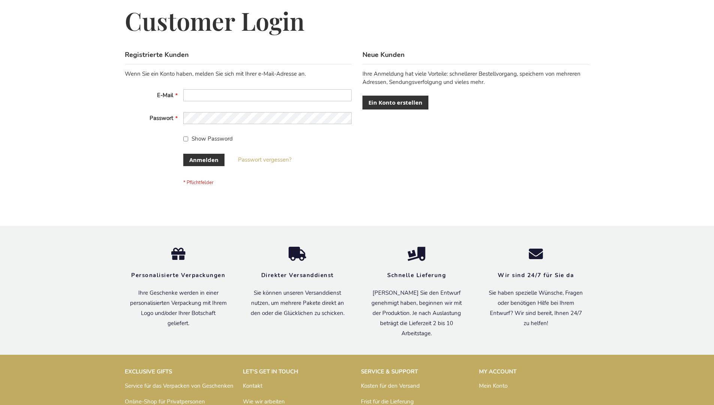
scroll to position [251, 0]
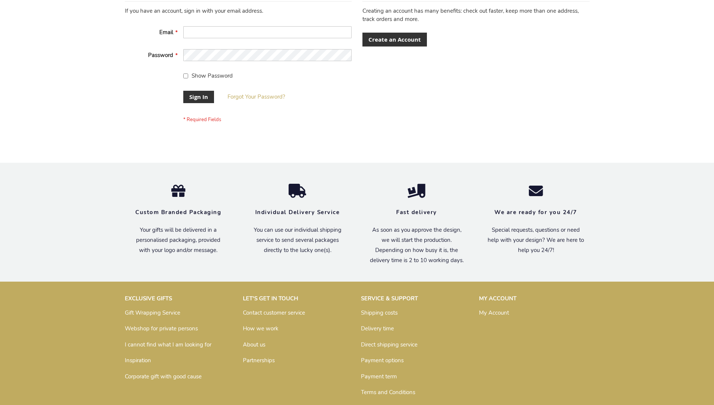
scroll to position [241, 0]
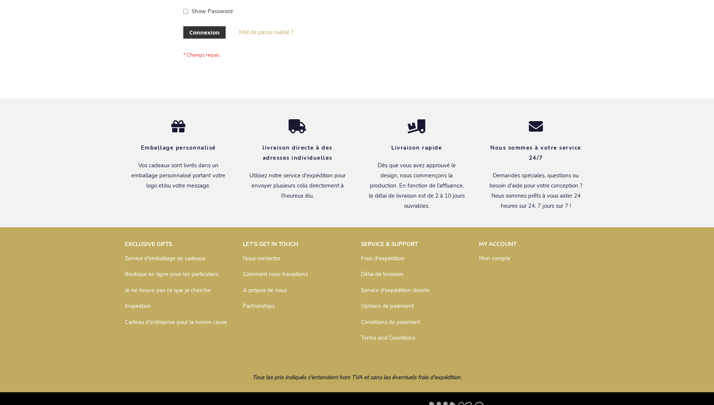
scroll to position [259, 0]
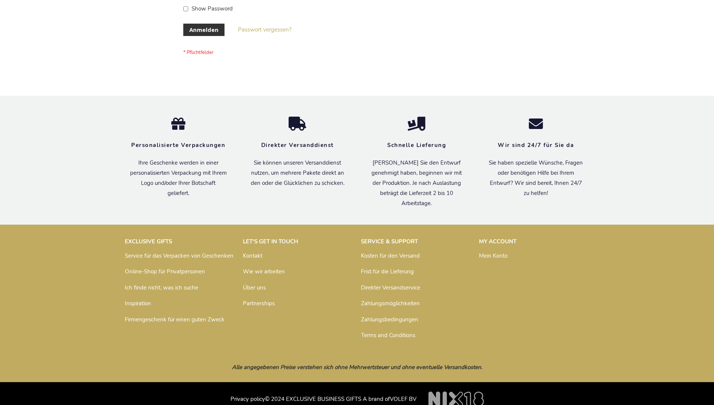
scroll to position [251, 0]
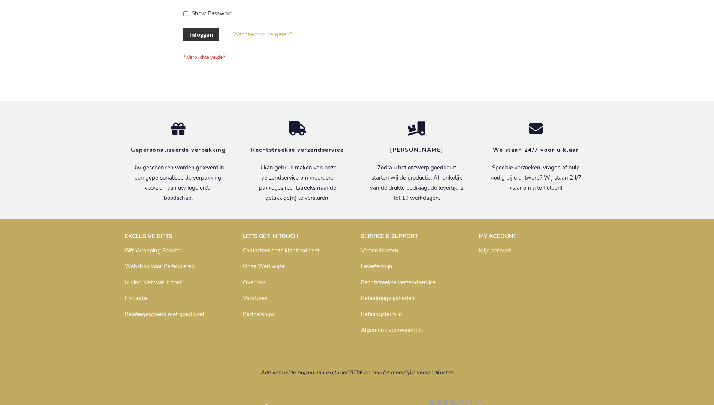
scroll to position [254, 0]
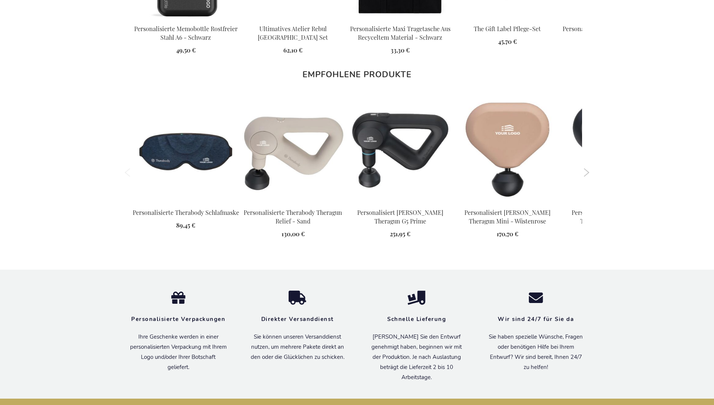
scroll to position [1090, 0]
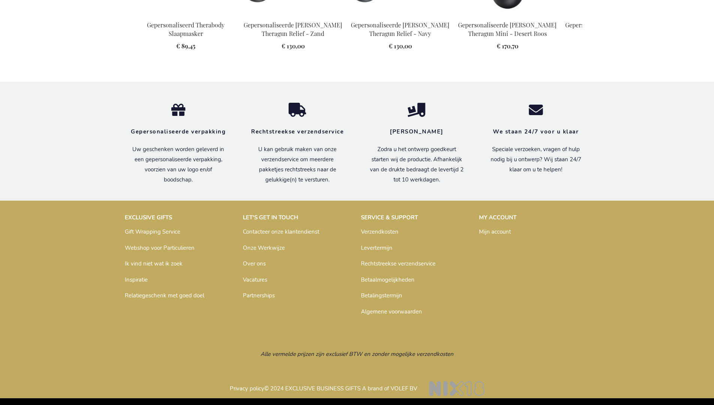
scroll to position [1090, 0]
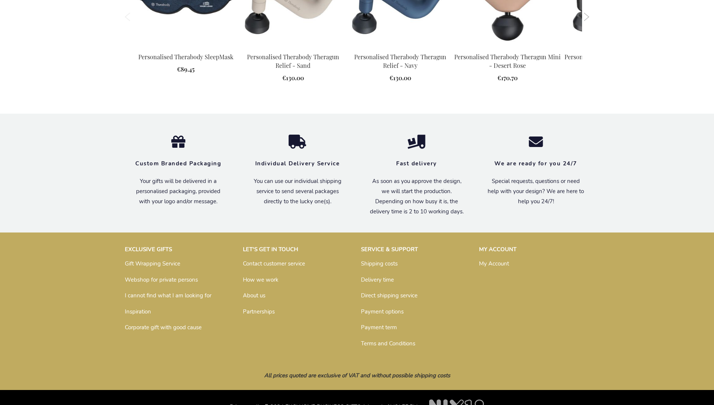
scroll to position [1076, 0]
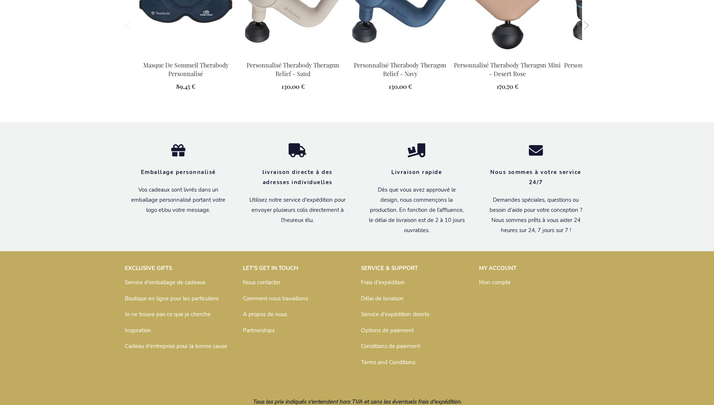
scroll to position [1110, 0]
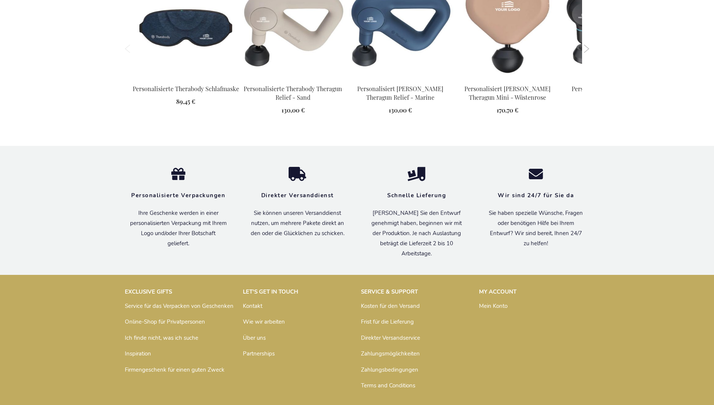
scroll to position [1095, 0]
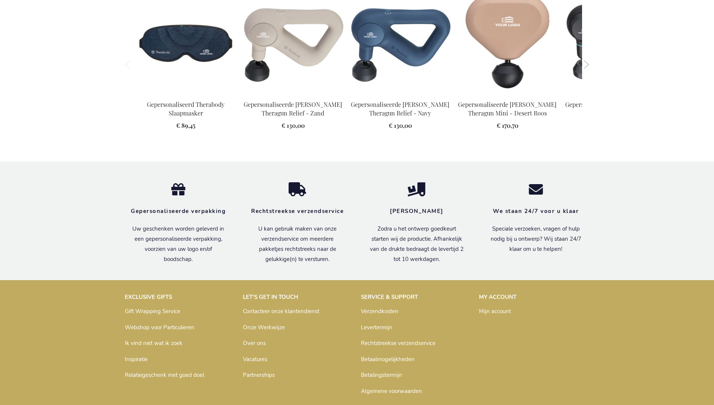
scroll to position [1090, 0]
